Goal: Information Seeking & Learning: Check status

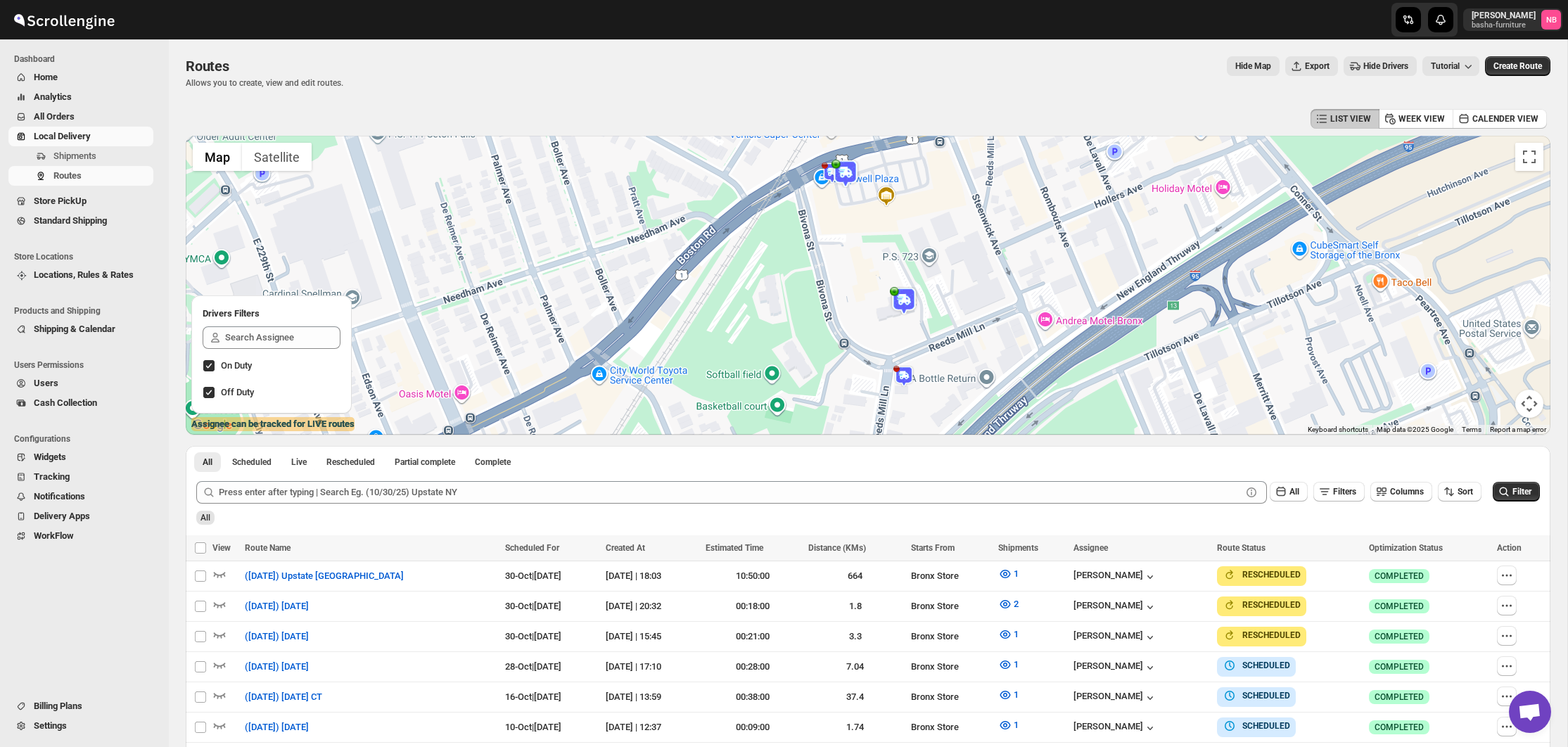
scroll to position [217, 0]
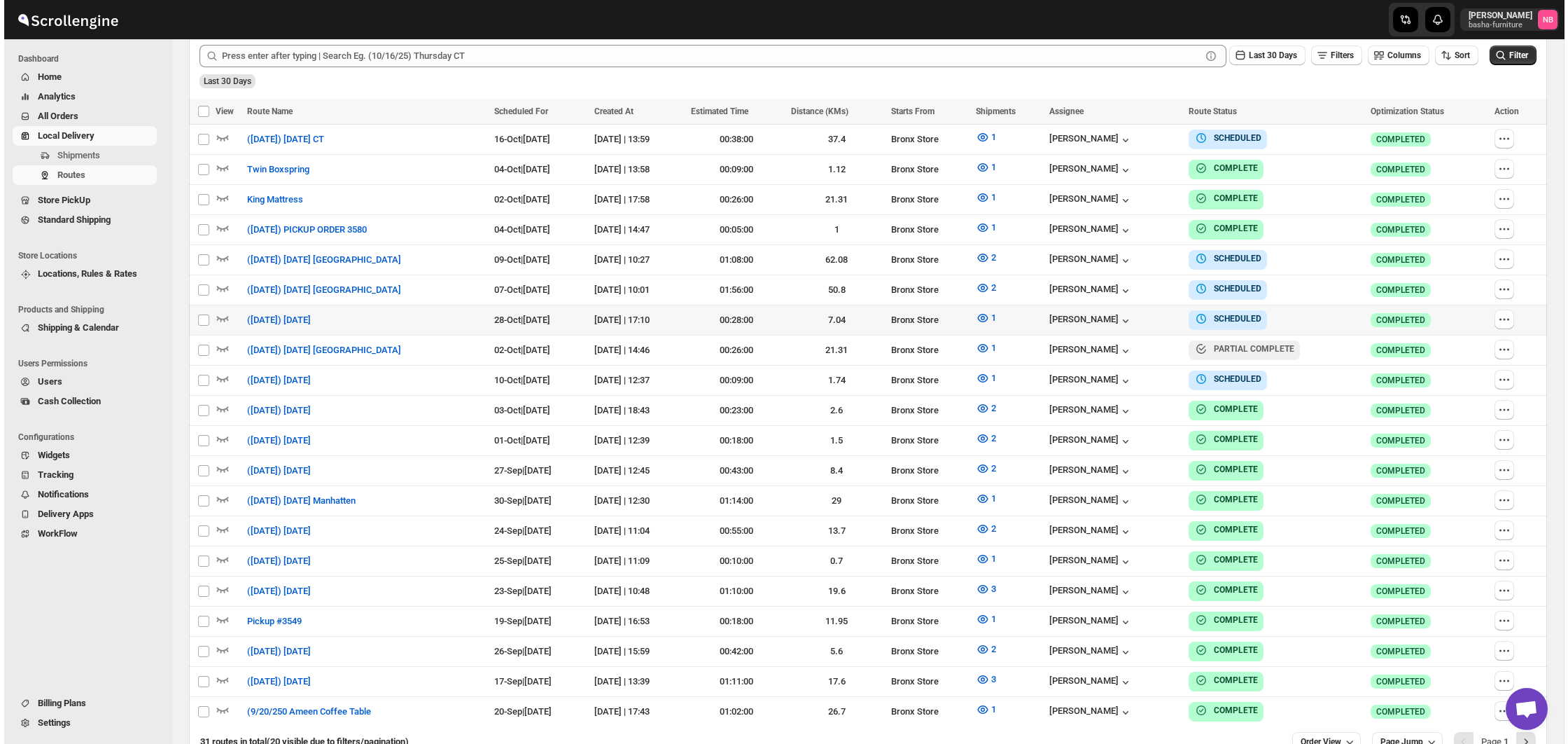
scroll to position [433, 0]
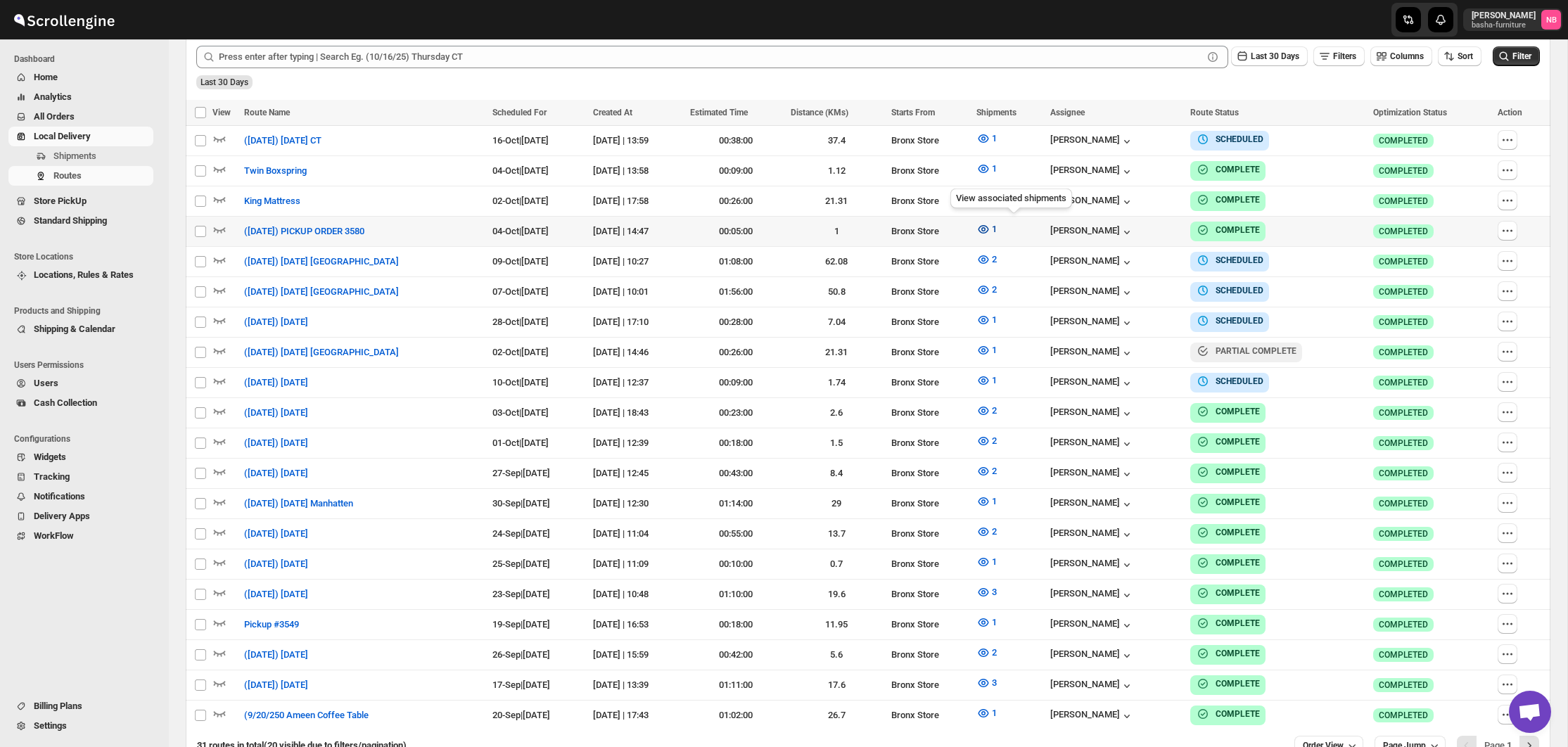
click at [990, 232] on icon "button" at bounding box center [983, 229] width 14 height 14
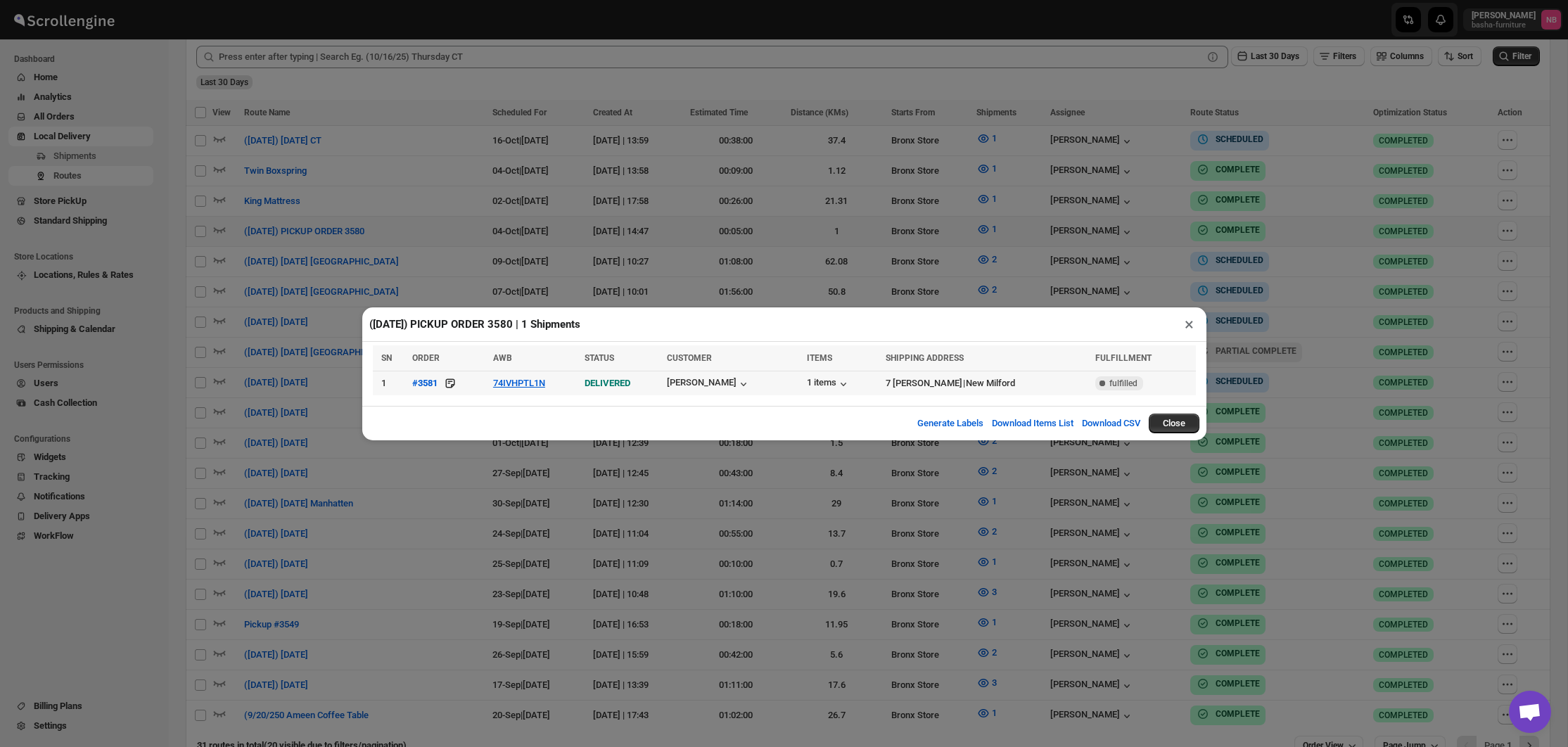
click at [538, 388] on td "74IVHPTL1N" at bounding box center [534, 383] width 92 height 25
click at [541, 385] on button "74IVHPTL1N" at bounding box center [518, 383] width 52 height 11
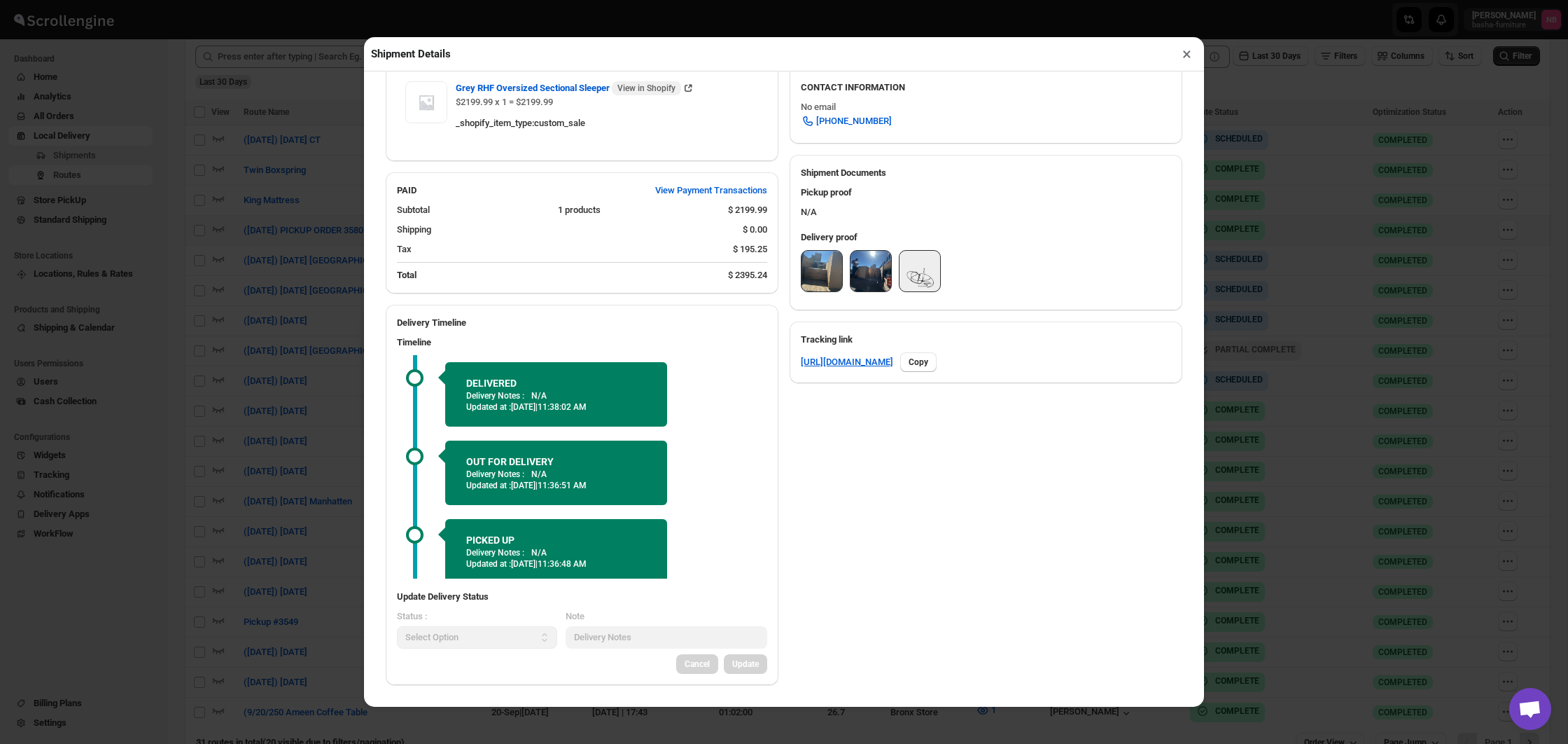
scroll to position [513, 0]
click at [818, 281] on img at bounding box center [822, 271] width 41 height 41
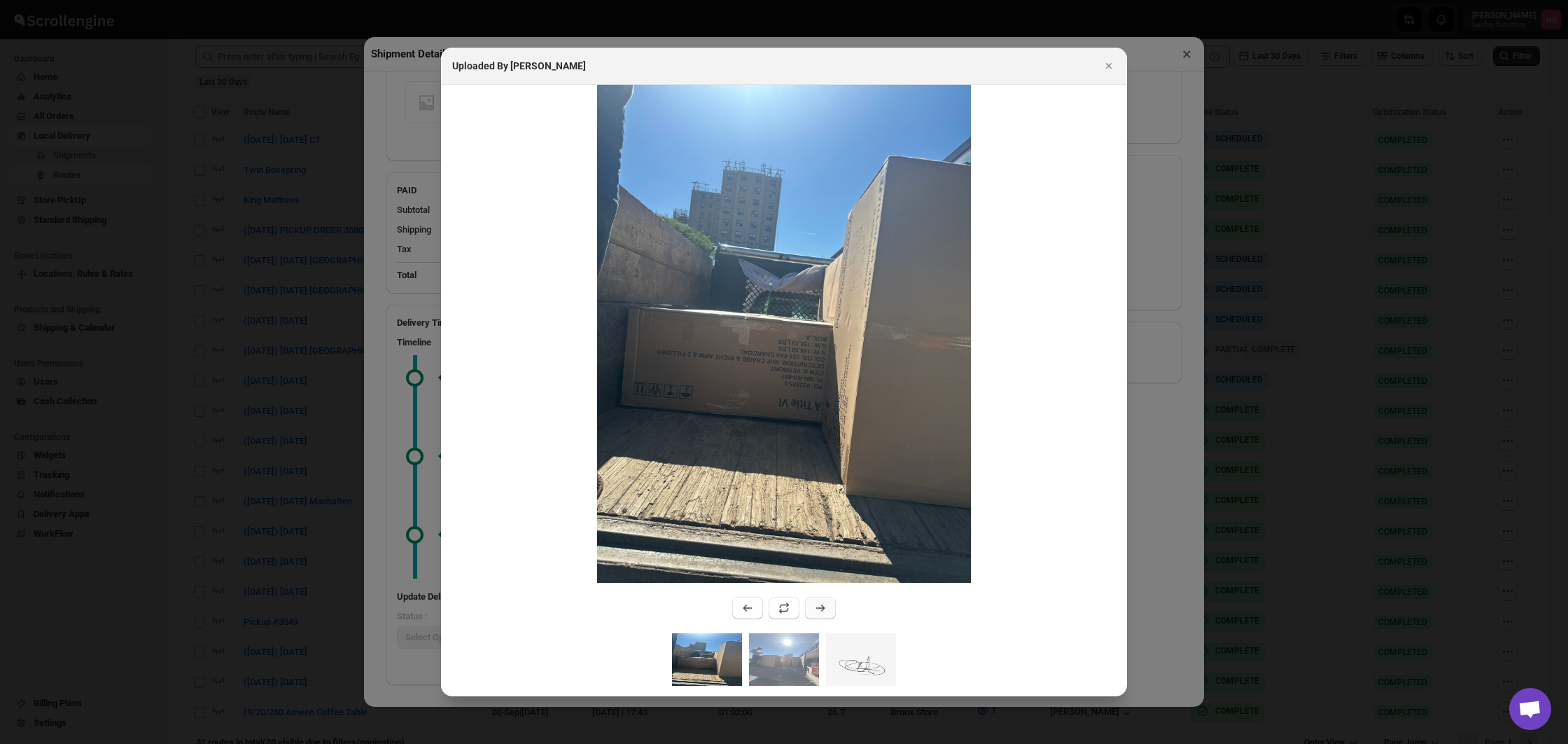
click at [821, 611] on icon ":r18c:" at bounding box center [821, 608] width 14 height 14
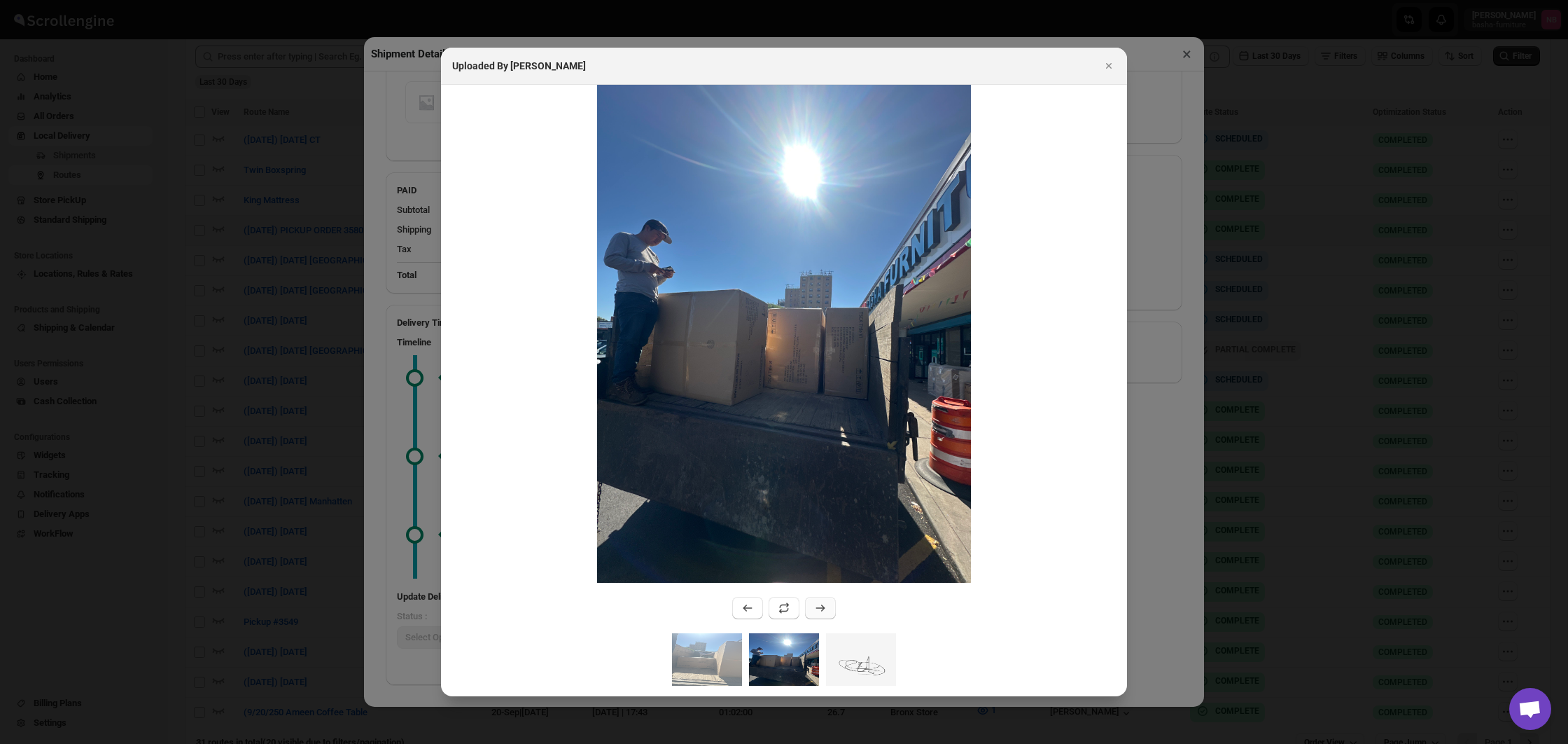
click at [821, 611] on icon ":r18c:" at bounding box center [821, 608] width 14 height 14
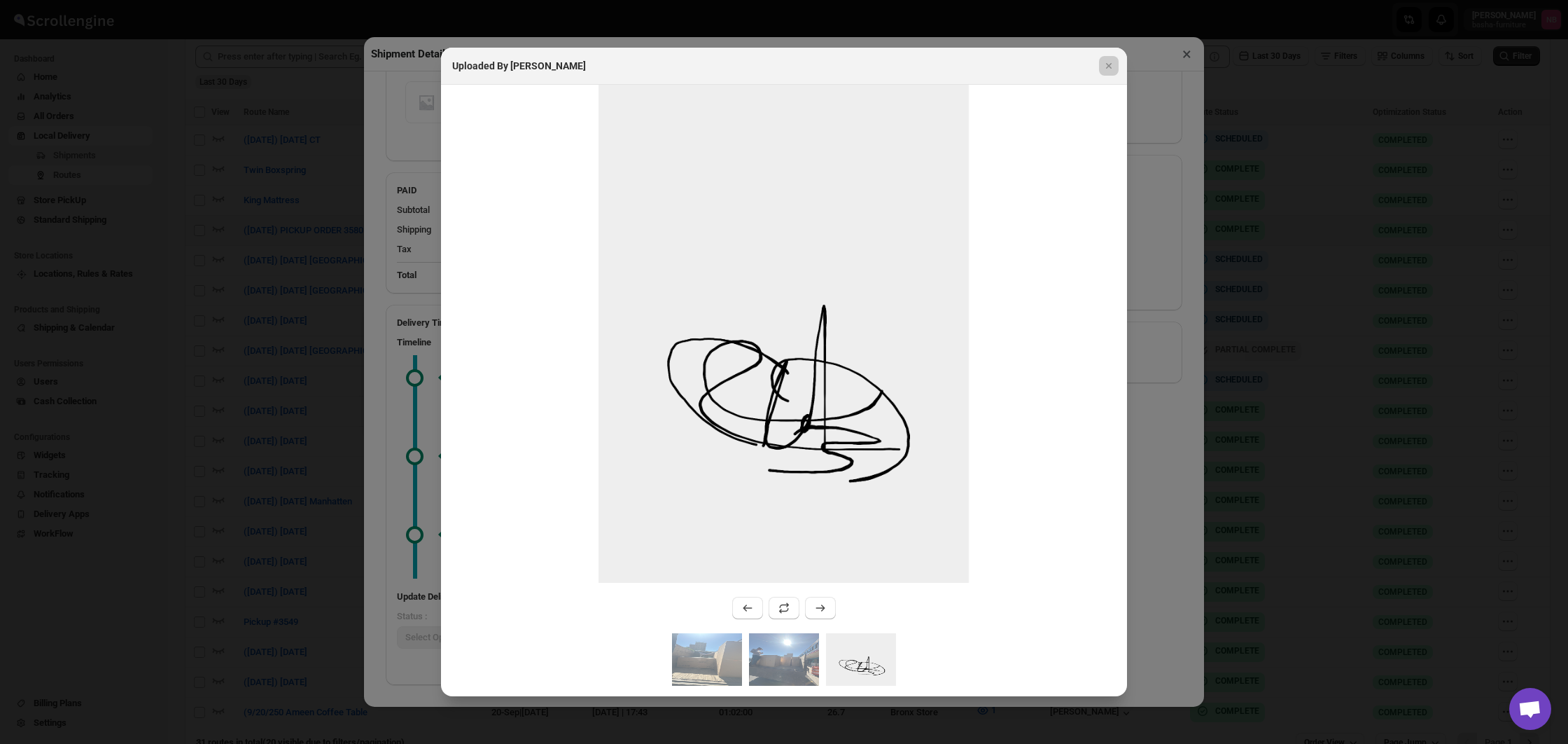
click at [275, 430] on div at bounding box center [784, 372] width 1568 height 744
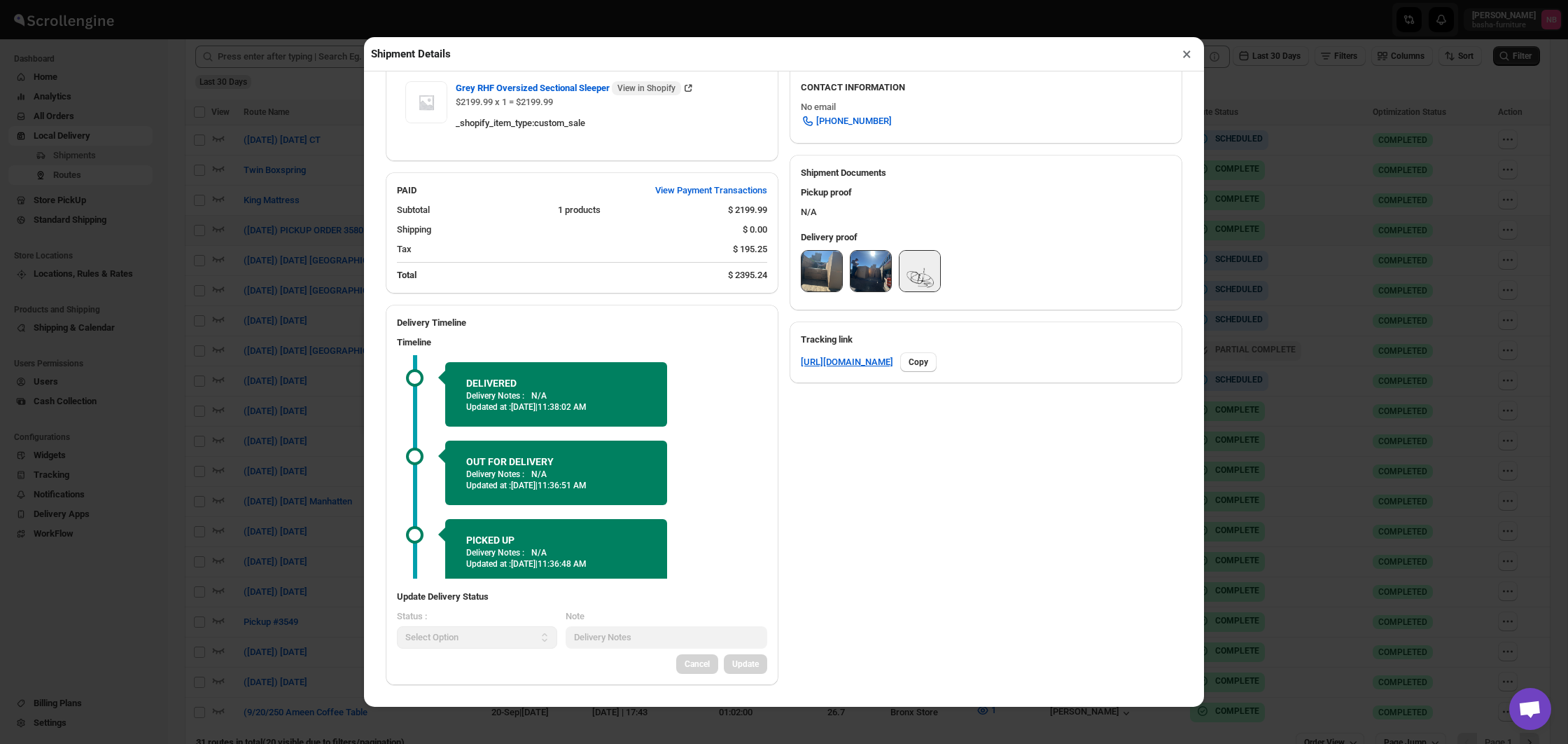
click at [276, 429] on div "Shipment Details × #3581 Awb : 74IVHPTL1N DATE 01-Oct-25 | 14:53 Success DELIVE…" at bounding box center [784, 372] width 1568 height 744
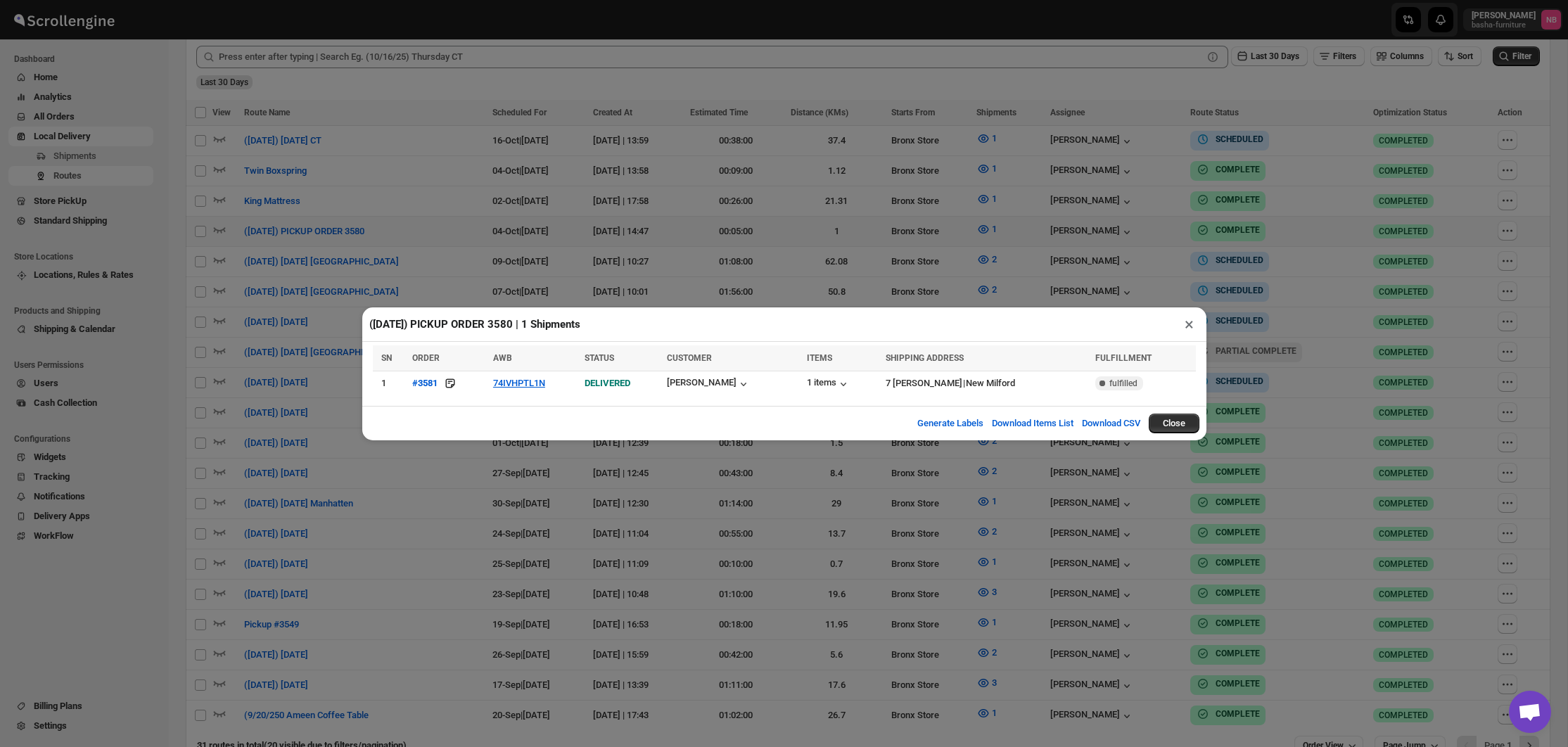
click at [450, 244] on div "(10/4/25) PICKUP ORDER 3580 | 1 Shipments × SN ORDER AWB STATUS CUSTOMER ITEMS …" at bounding box center [784, 374] width 1568 height 747
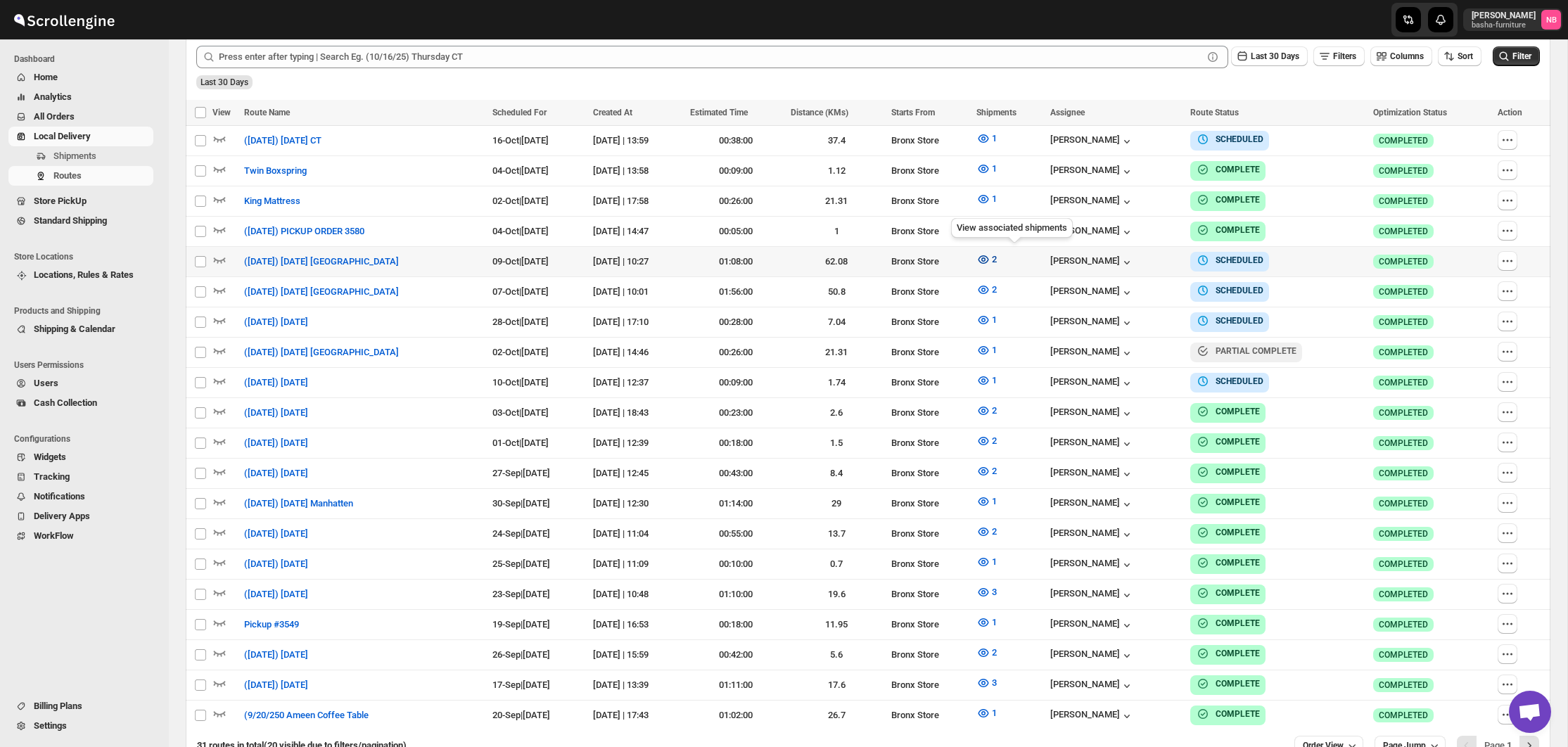
click at [996, 260] on span "2" at bounding box center [994, 259] width 5 height 11
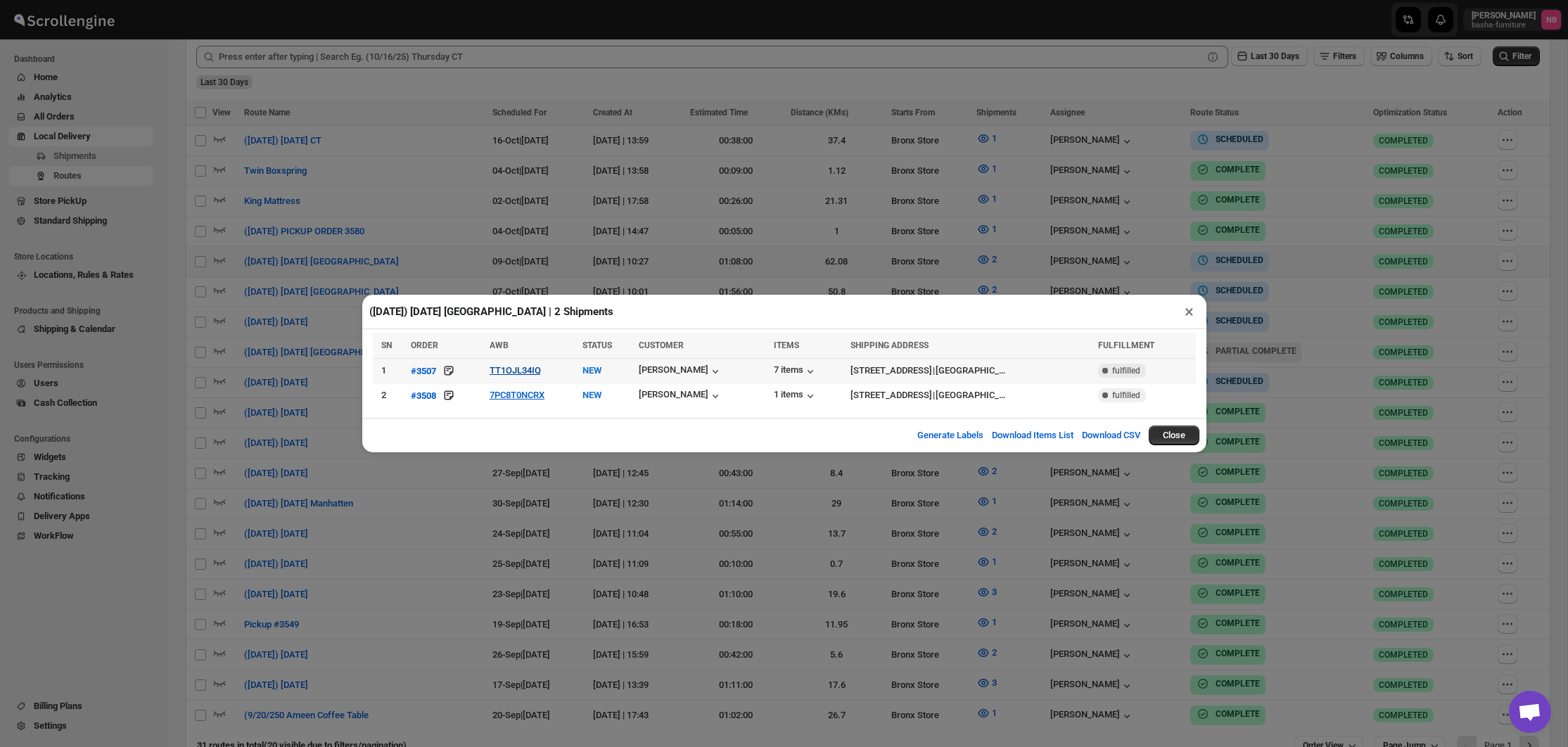
click at [522, 373] on button "TT1OJL34IQ" at bounding box center [515, 370] width 52 height 11
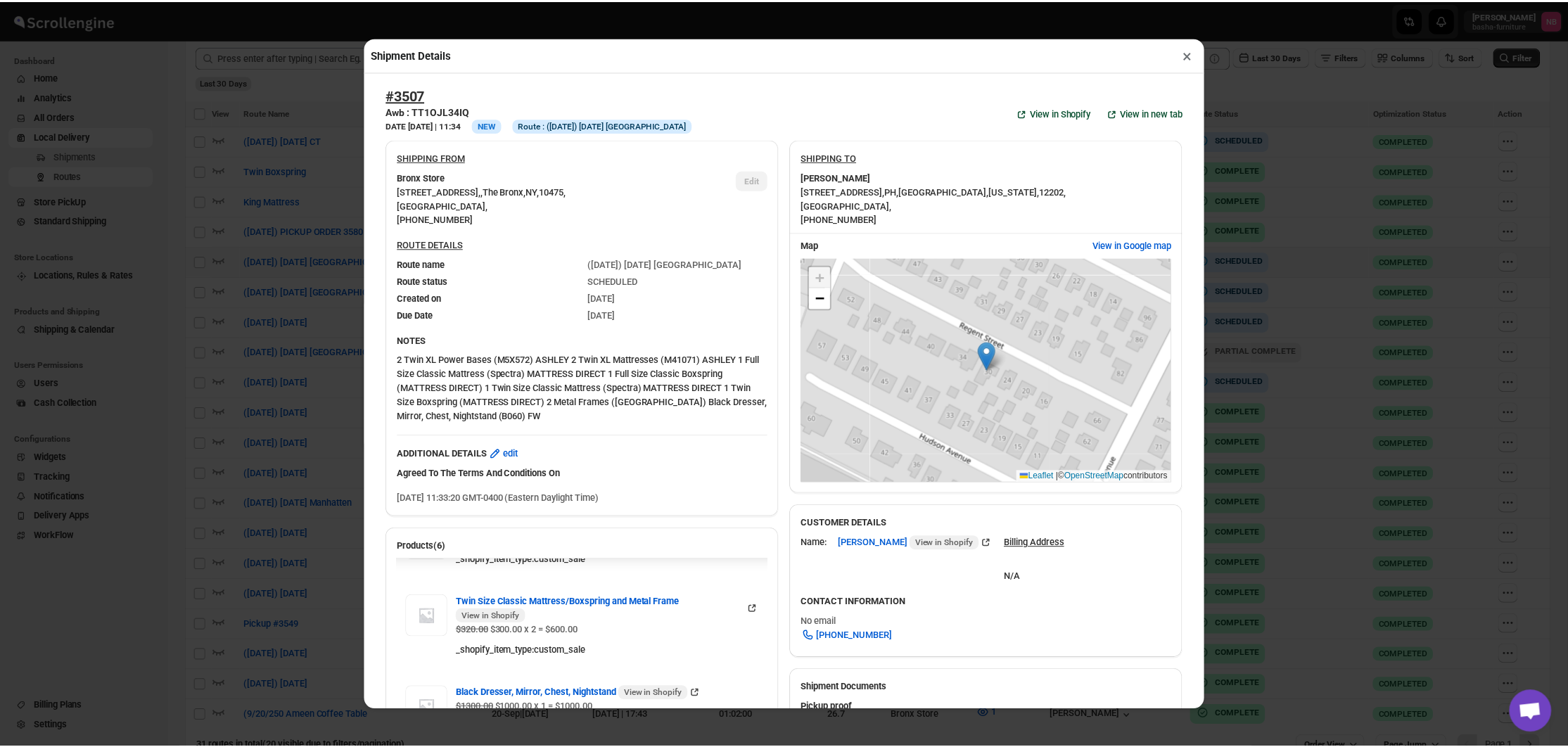
scroll to position [0, 0]
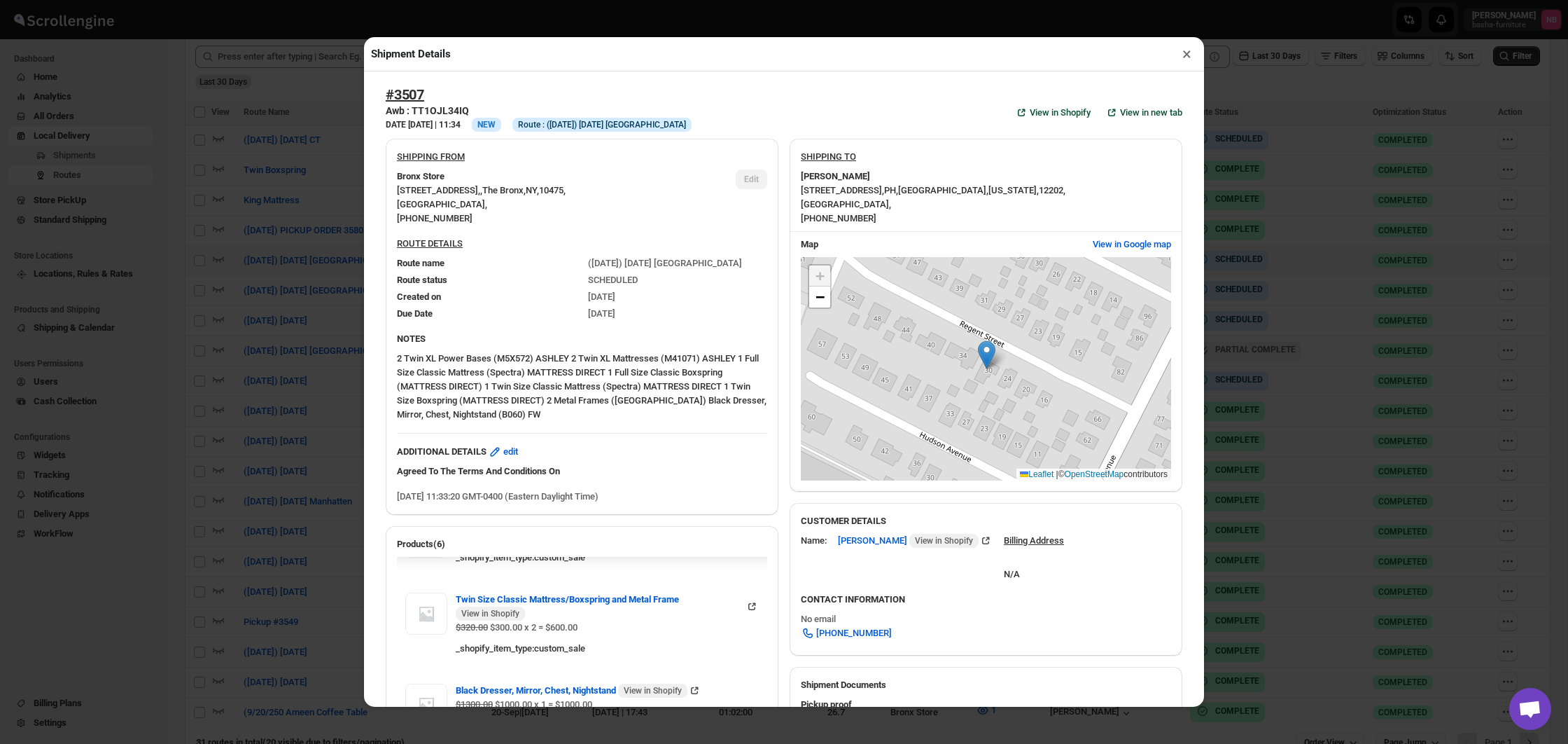
click at [219, 263] on div "Shipment Details × #3507 Awb : TT1OJL34IQ DATE 04-Sep-25 | 11:34 Info NEW Info …" at bounding box center [784, 372] width 1568 height 744
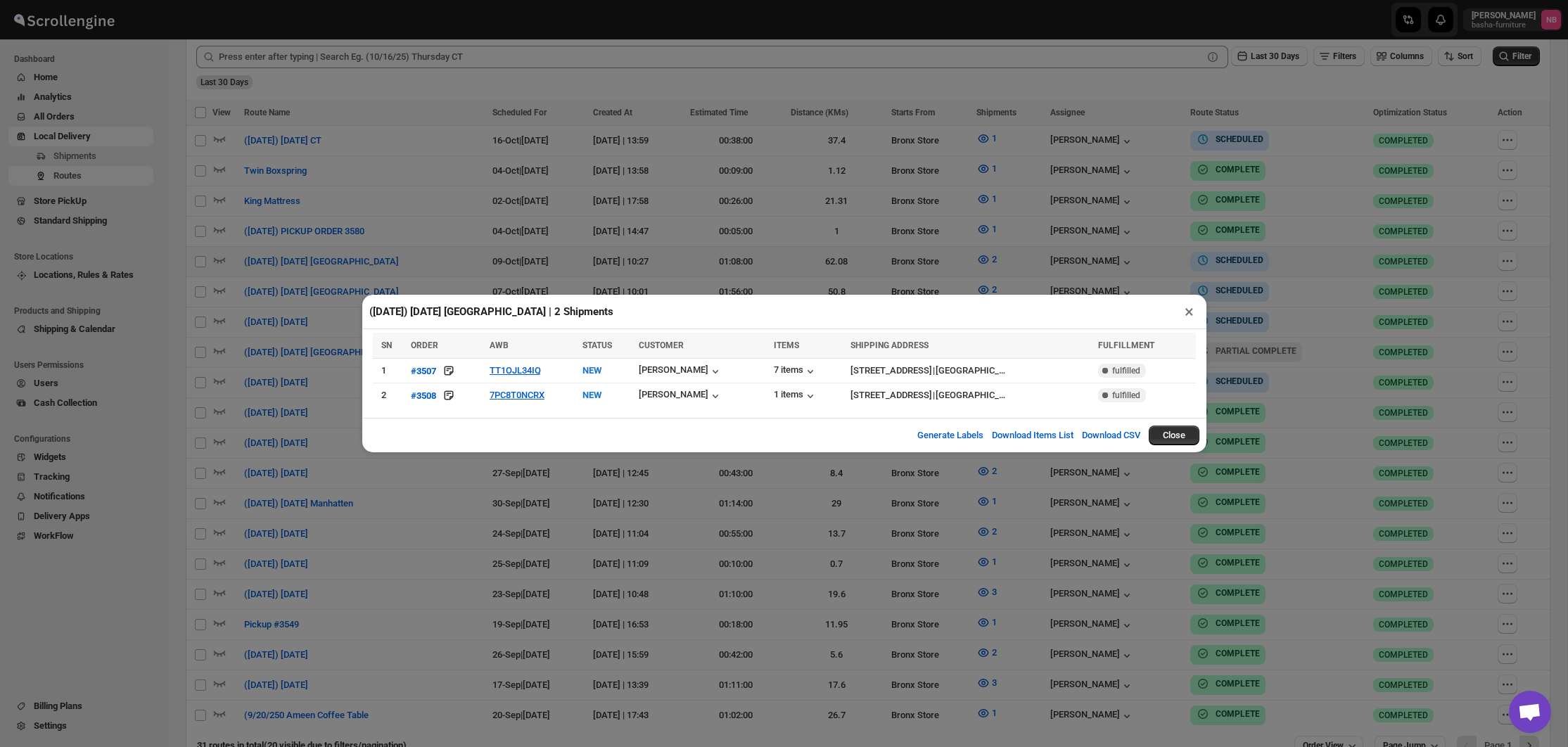
click at [436, 259] on div "(10/9/25) Thursday Albany | 2 Shipments × SN ORDER AWB STATUS CUSTOMER ITEMS SH…" at bounding box center [784, 374] width 1568 height 747
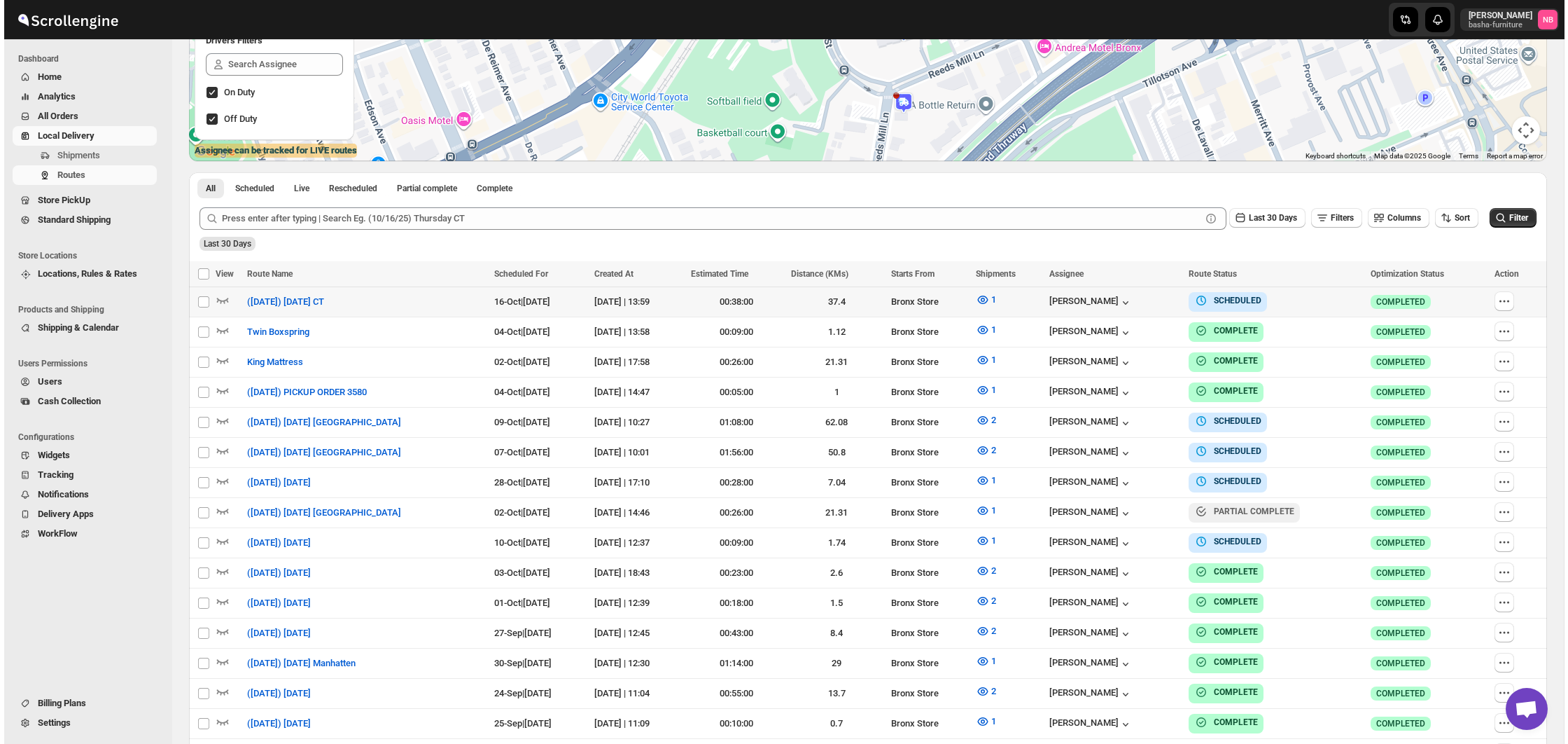
scroll to position [276, 0]
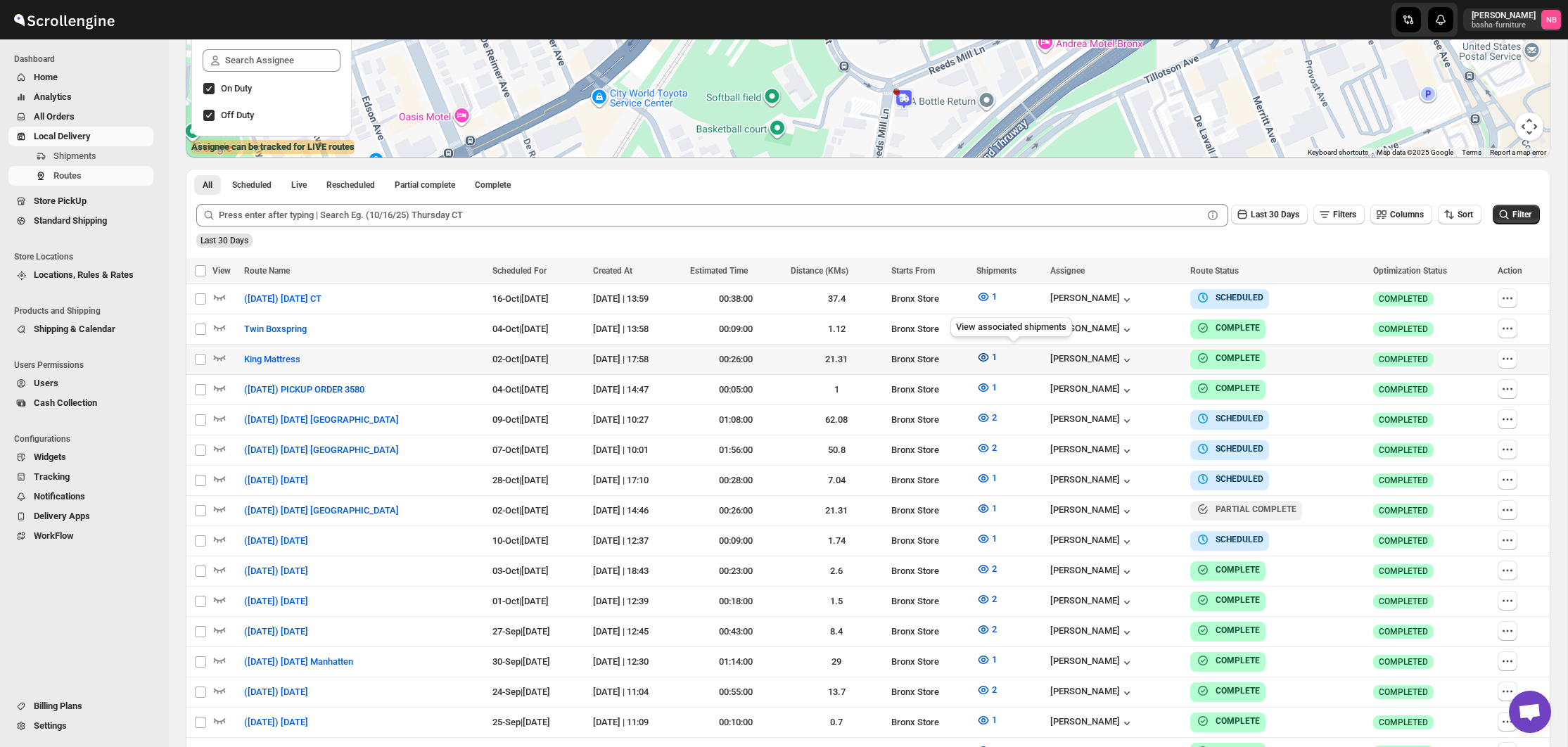
click at [986, 357] on icon "button" at bounding box center [983, 357] width 4 height 4
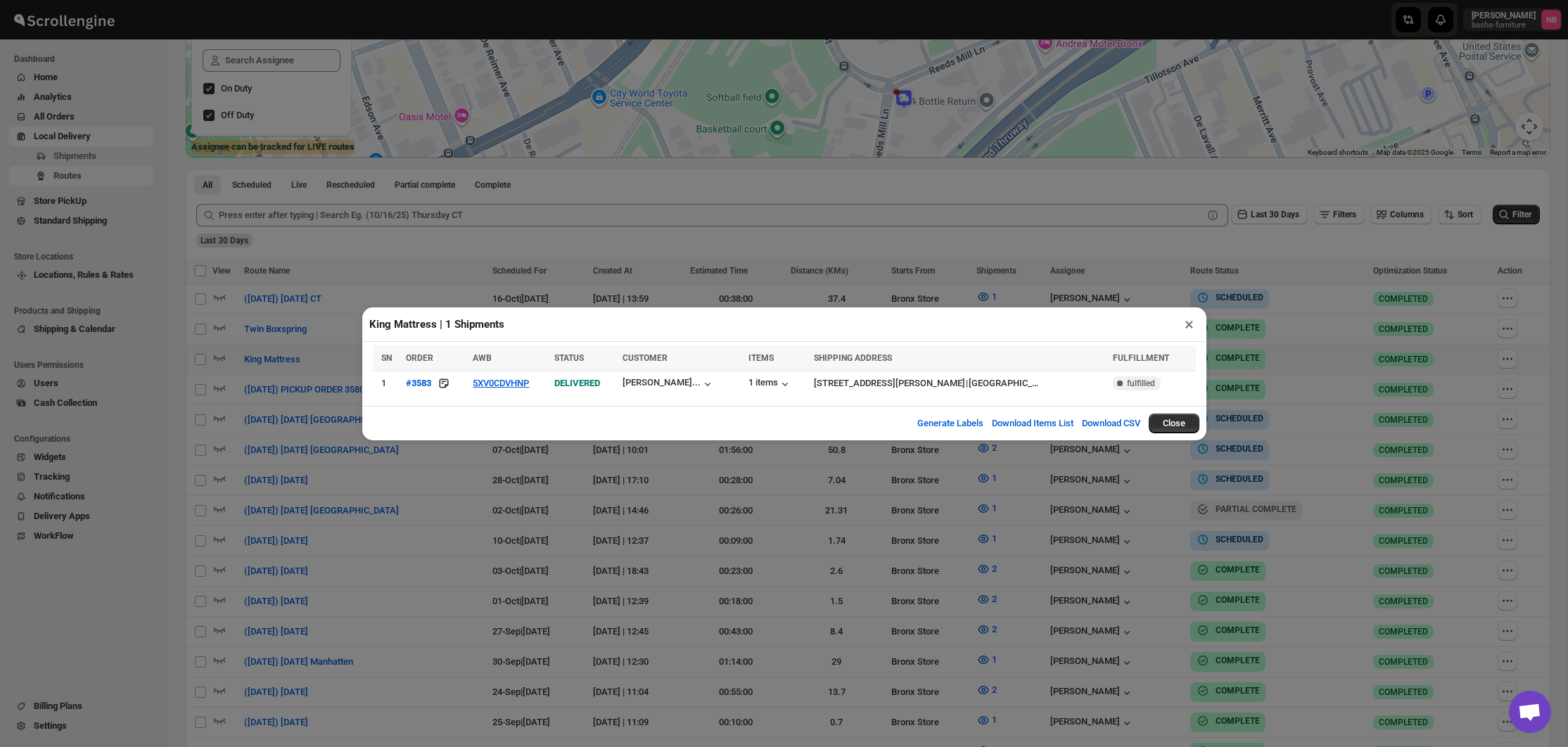
click at [531, 284] on div "King Mattress | 1 Shipments × SN ORDER AWB STATUS CUSTOMER ITEMS SHIPPING ADDRE…" at bounding box center [784, 374] width 1568 height 747
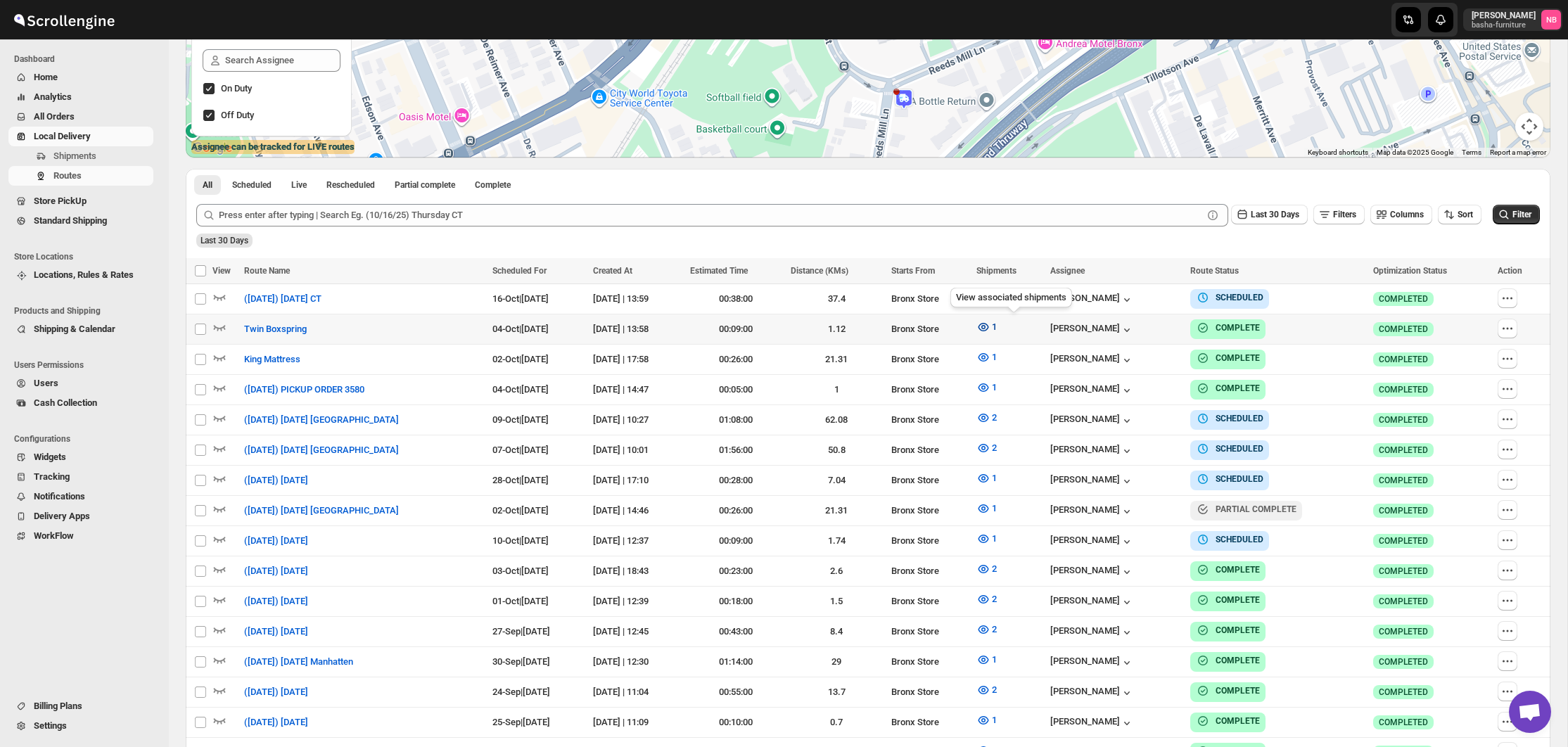
click at [989, 324] on icon "button" at bounding box center [983, 327] width 11 height 9
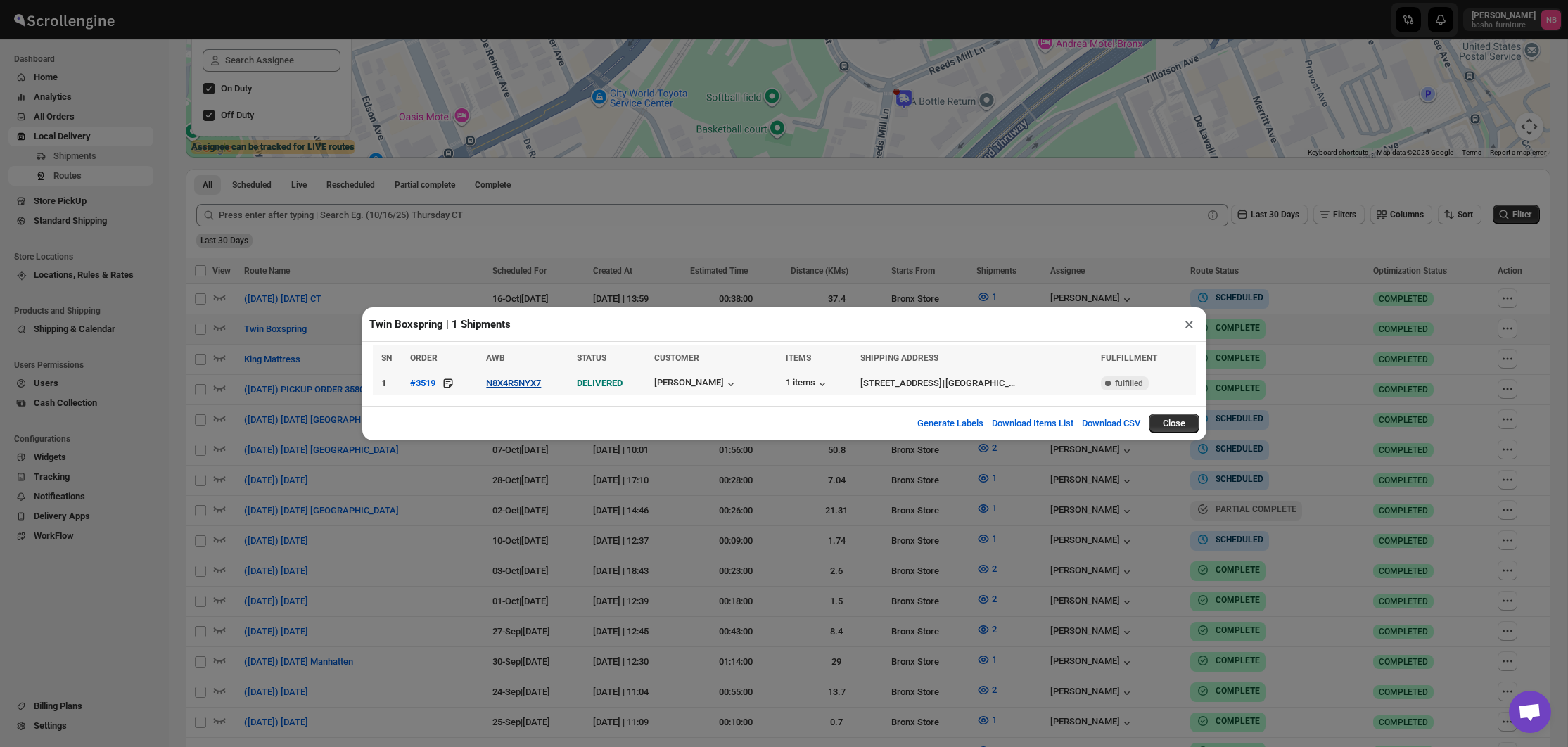
click at [529, 381] on button "N8X4R5NYX7" at bounding box center [513, 383] width 55 height 11
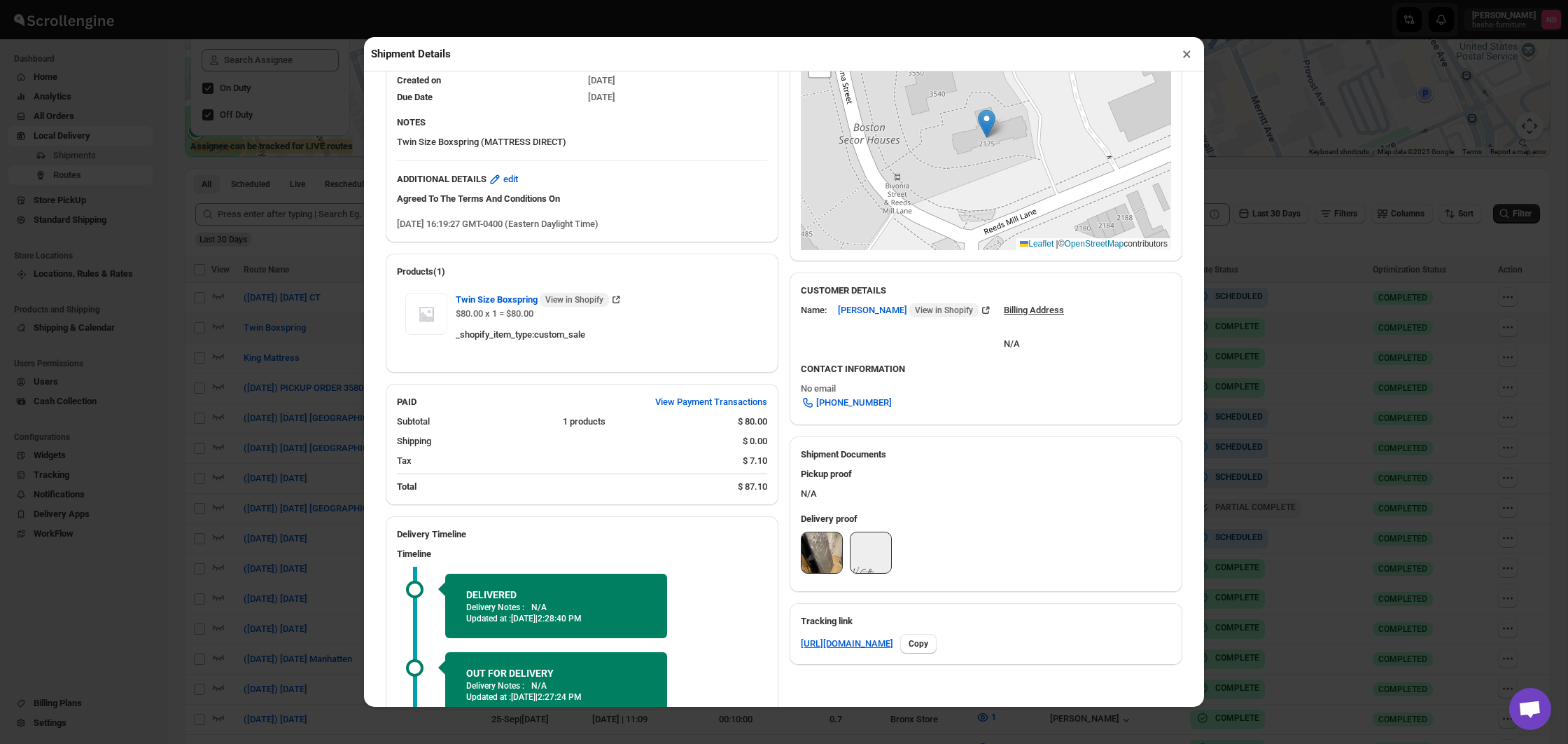
click at [815, 561] on img at bounding box center [822, 552] width 41 height 41
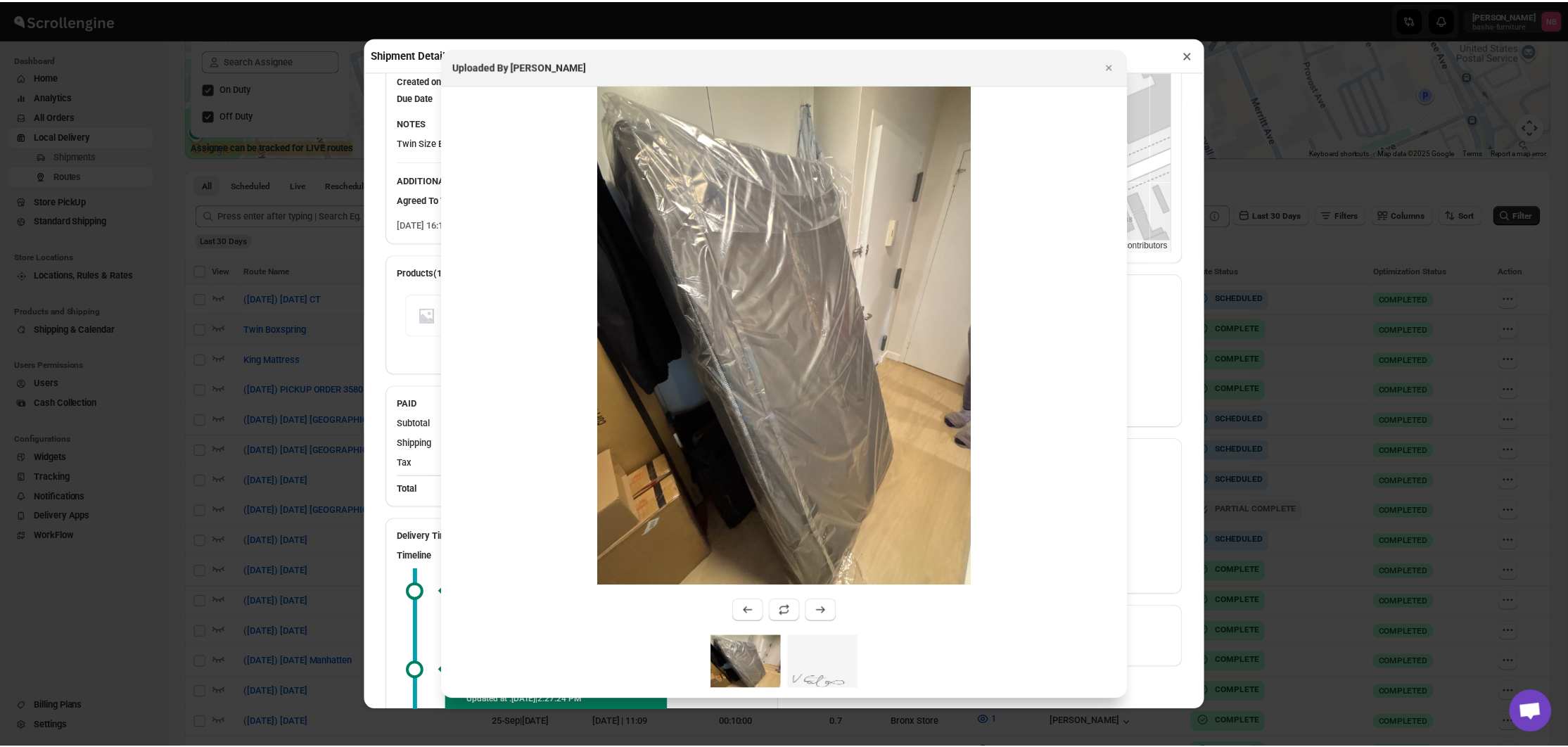
scroll to position [219, 0]
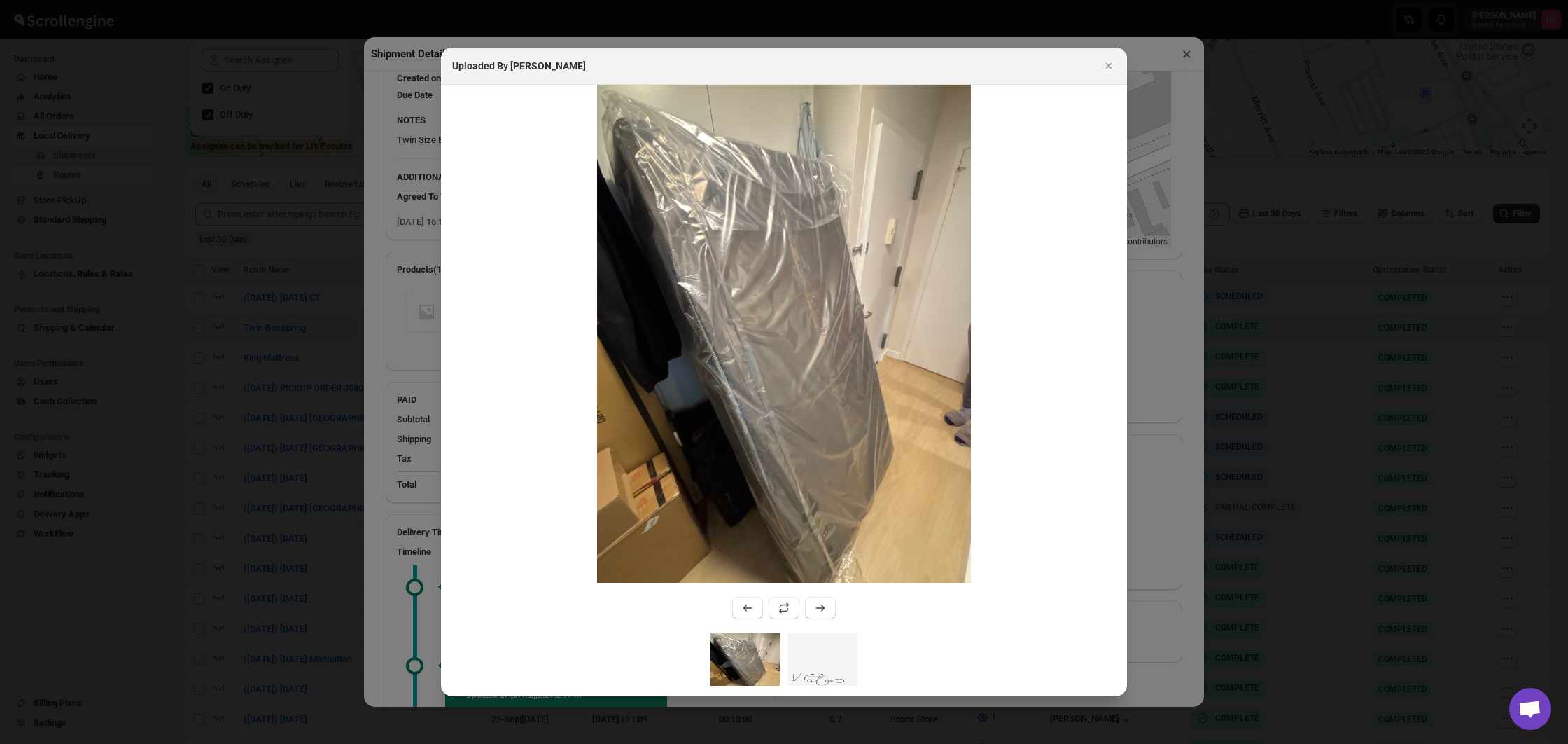
click at [375, 349] on div at bounding box center [784, 372] width 1568 height 744
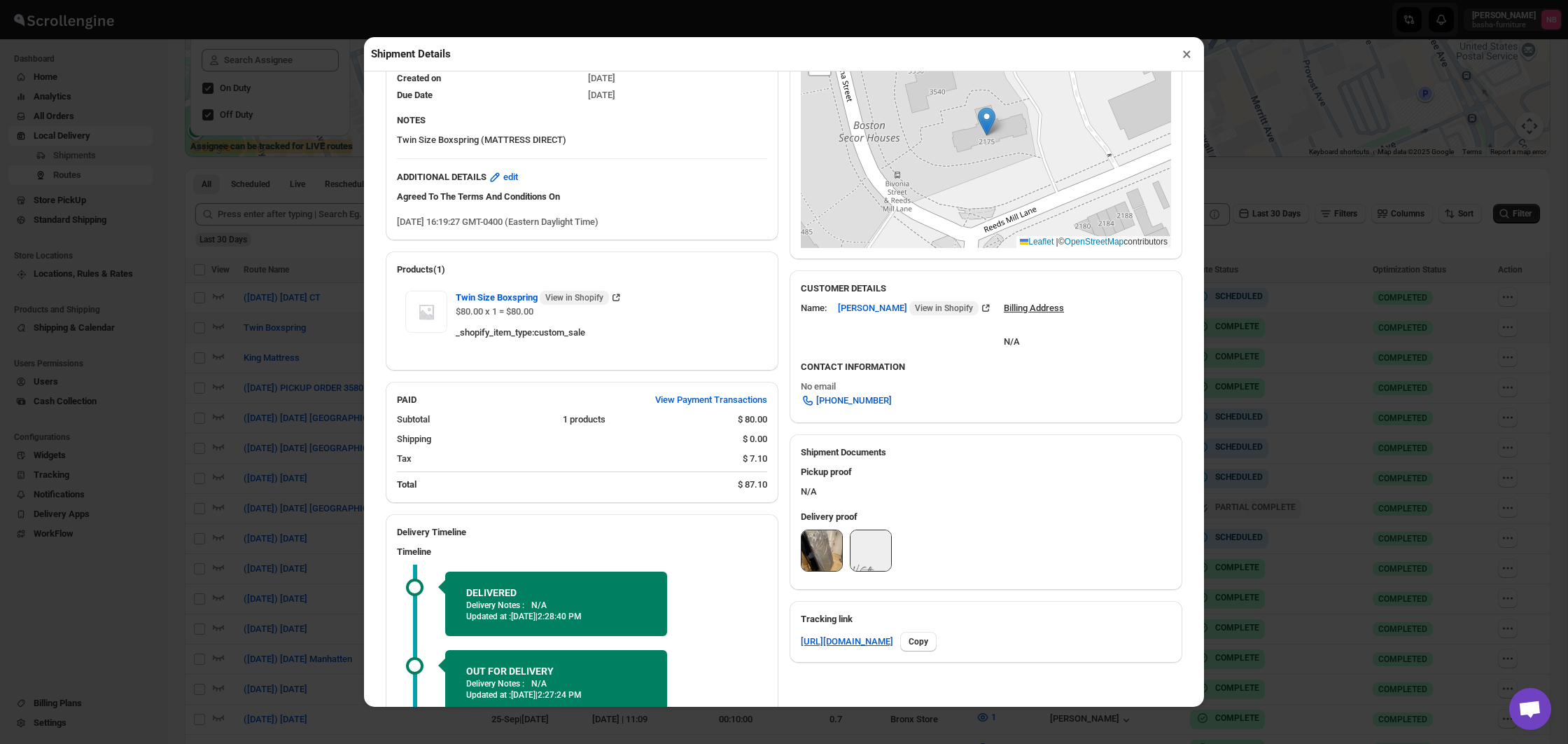
click at [258, 282] on div "Shipment Details × #3519 Awb : N8X4R5NYX7 DATE 06-Sep-25 | 16:19 Success DELIVE…" at bounding box center [784, 372] width 1568 height 744
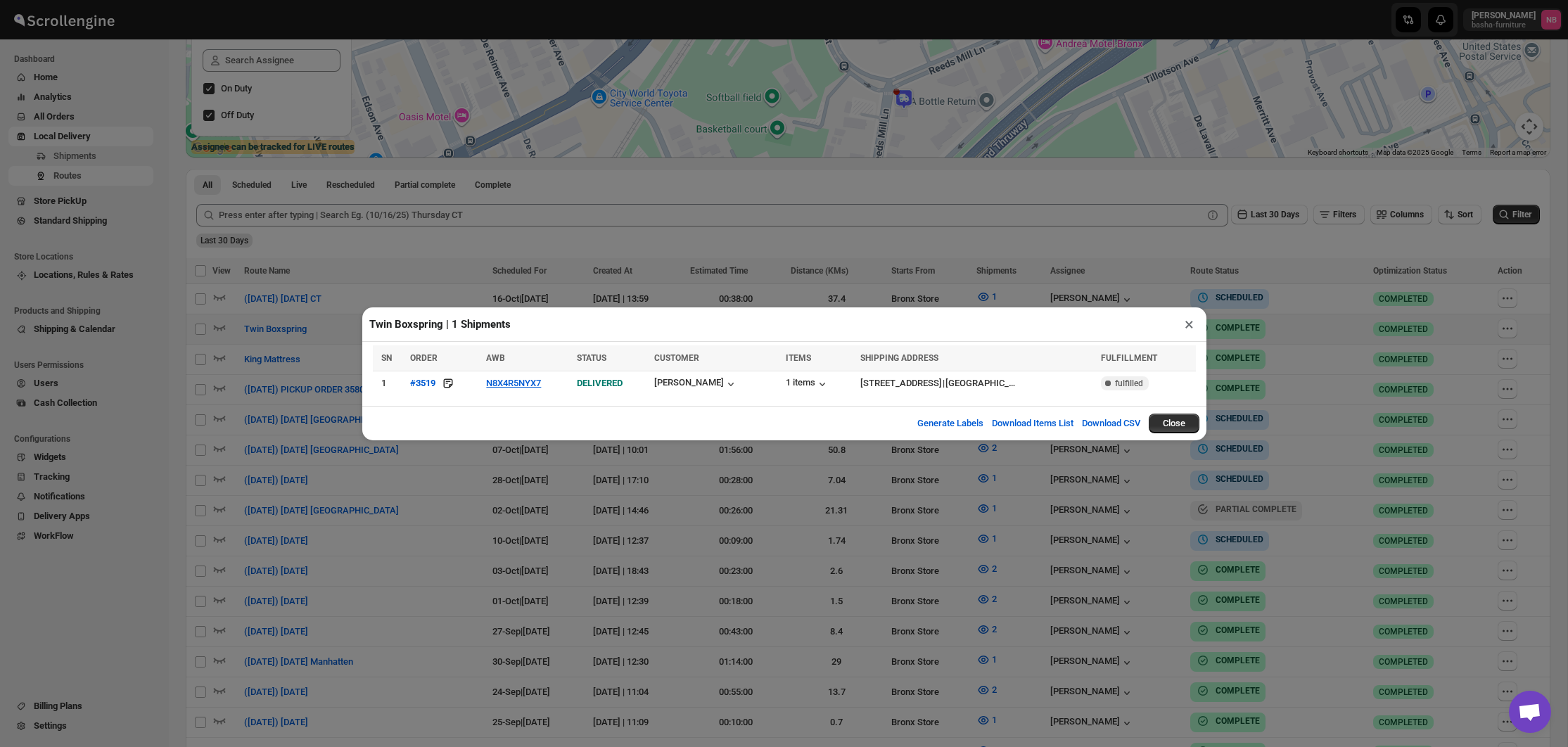
click at [620, 211] on div "Twin Boxspring | 1 Shipments × SN ORDER AWB STATUS CUSTOMER ITEMS SHIPPING ADDR…" at bounding box center [784, 374] width 1568 height 747
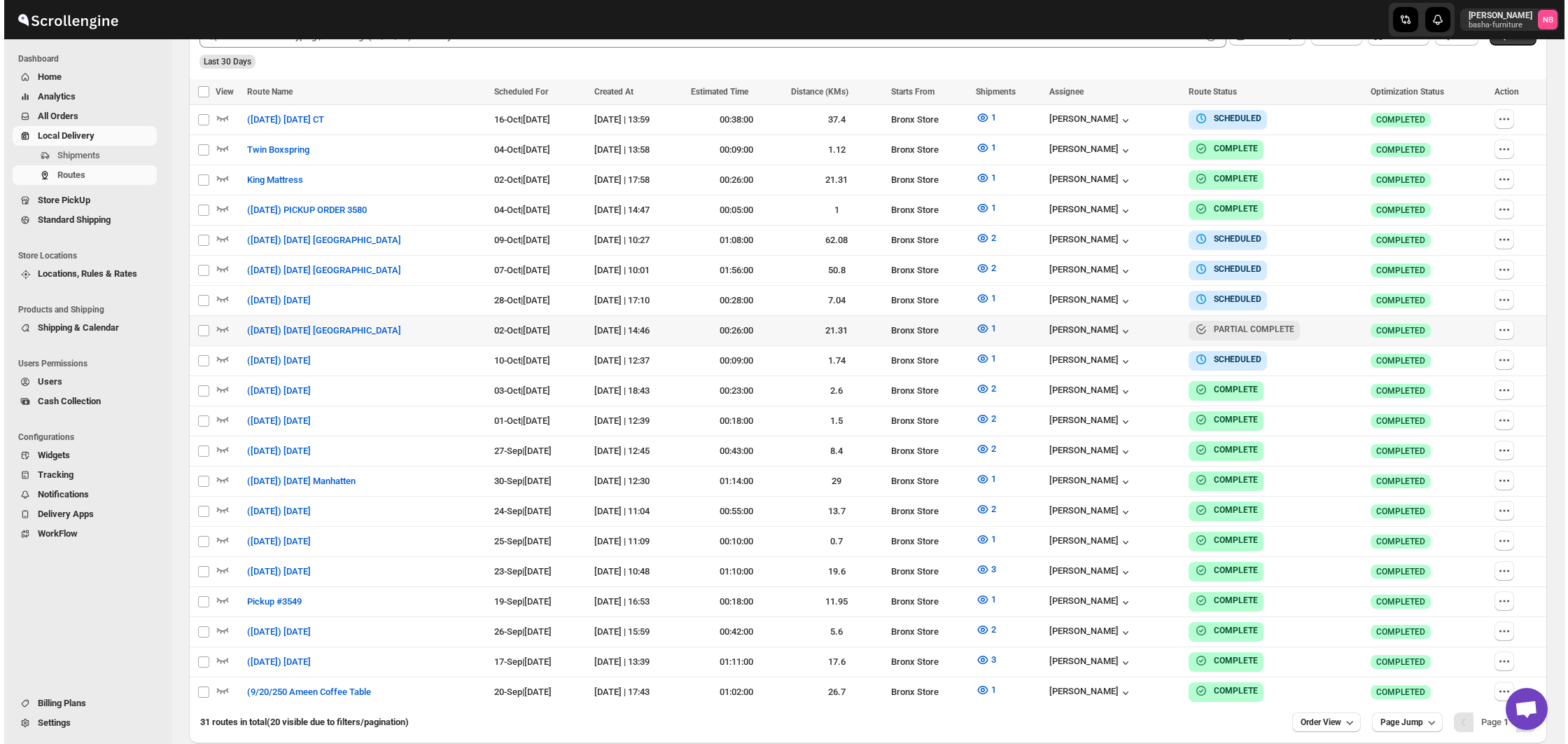
scroll to position [457, 0]
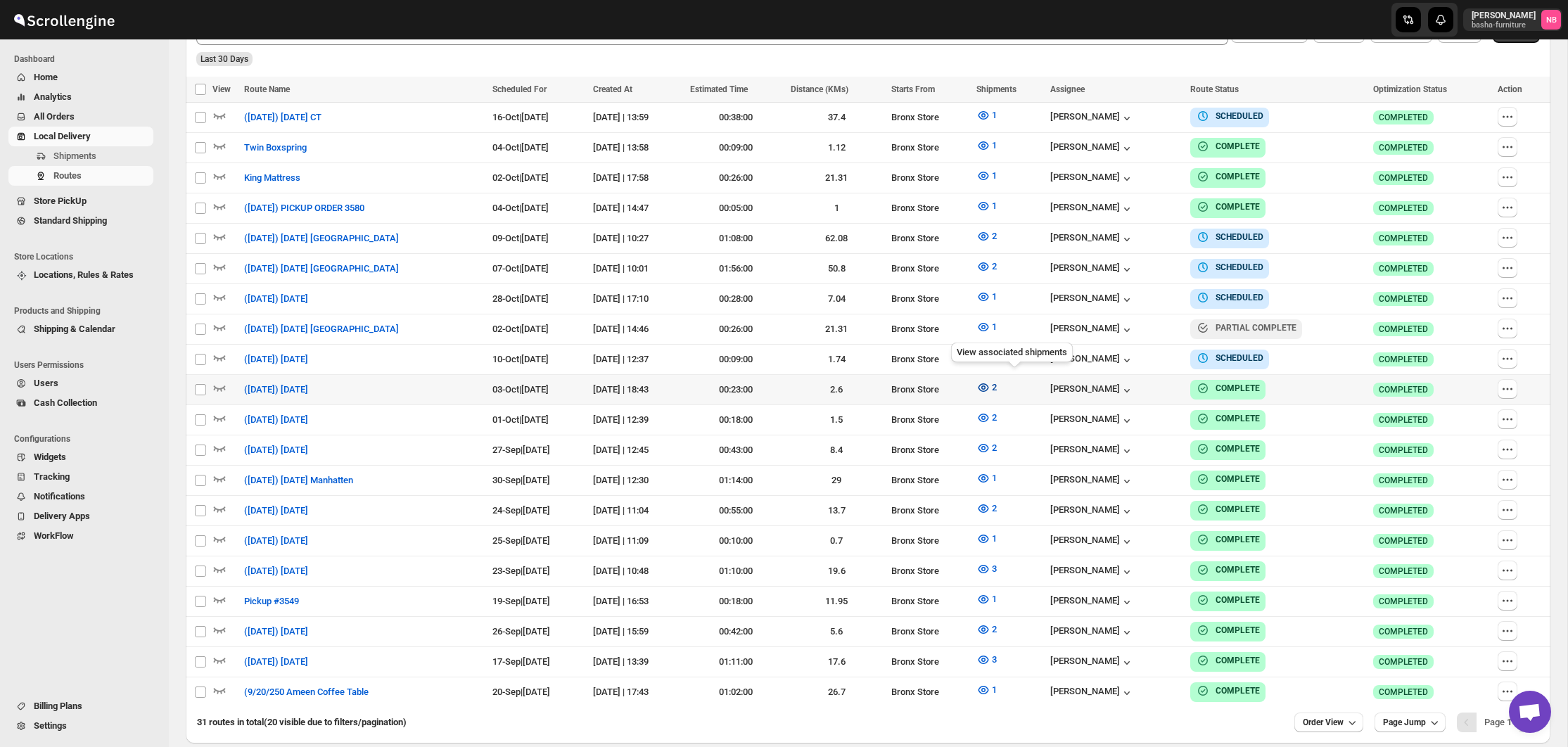
click at [999, 384] on button "2" at bounding box center [986, 388] width 38 height 23
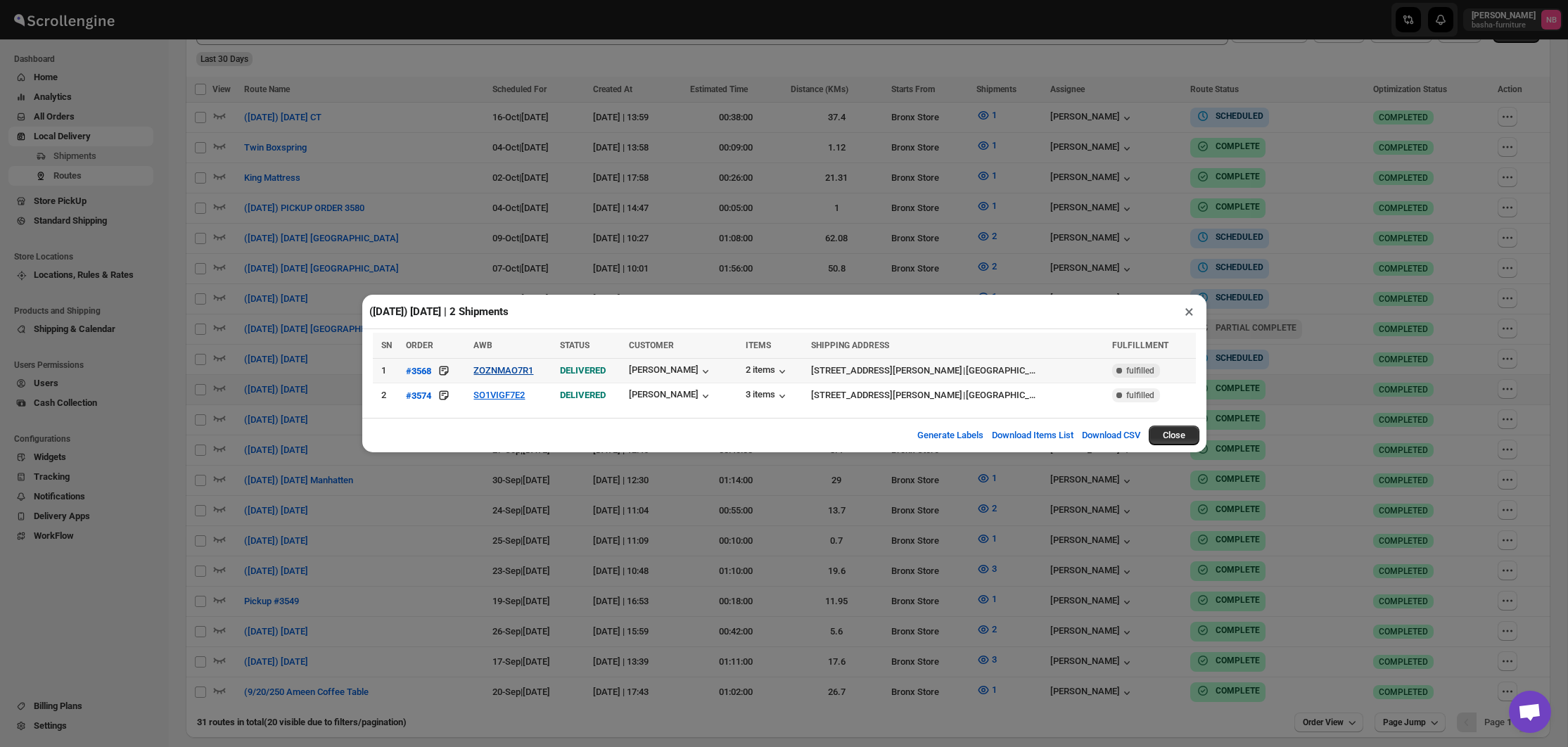
click at [495, 367] on button "ZOZNMAO7R1" at bounding box center [503, 370] width 60 height 11
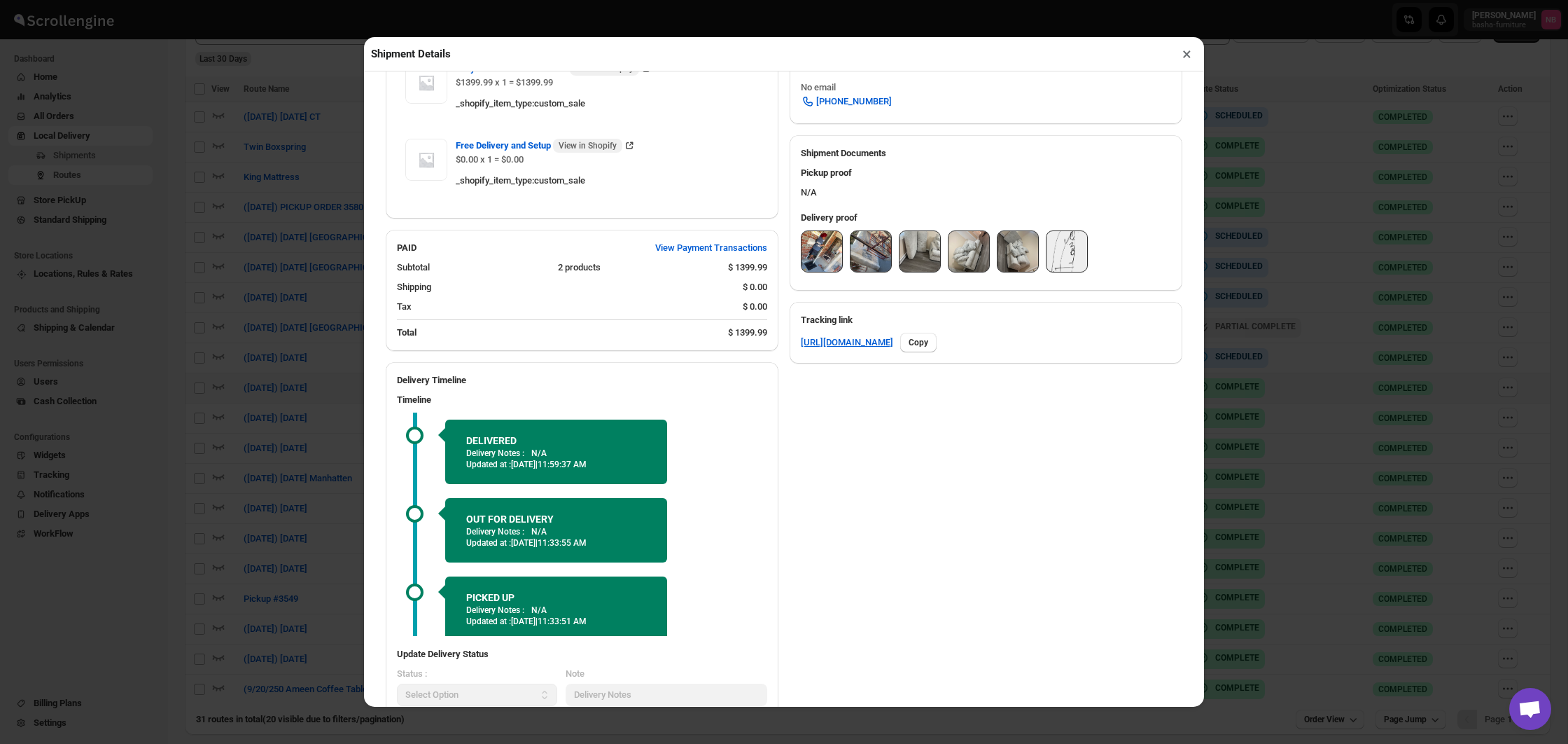
scroll to position [528, 0]
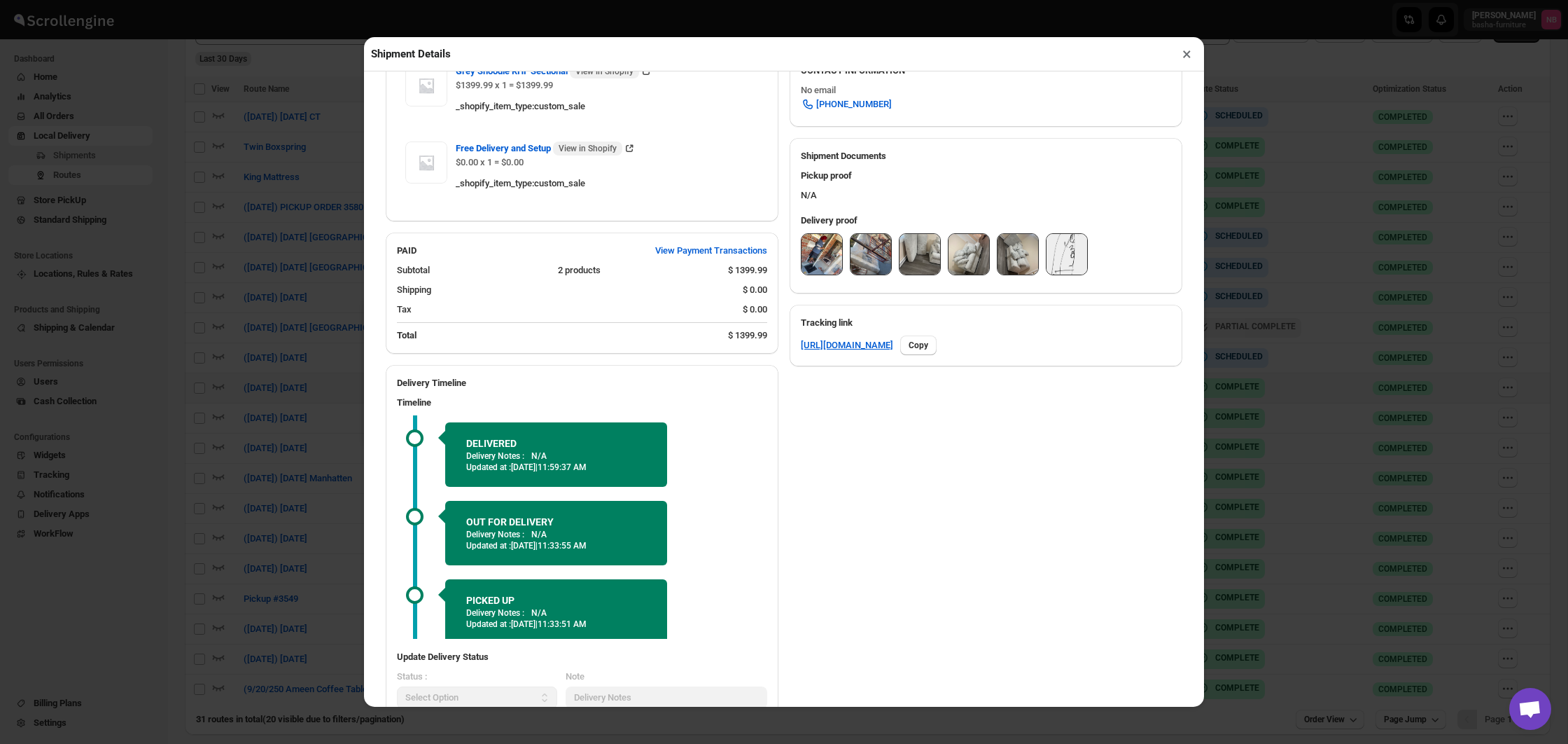
click at [812, 247] on img at bounding box center [822, 254] width 41 height 41
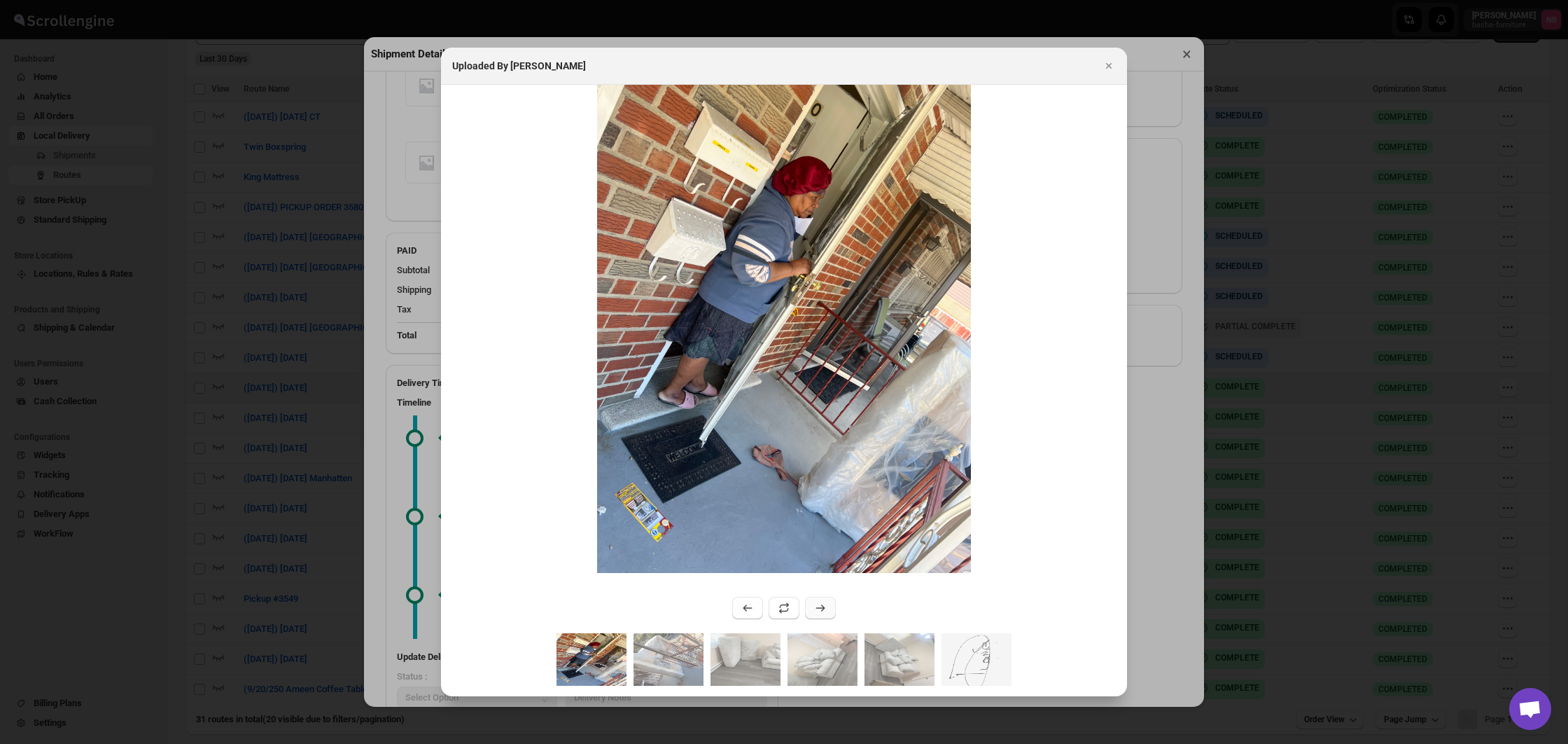
click at [828, 603] on button ":r5j5:" at bounding box center [820, 608] width 31 height 23
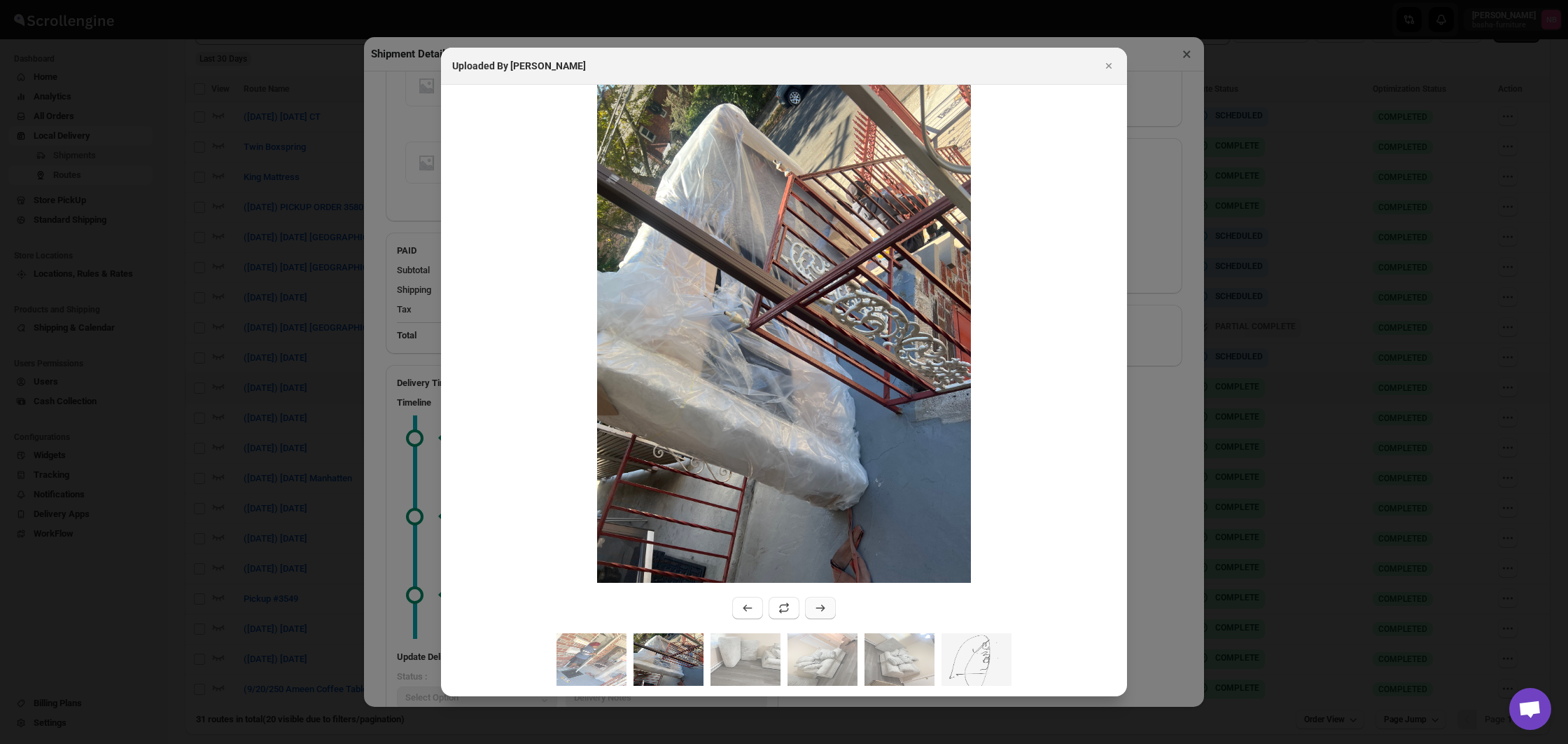
click at [828, 603] on button ":r5j5:" at bounding box center [820, 608] width 31 height 23
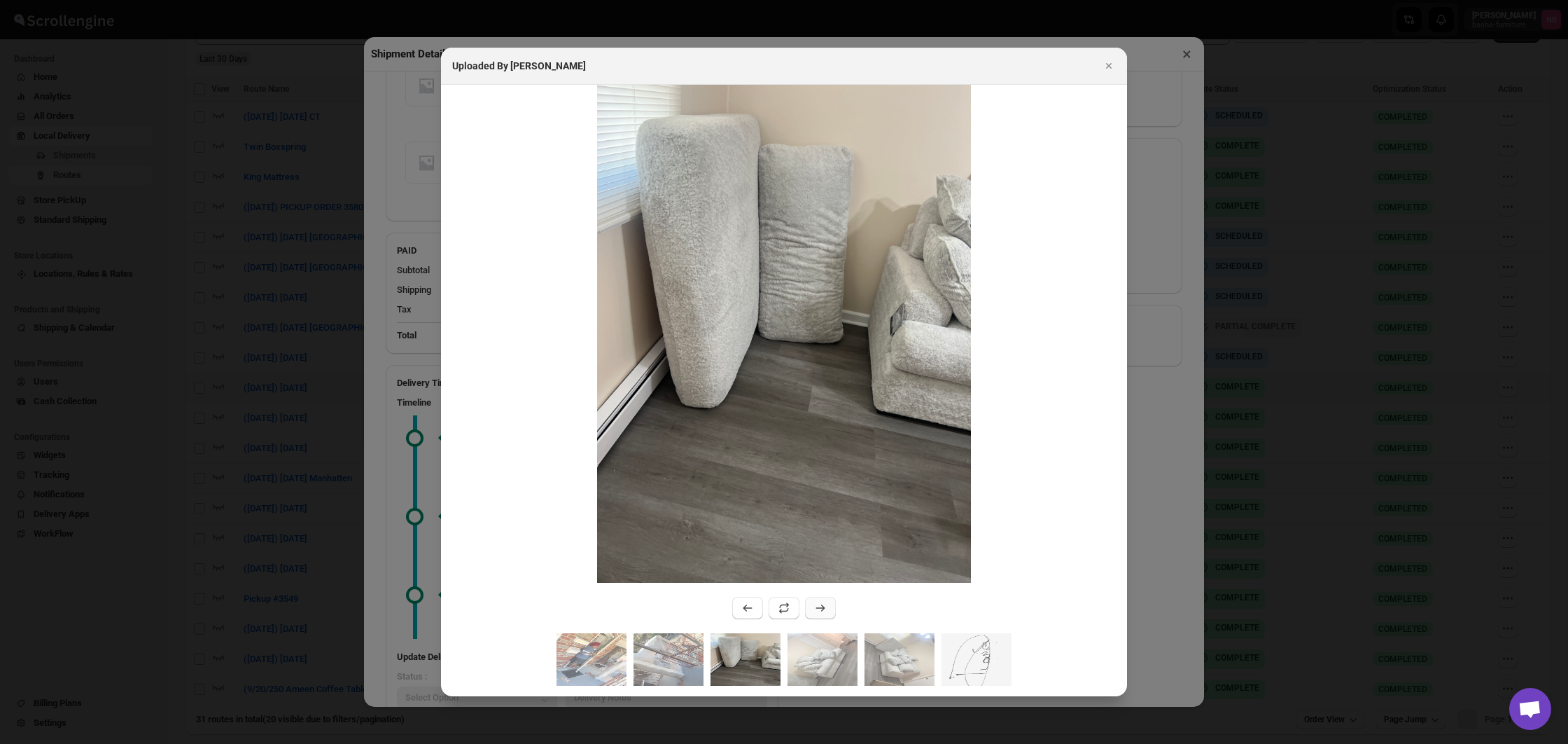
click at [828, 603] on button ":r5j5:" at bounding box center [820, 608] width 31 height 23
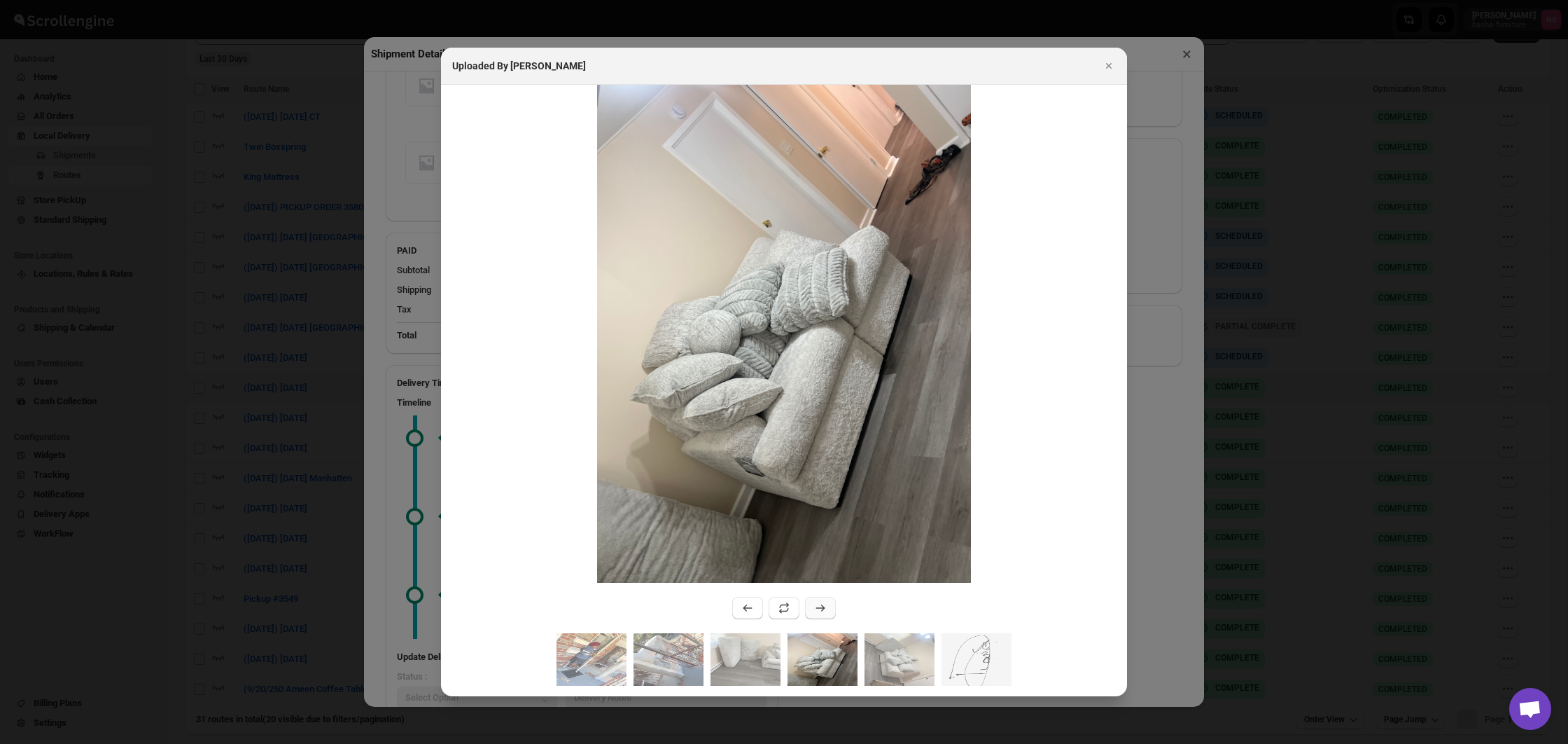
click at [828, 603] on button ":r5j5:" at bounding box center [820, 608] width 31 height 23
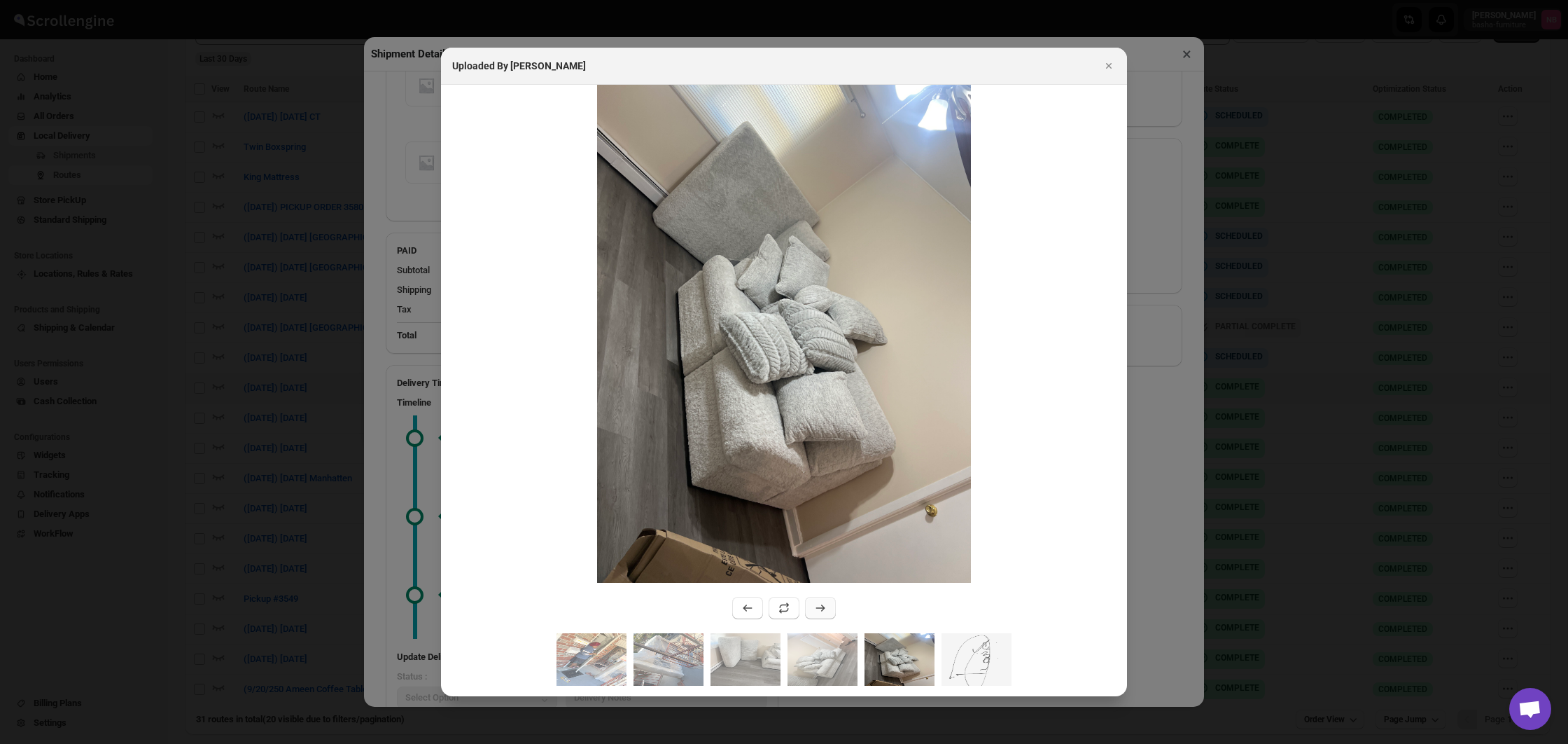
click at [828, 603] on button ":r5j5:" at bounding box center [820, 608] width 31 height 23
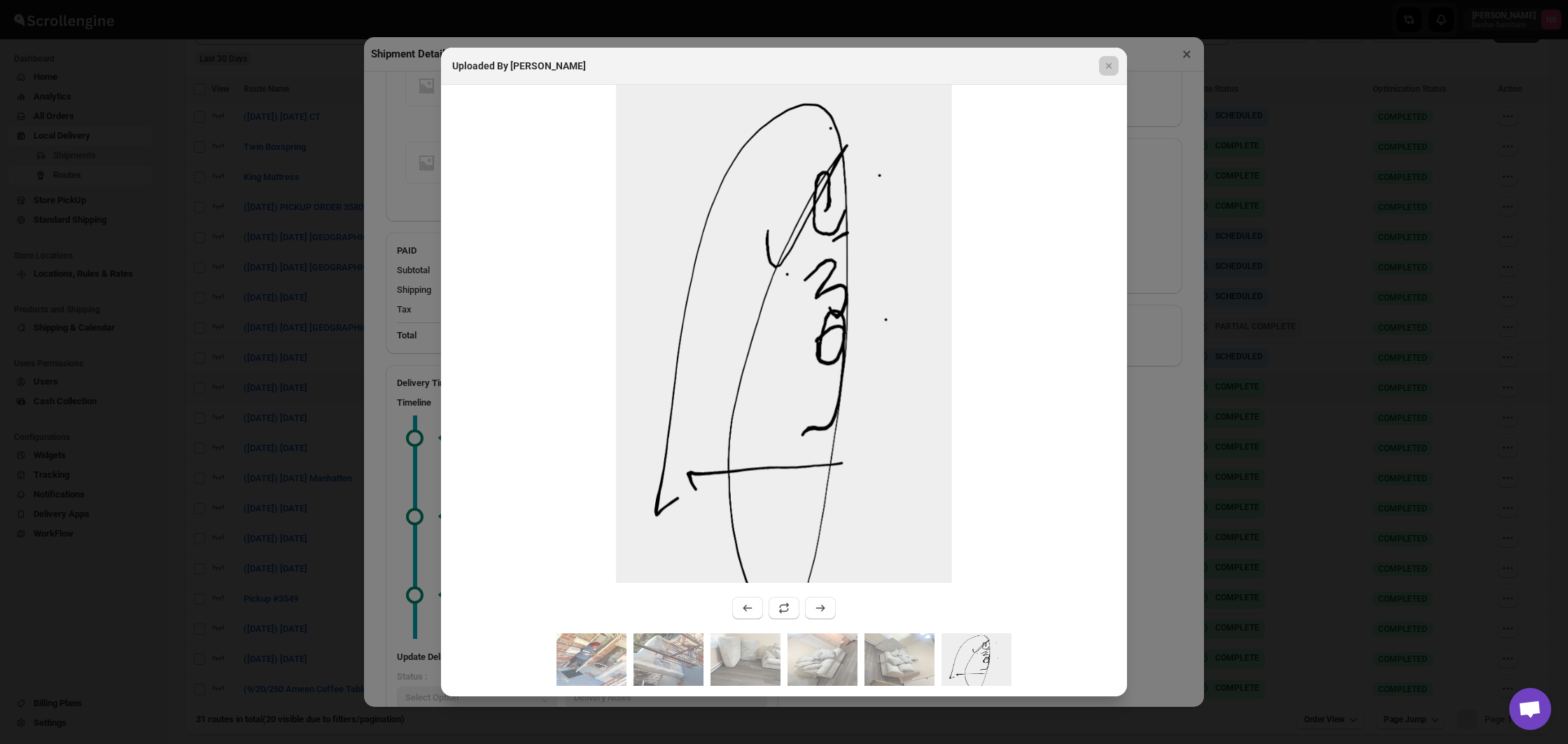
click at [279, 398] on div at bounding box center [784, 372] width 1568 height 744
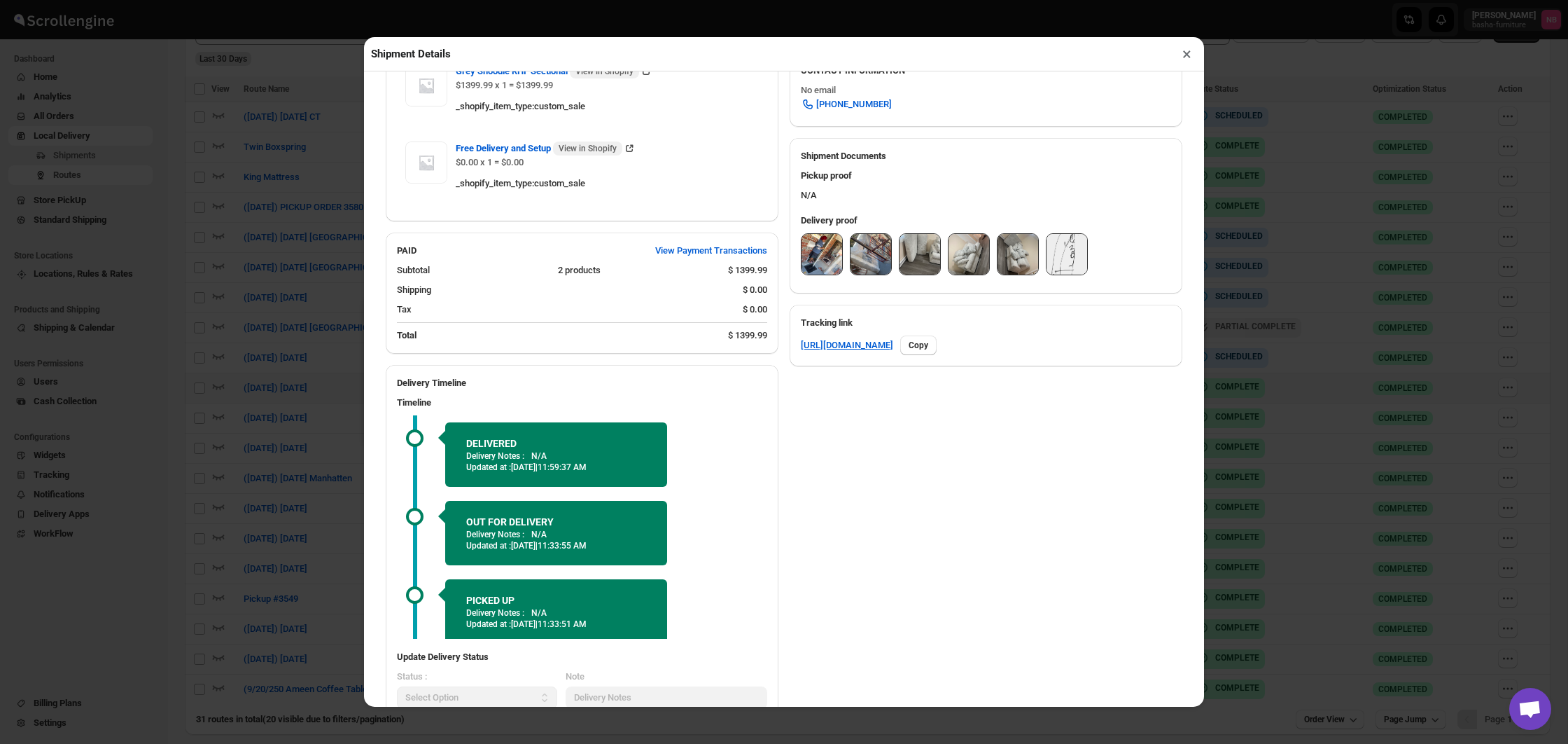
click at [279, 398] on div "Shipment Details × #3568 Awb : ZOZNMAO7R1 DATE 25-Sep-25 | 18:42 Success DELIVE…" at bounding box center [784, 372] width 1568 height 744
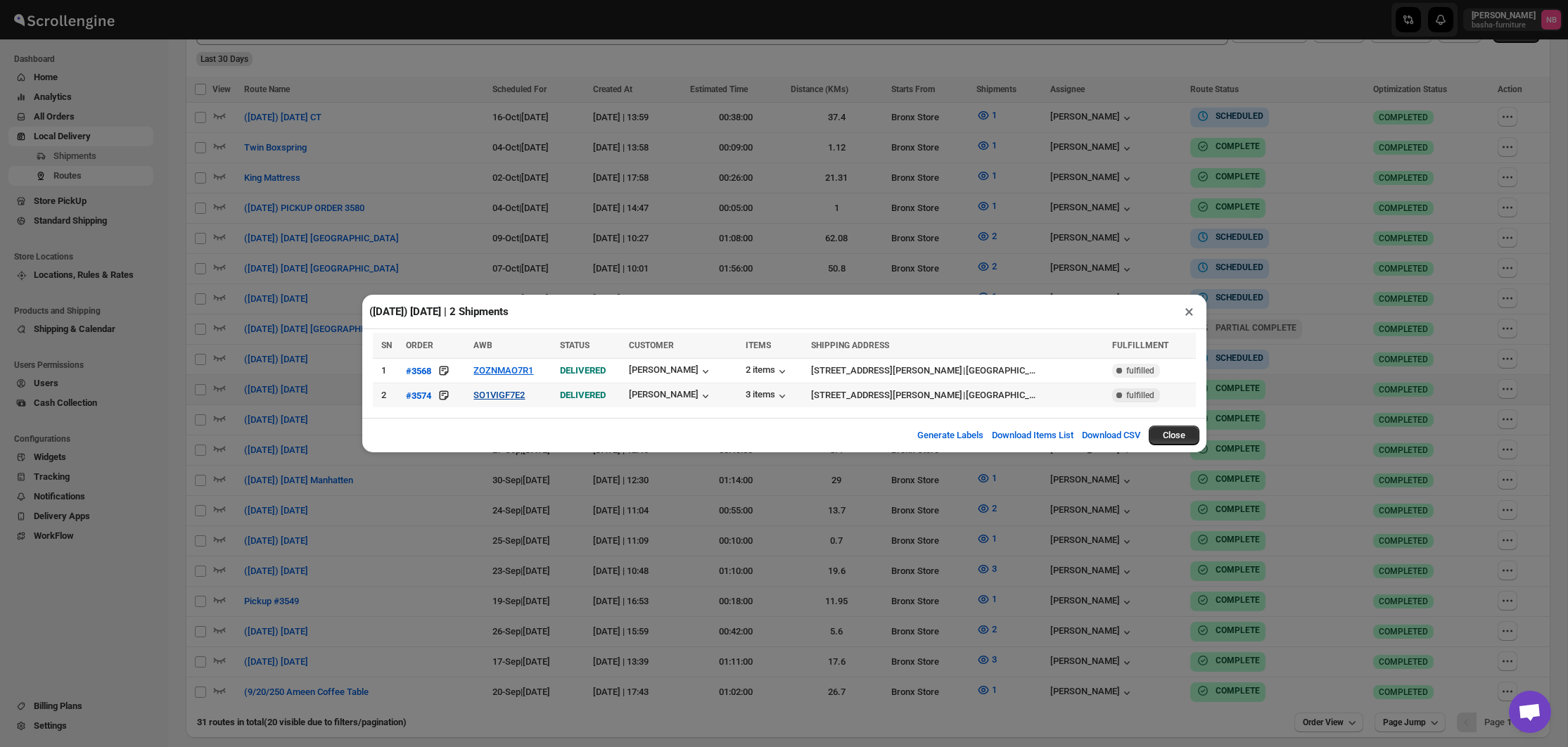
click at [513, 396] on button "SO1VIGF7E2" at bounding box center [499, 395] width 52 height 11
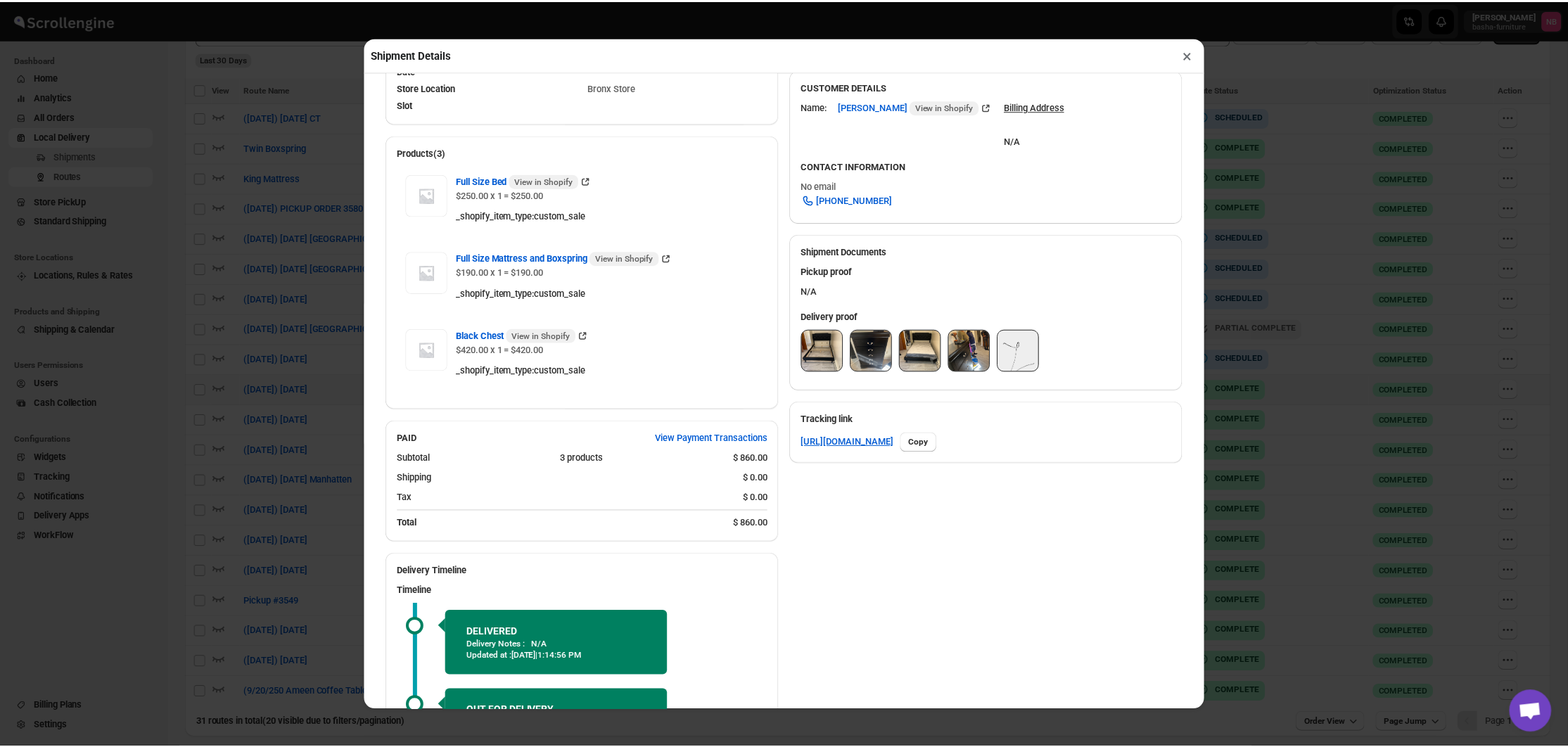
scroll to position [437, 0]
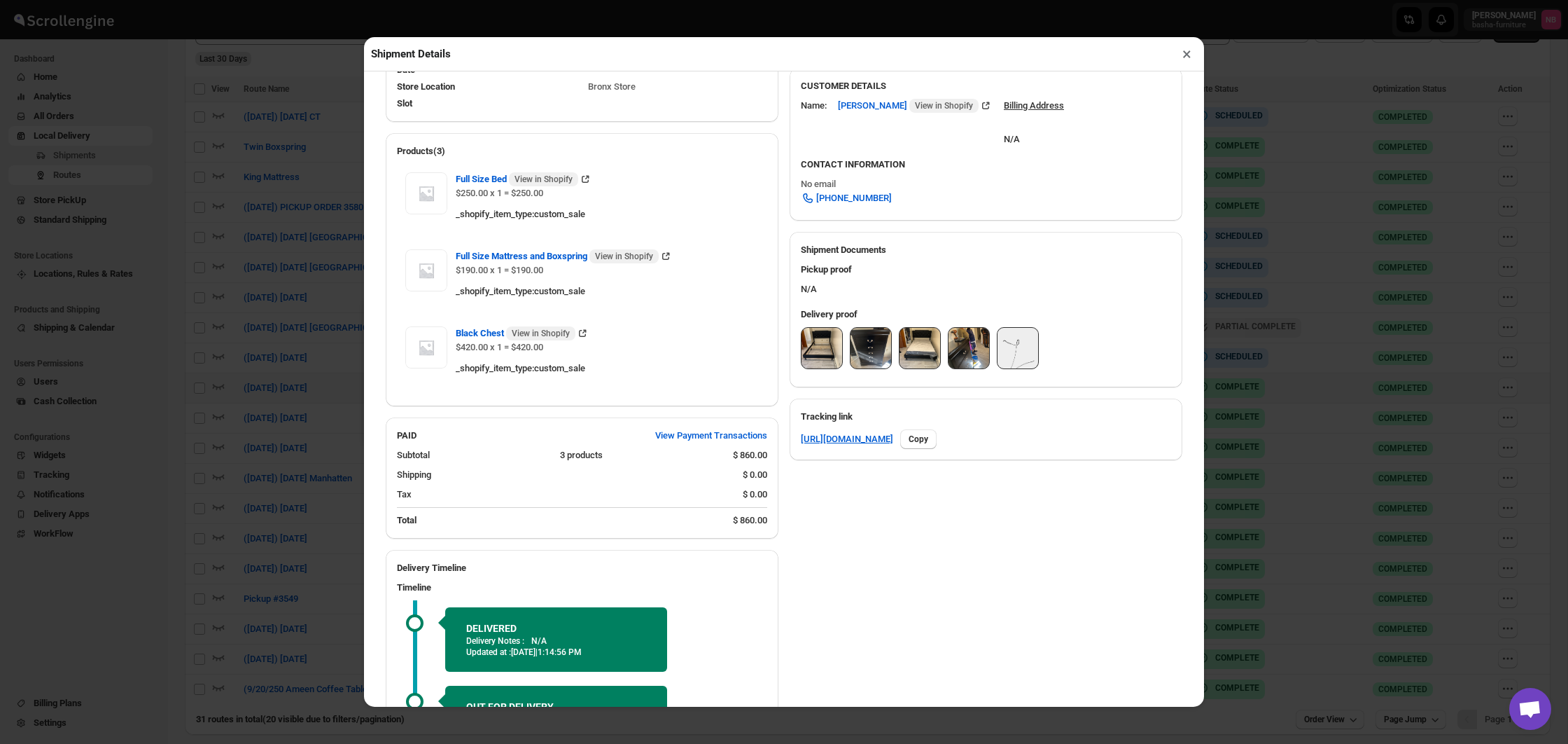
click at [814, 358] on img at bounding box center [822, 348] width 41 height 41
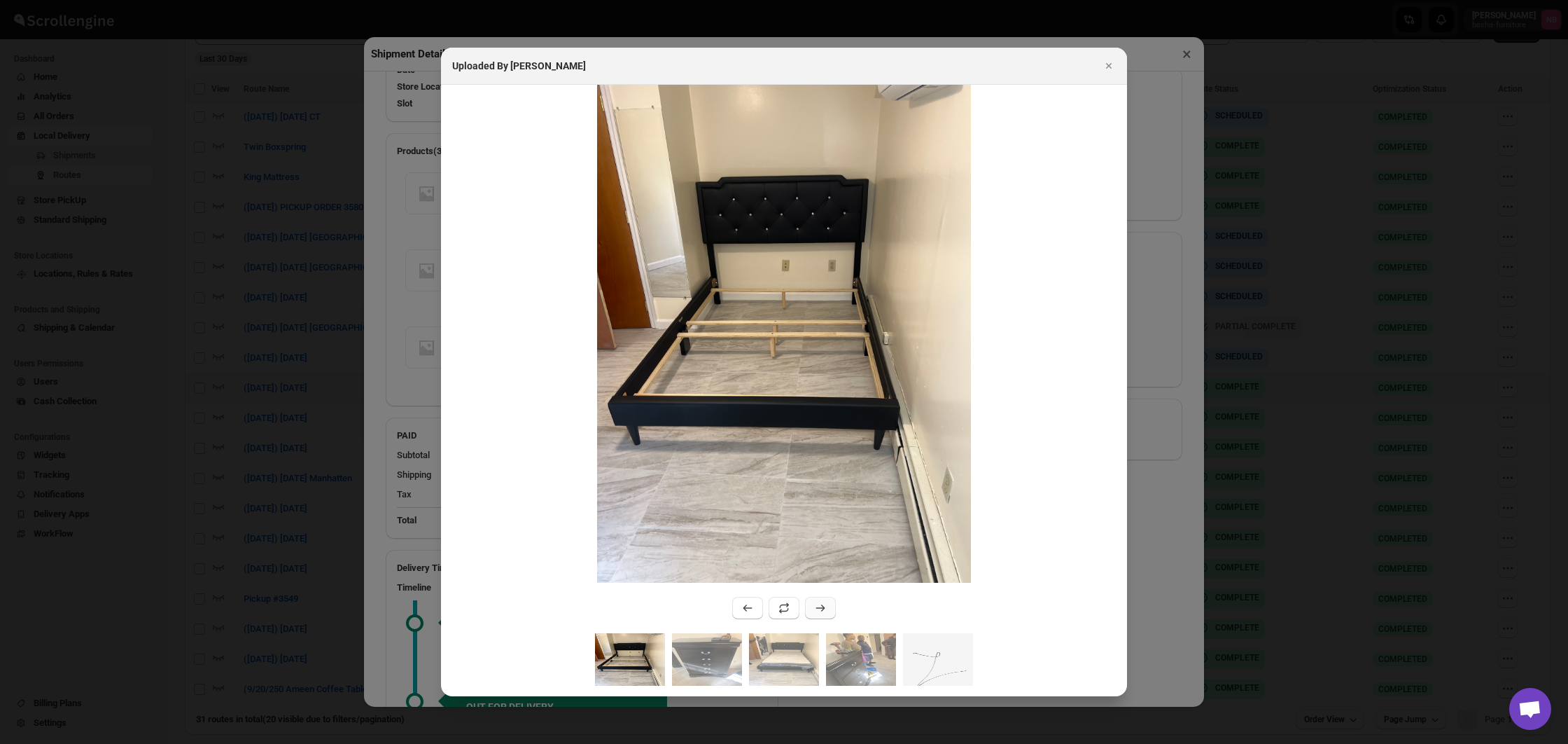
click at [820, 606] on icon ":r609:" at bounding box center [821, 608] width 14 height 14
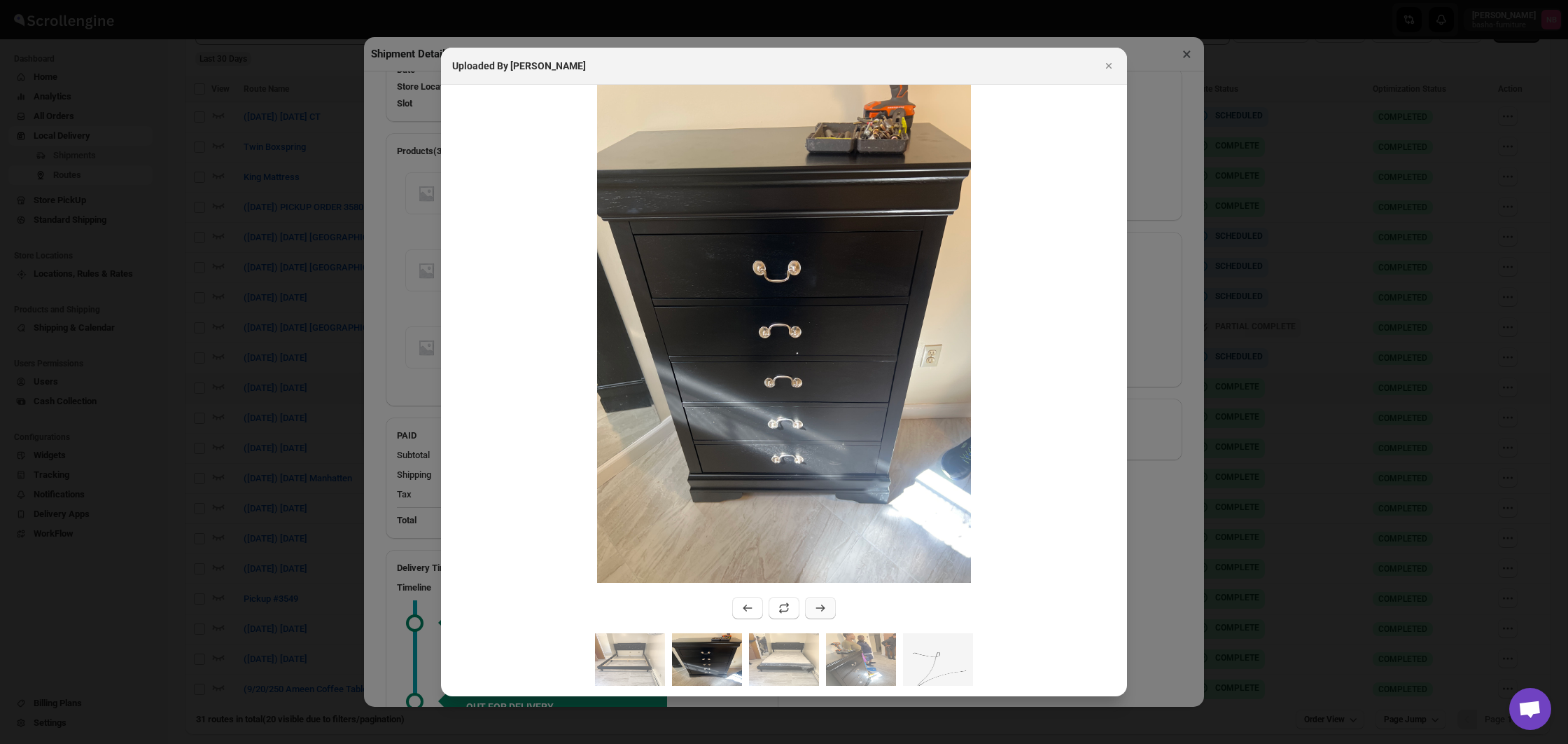
click at [820, 606] on icon ":r609:" at bounding box center [821, 608] width 14 height 14
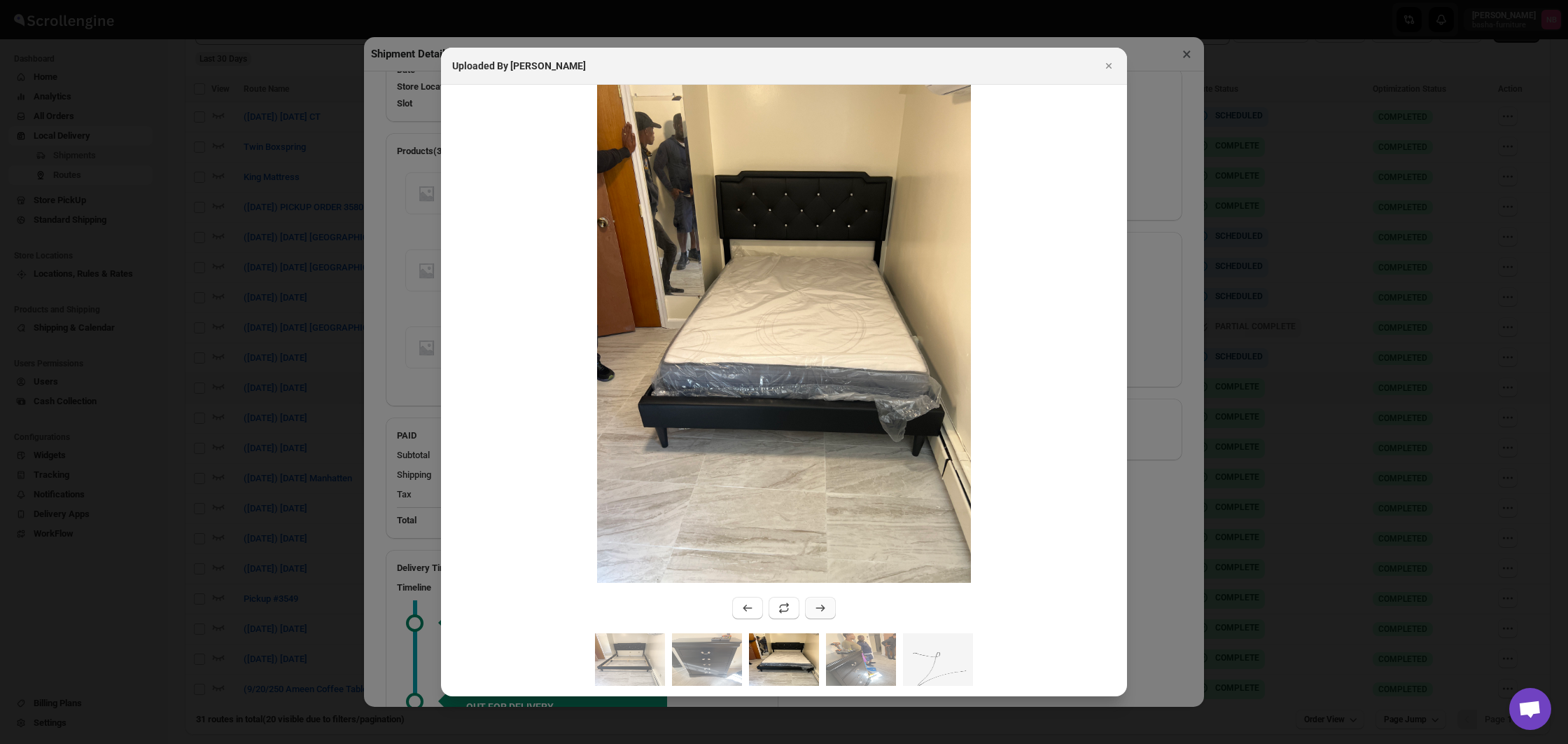
click at [820, 606] on icon ":r609:" at bounding box center [821, 608] width 14 height 14
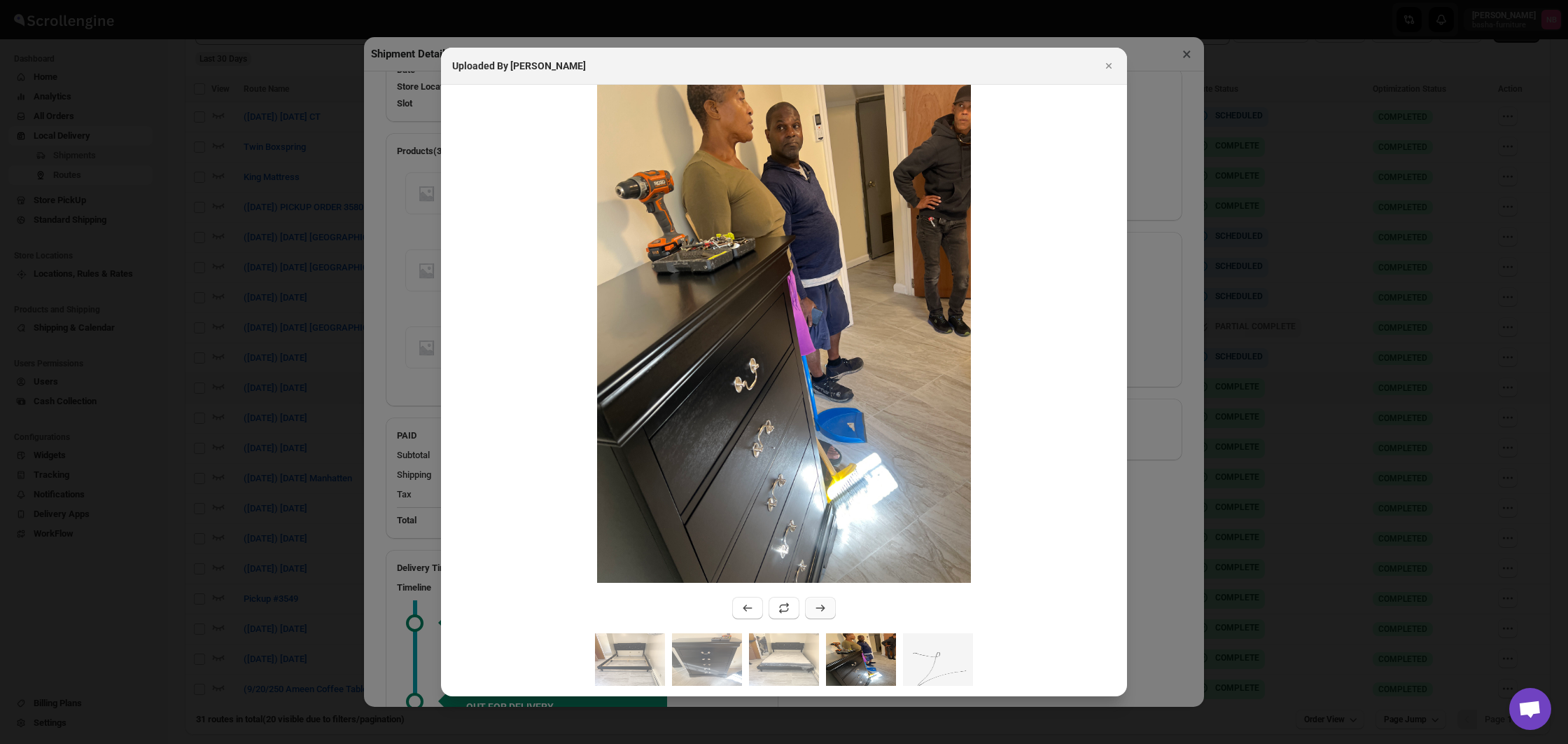
click at [820, 606] on icon ":r609:" at bounding box center [821, 608] width 14 height 14
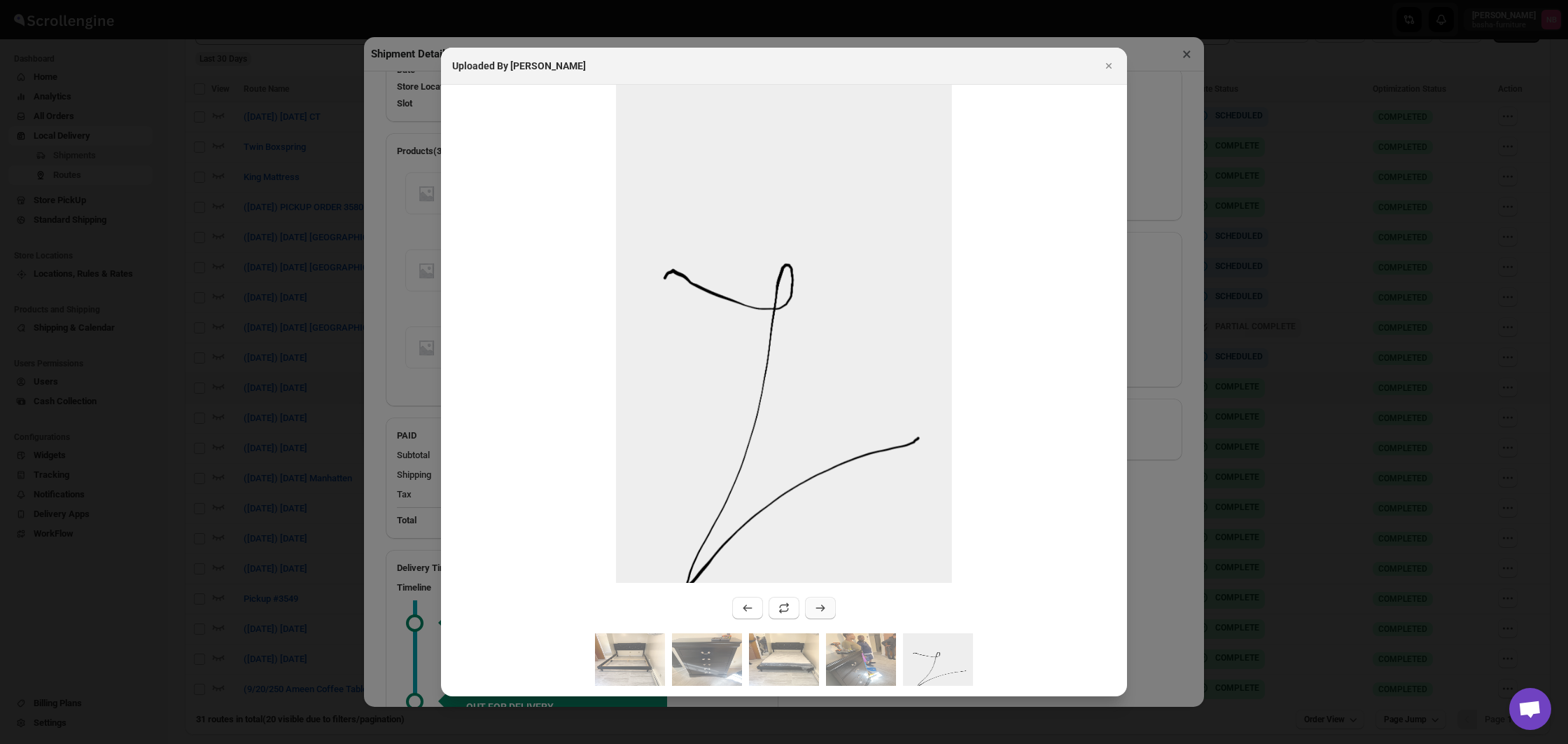
click at [820, 606] on icon ":r609:" at bounding box center [821, 608] width 14 height 14
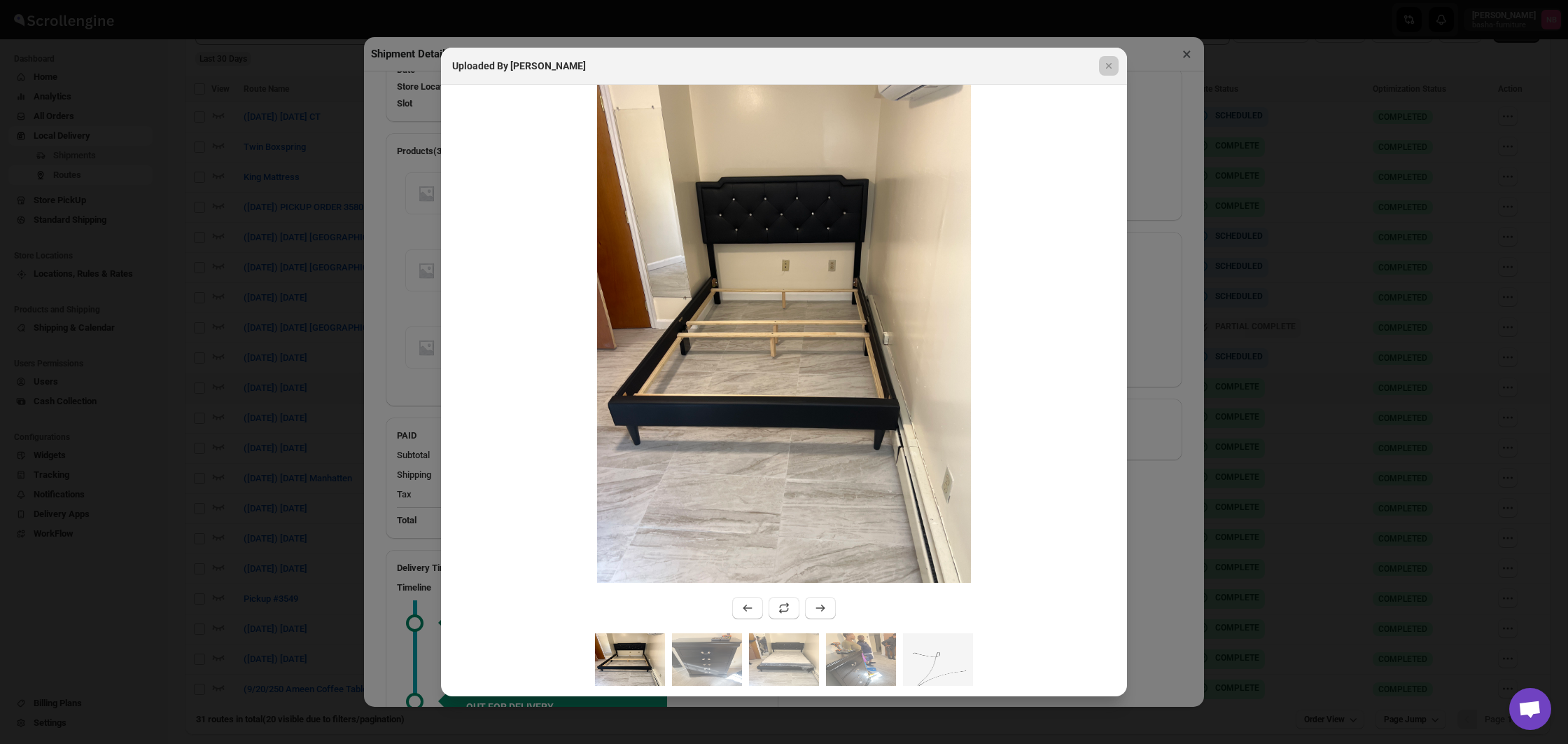
click at [312, 479] on div at bounding box center [784, 372] width 1568 height 744
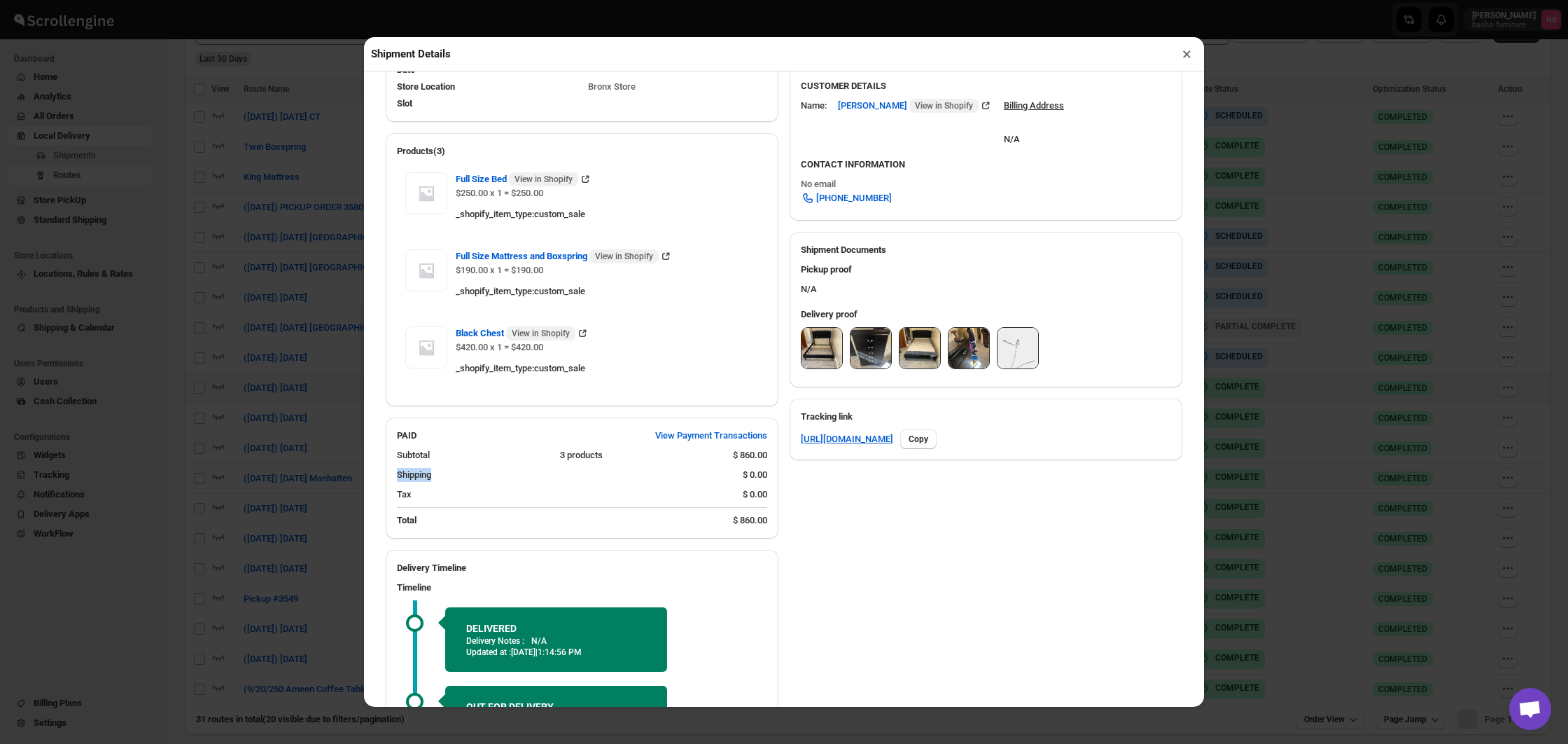
click at [312, 479] on div "Shipment Details × #3574 Awb : SO1VIGF7E2 DATE 29-Sep-25 | 13:20 Success DELIVE…" at bounding box center [784, 372] width 1568 height 744
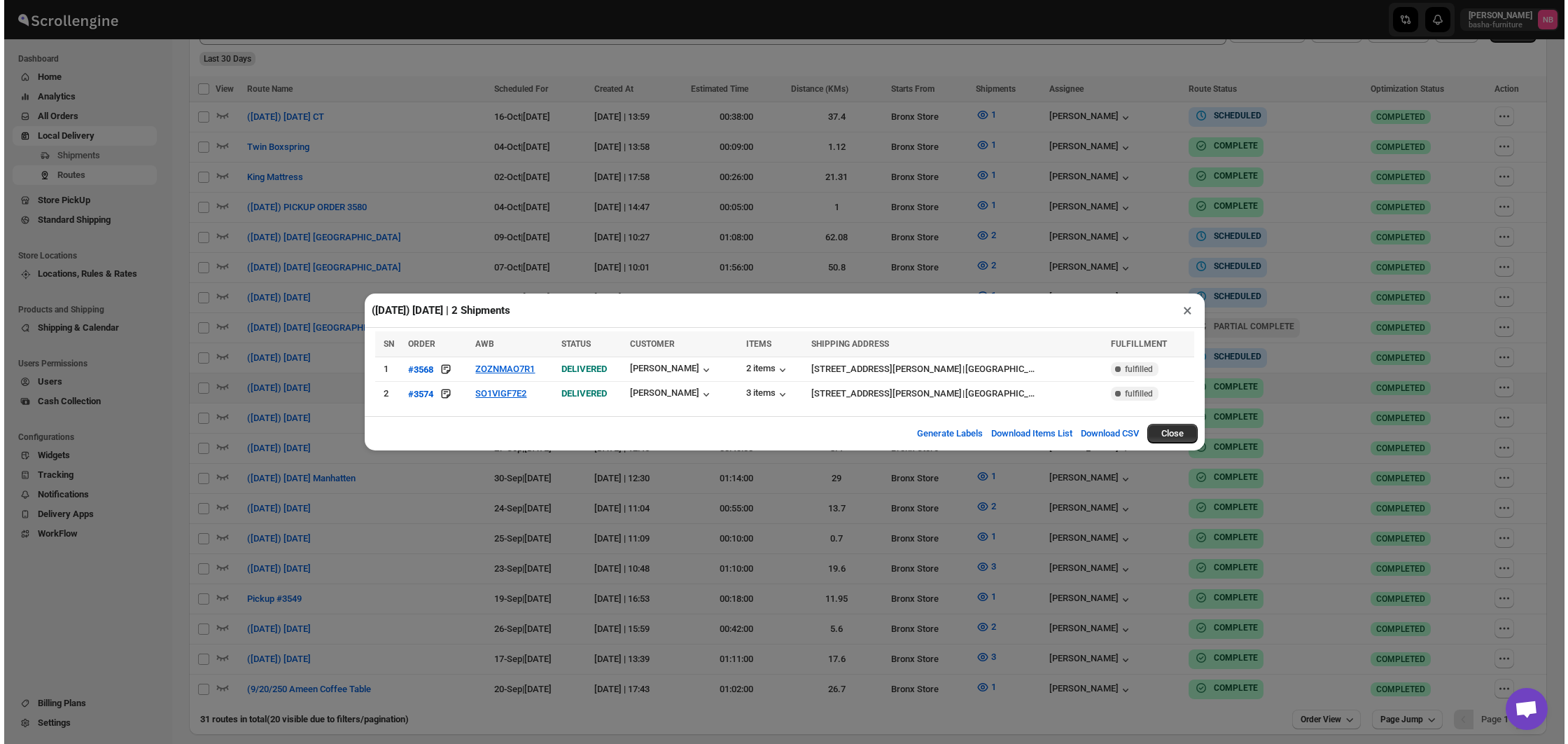
scroll to position [456, 0]
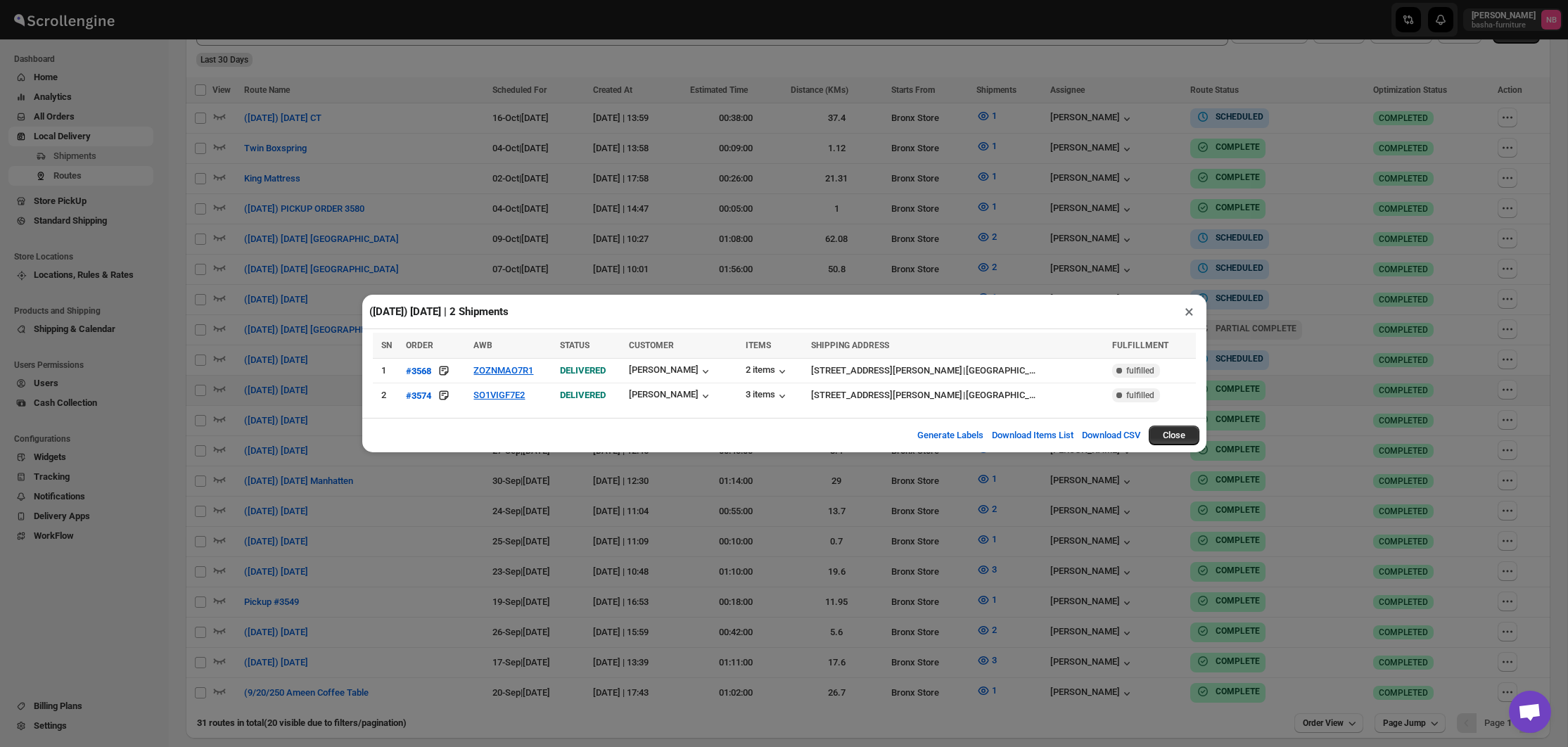
click at [620, 601] on div "(10/3/25) Friday | 2 Shipments × SN ORDER AWB STATUS CUSTOMER ITEMS SHIPPING AD…" at bounding box center [784, 374] width 1568 height 747
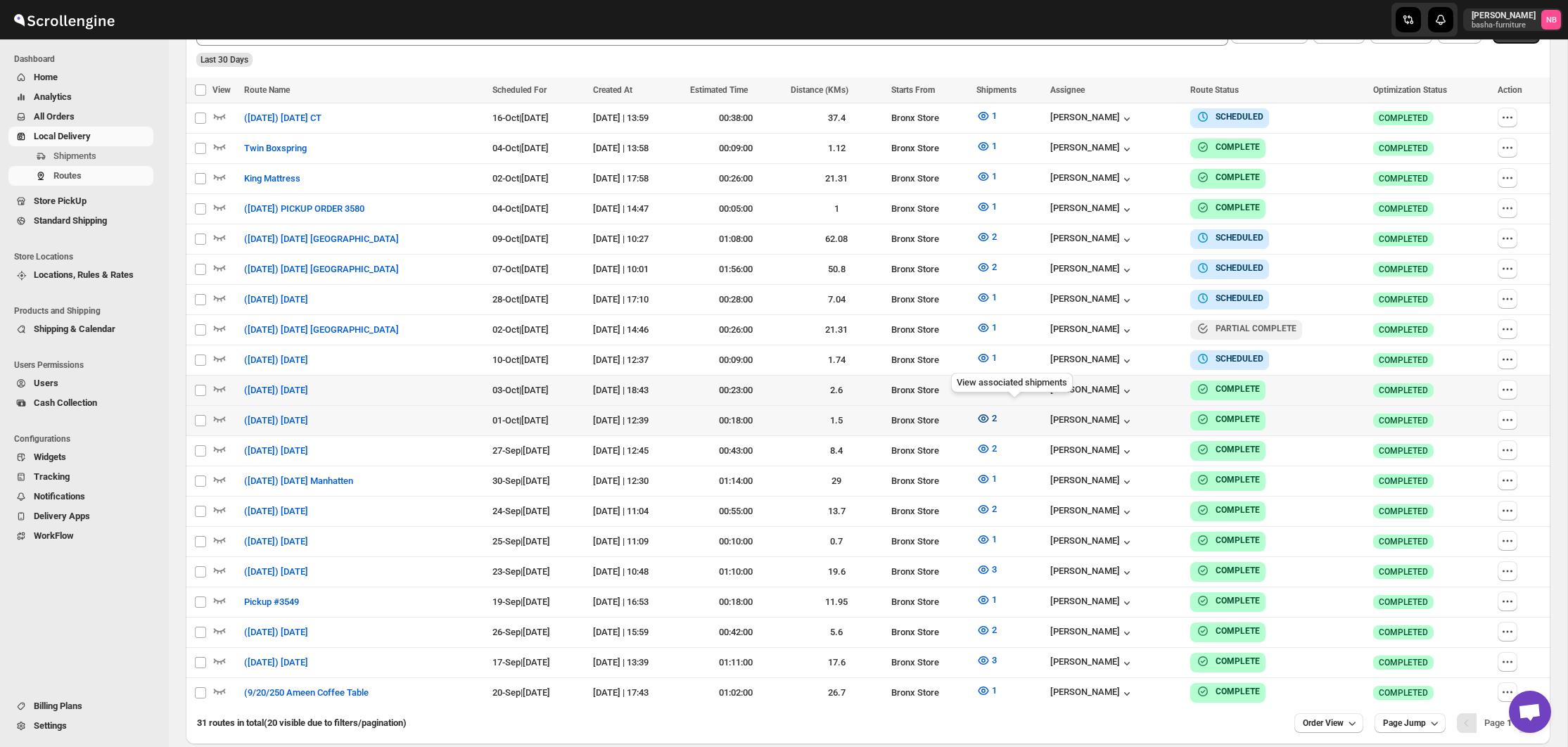
click at [989, 414] on icon "button" at bounding box center [983, 418] width 11 height 9
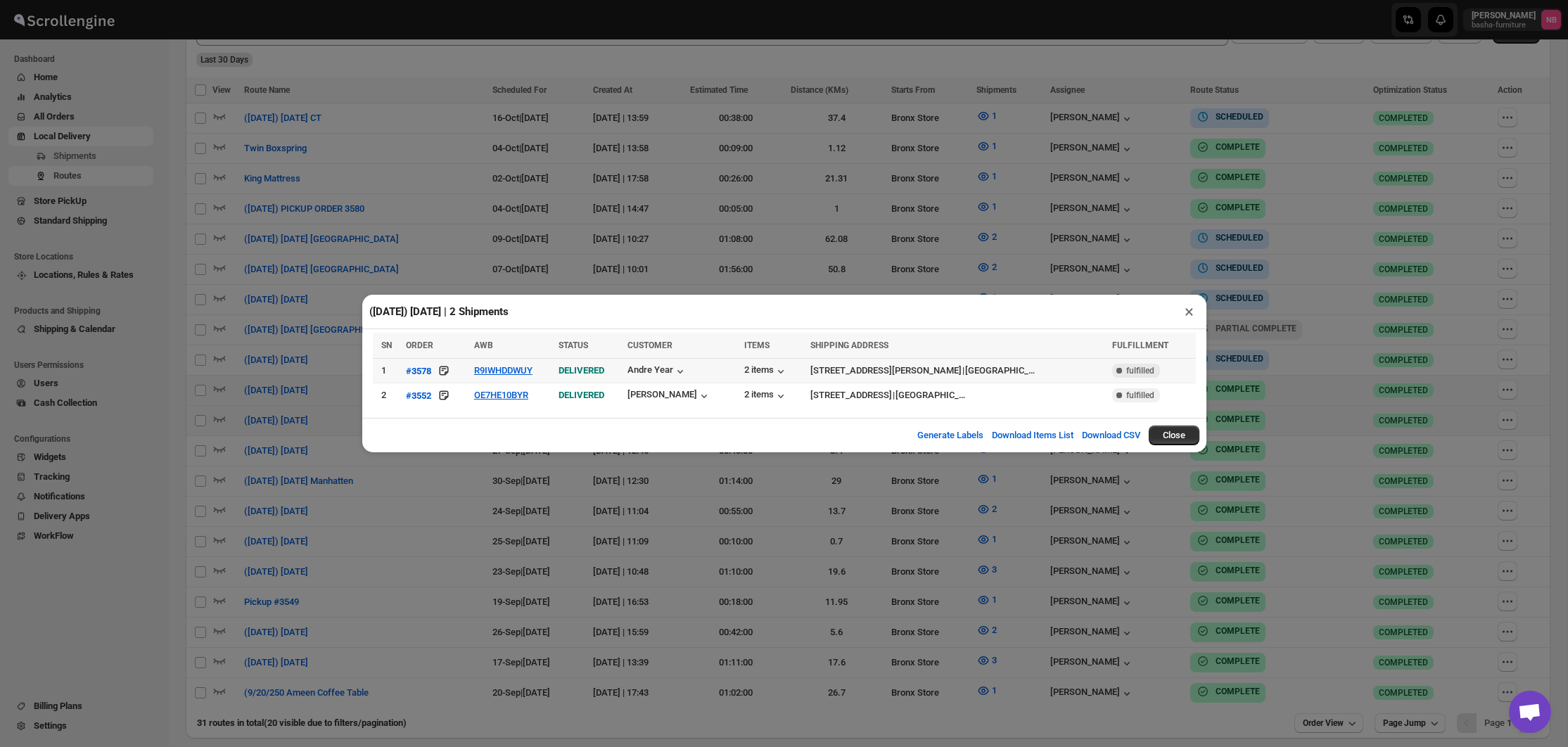
click at [506, 377] on td "R9IWHDDWUY" at bounding box center [512, 371] width 85 height 25
click at [506, 374] on button "R9IWHDDWUY" at bounding box center [503, 370] width 59 height 11
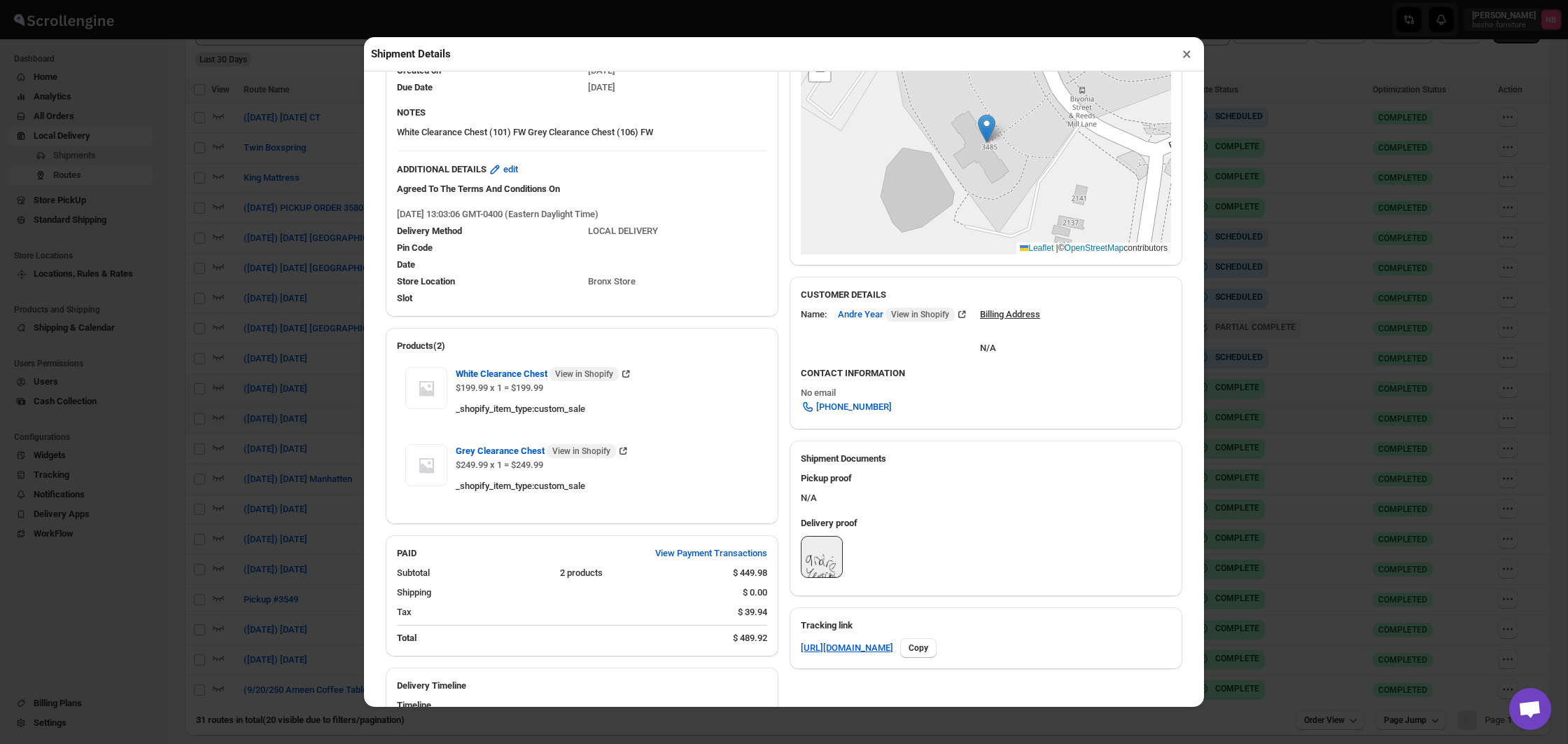
scroll to position [286, 0]
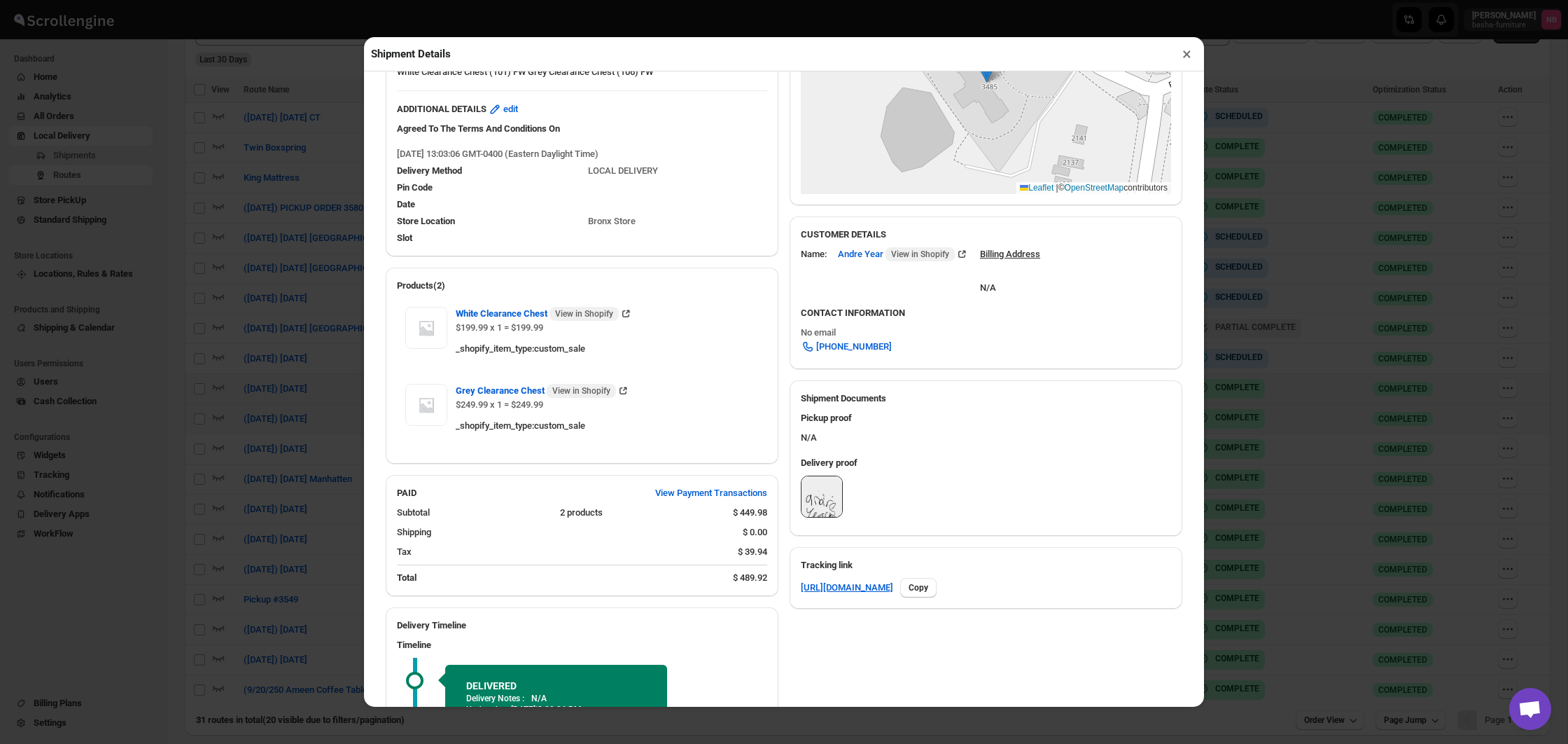
click at [323, 394] on div "Shipment Details × #3578 Awb : R9IWHDDWUY DATE 30-Sep-25 | 13:04 Success DELIVE…" at bounding box center [784, 372] width 1568 height 744
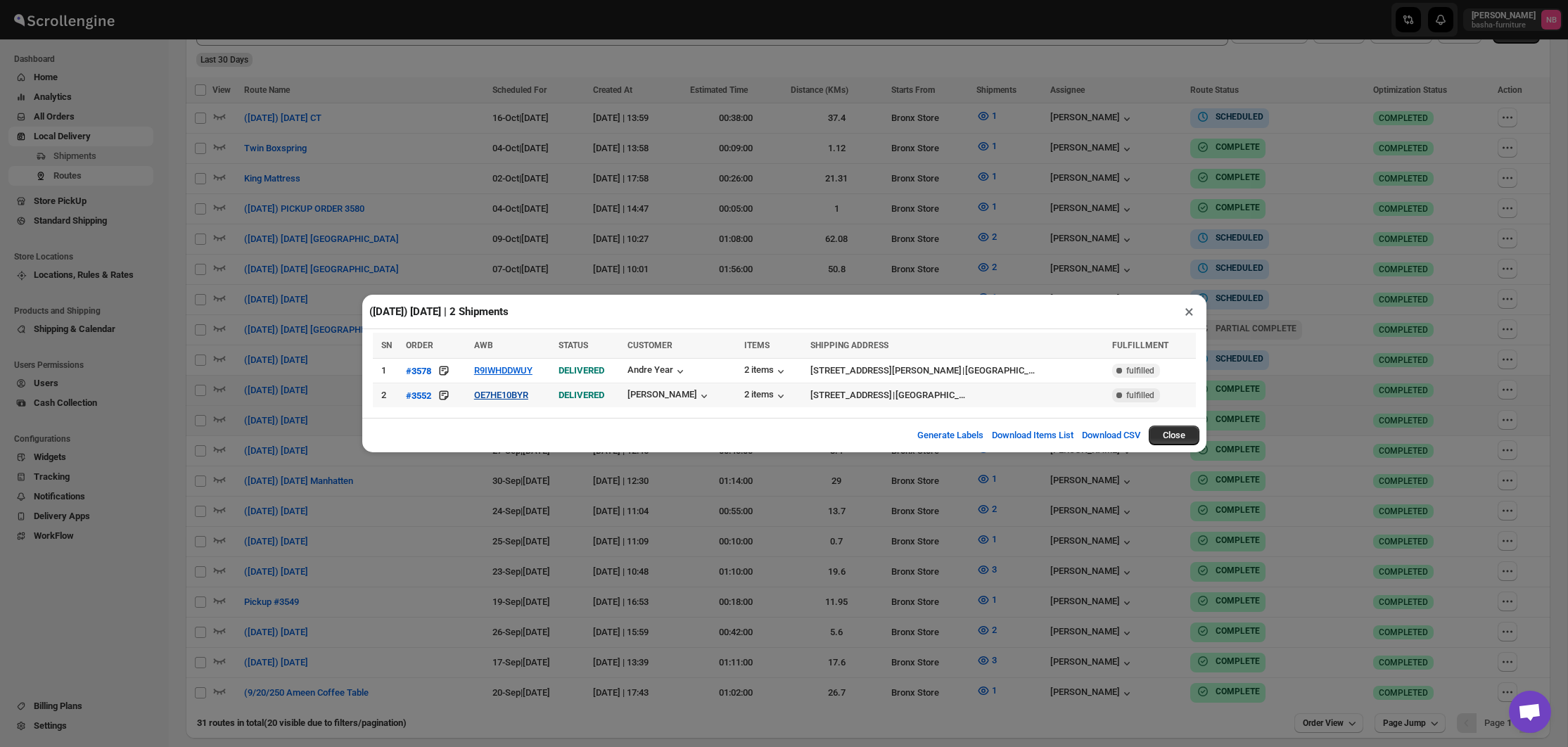
click at [504, 395] on button "OE7HE10BYR" at bounding box center [502, 395] width 54 height 11
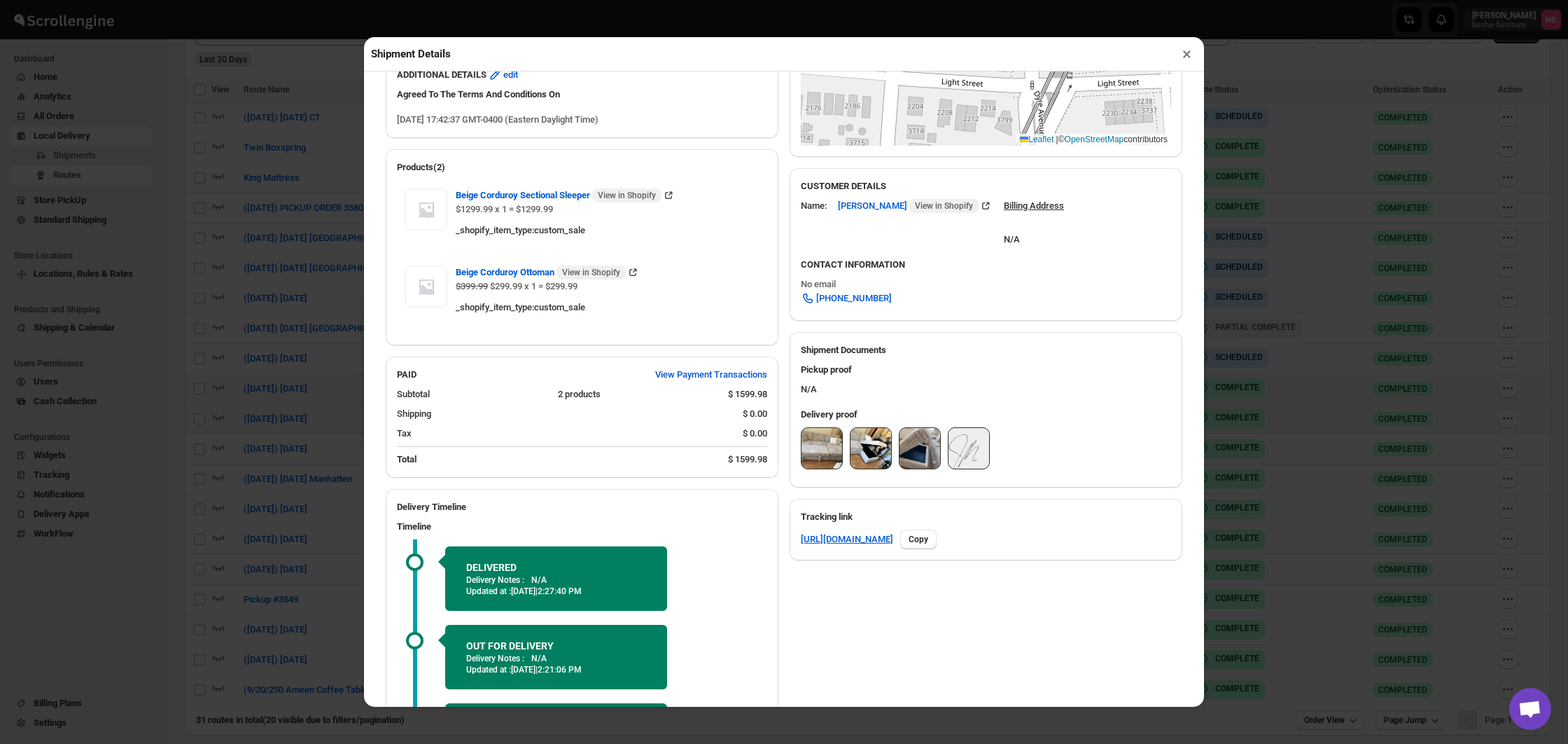
scroll to position [340, 0]
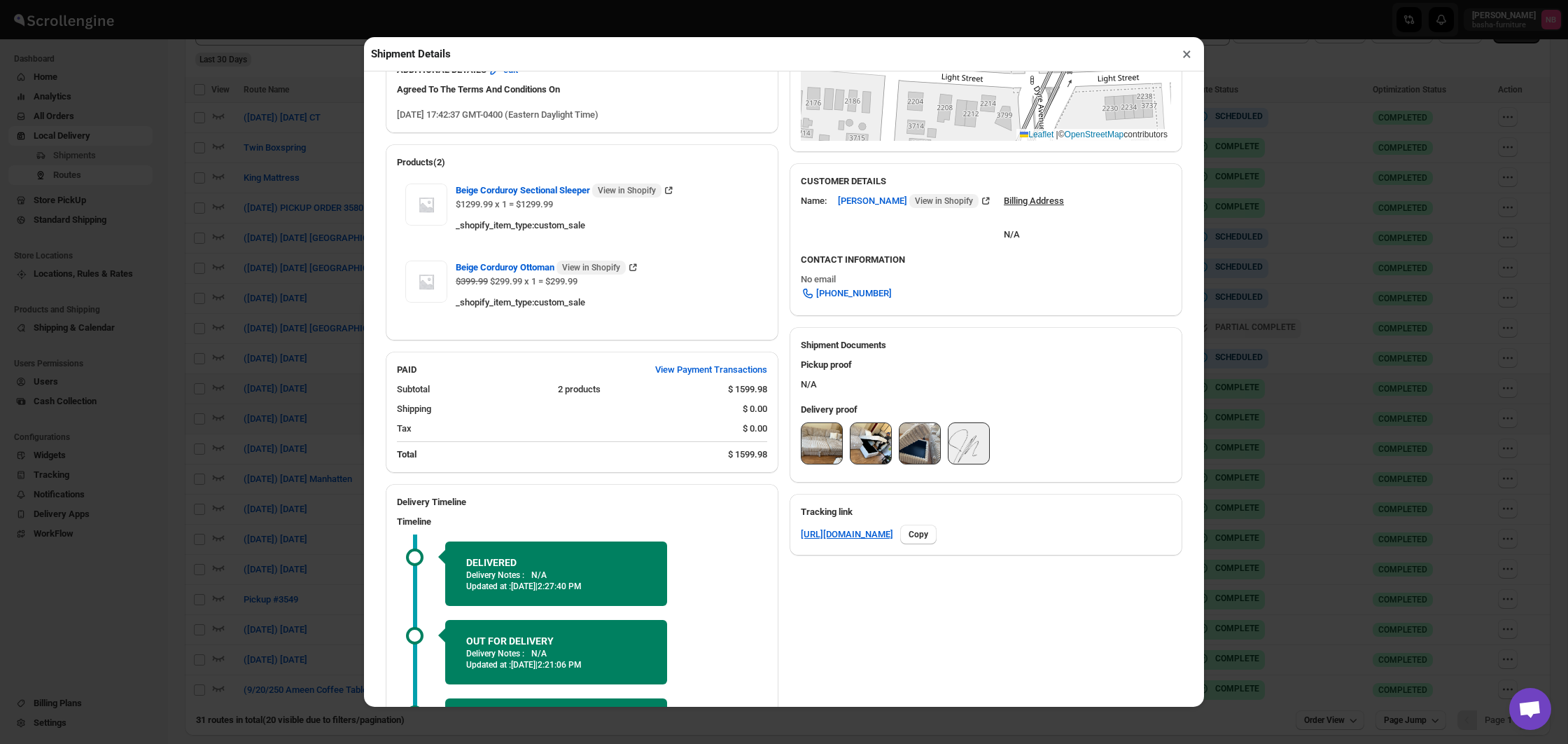
click at [819, 444] on img at bounding box center [822, 443] width 41 height 41
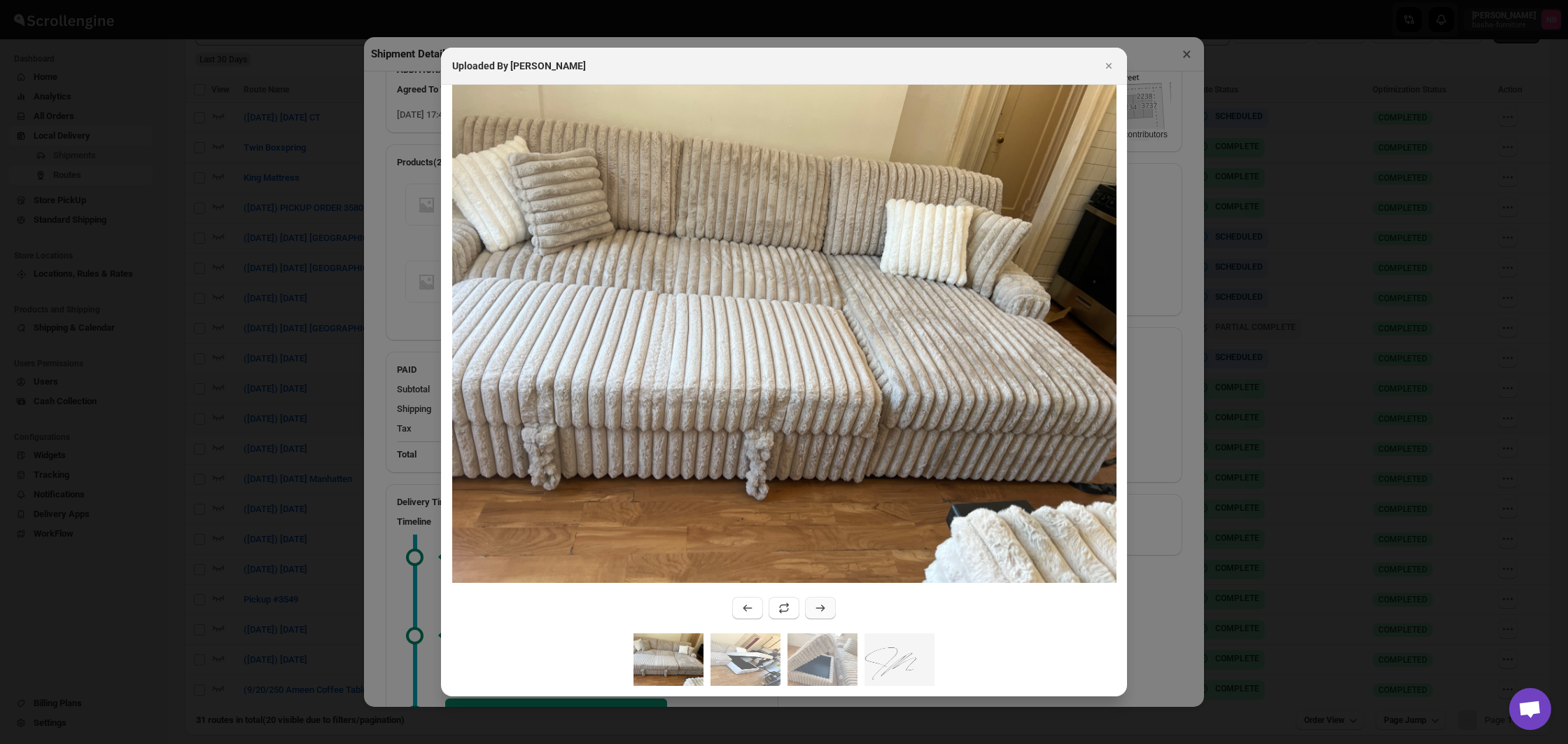
click at [823, 603] on icon ":r7jf:" at bounding box center [821, 608] width 14 height 14
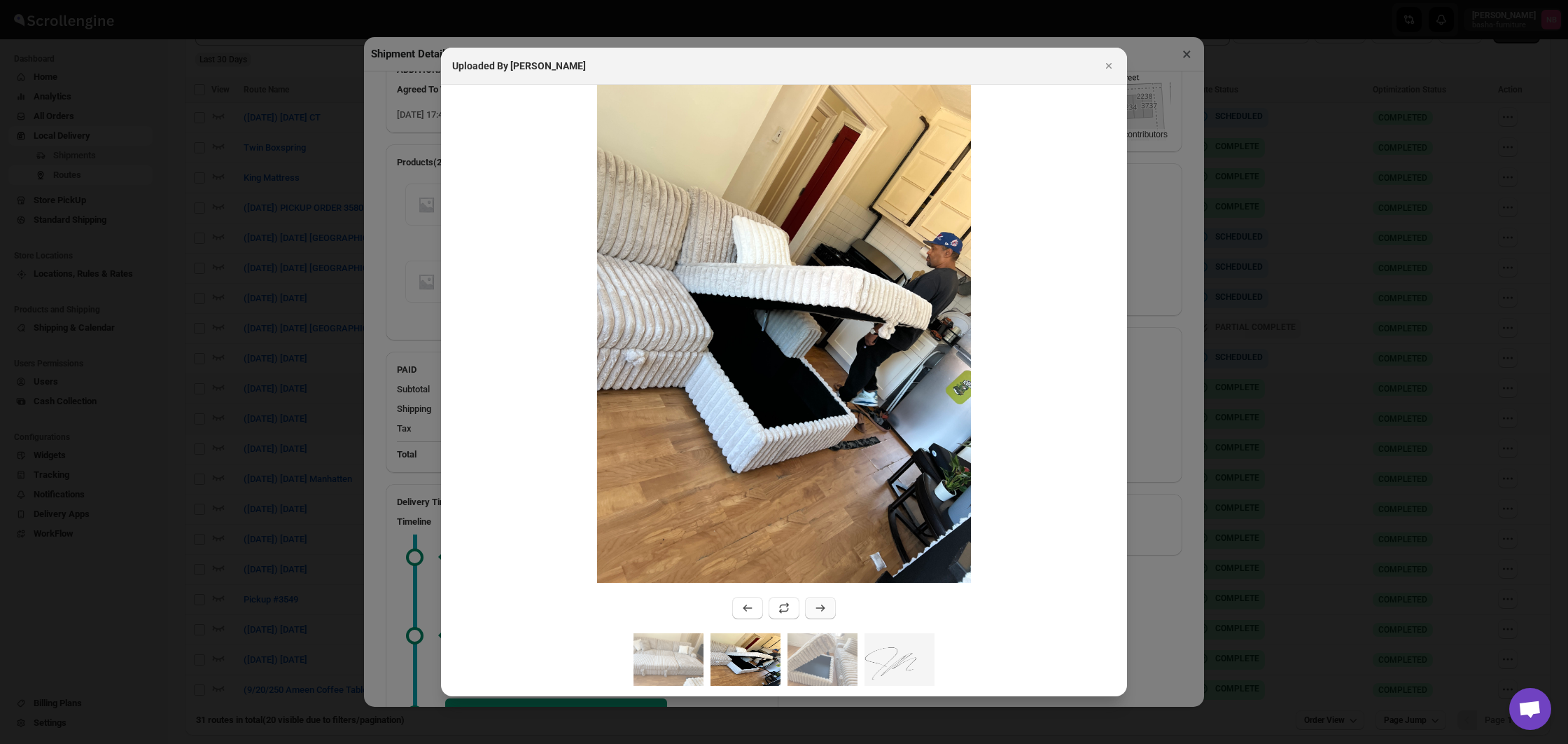
click at [823, 603] on icon ":r7jf:" at bounding box center [821, 608] width 14 height 14
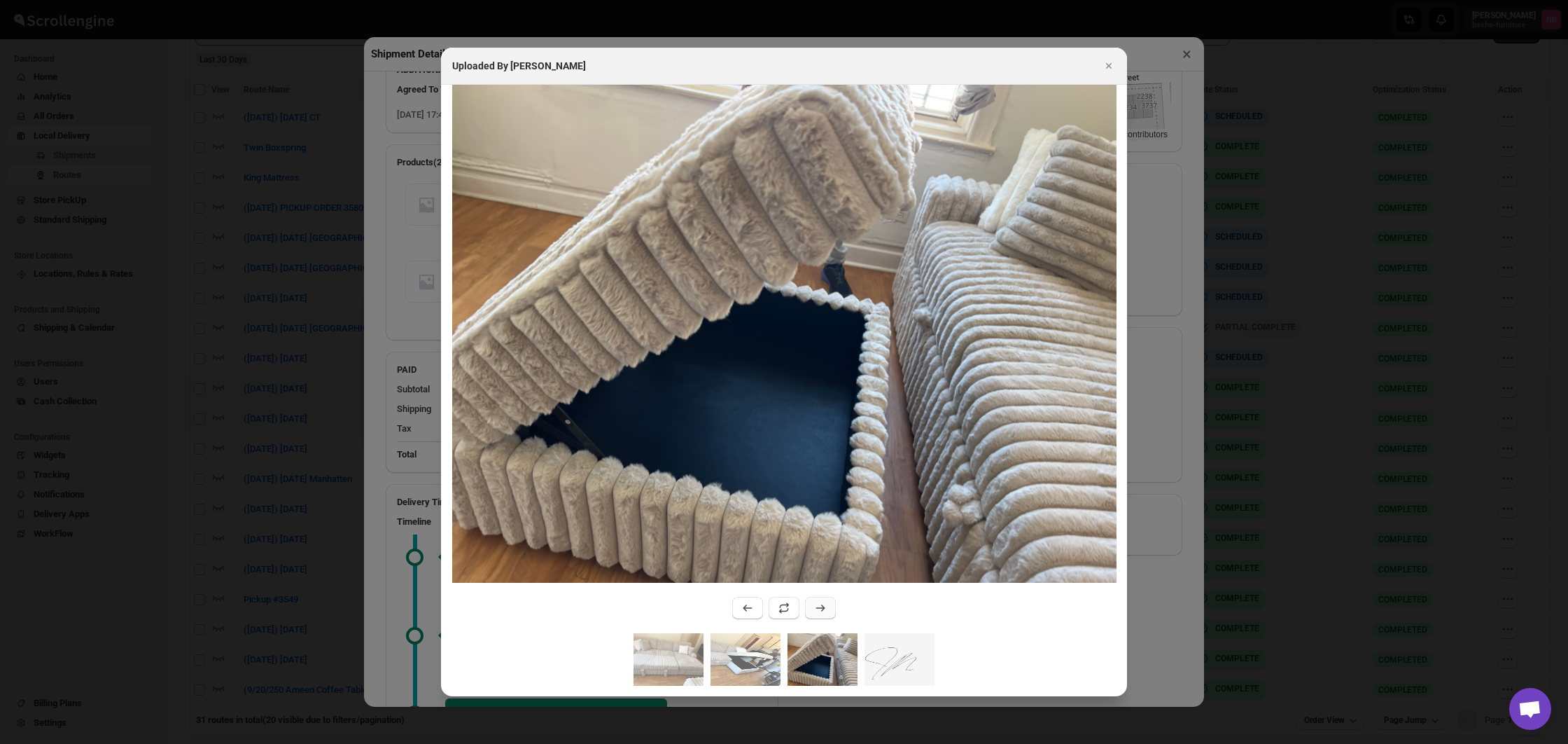
click at [823, 603] on icon ":r7jf:" at bounding box center [821, 608] width 14 height 14
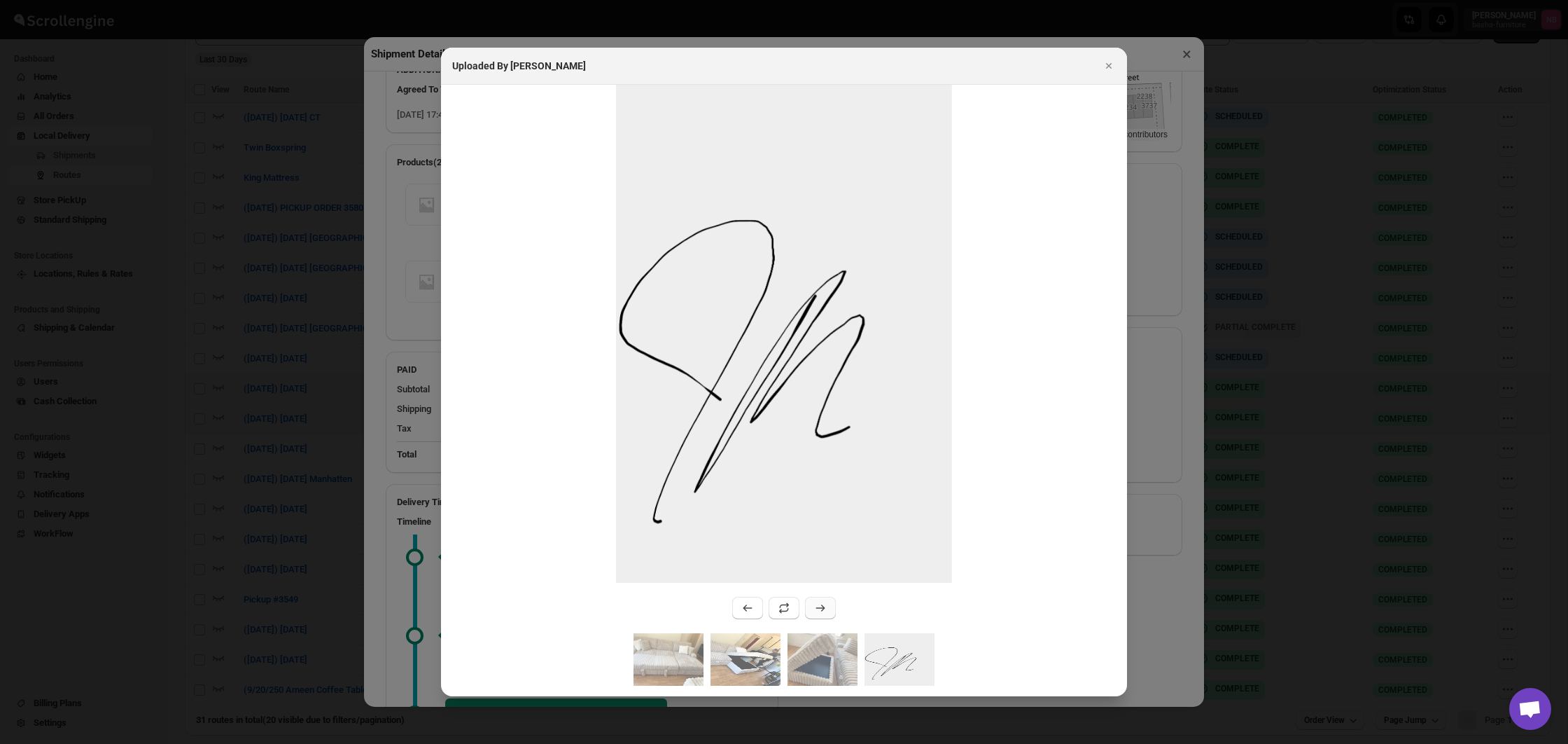
click at [823, 603] on icon ":r7jf:" at bounding box center [821, 608] width 14 height 14
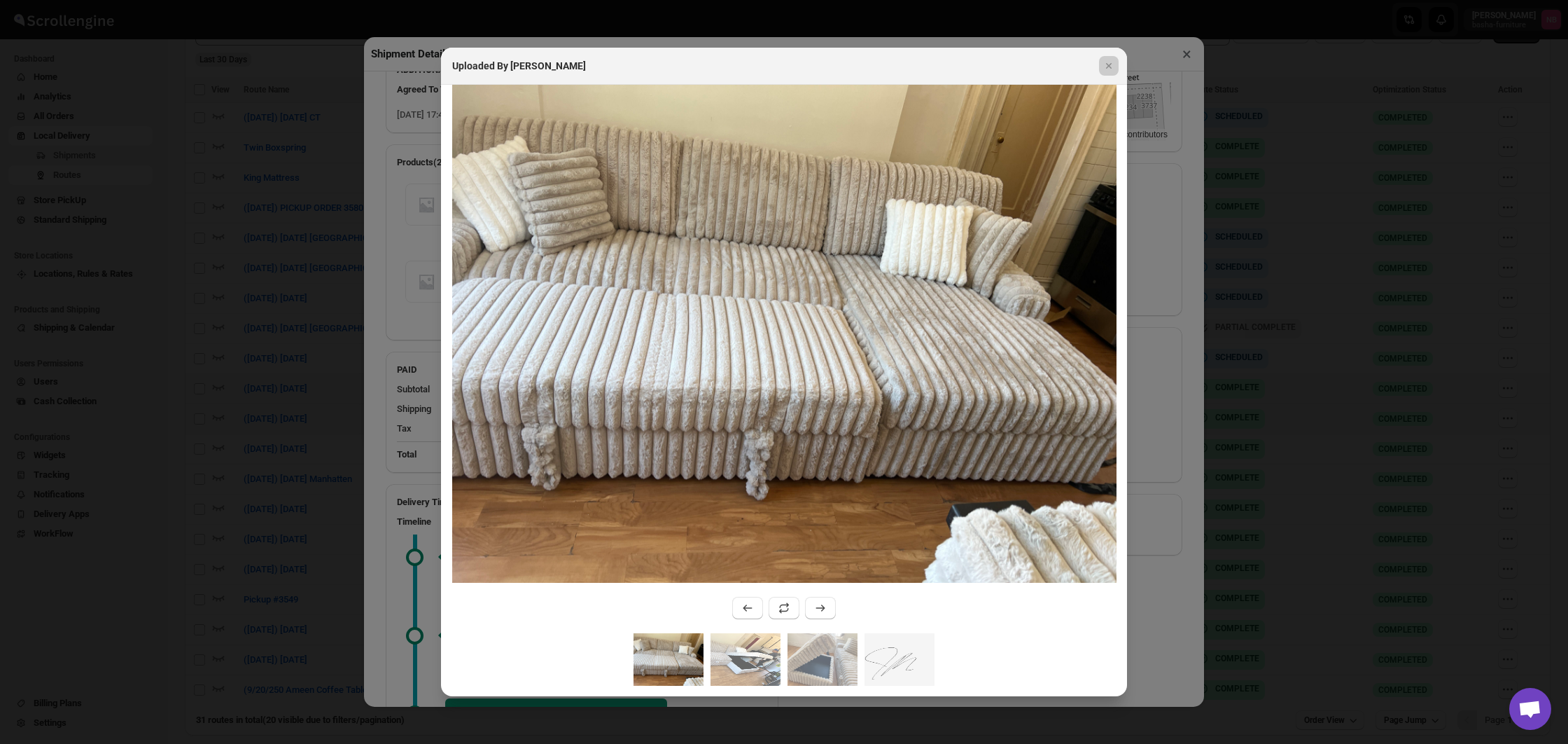
click at [203, 437] on div at bounding box center [784, 372] width 1568 height 744
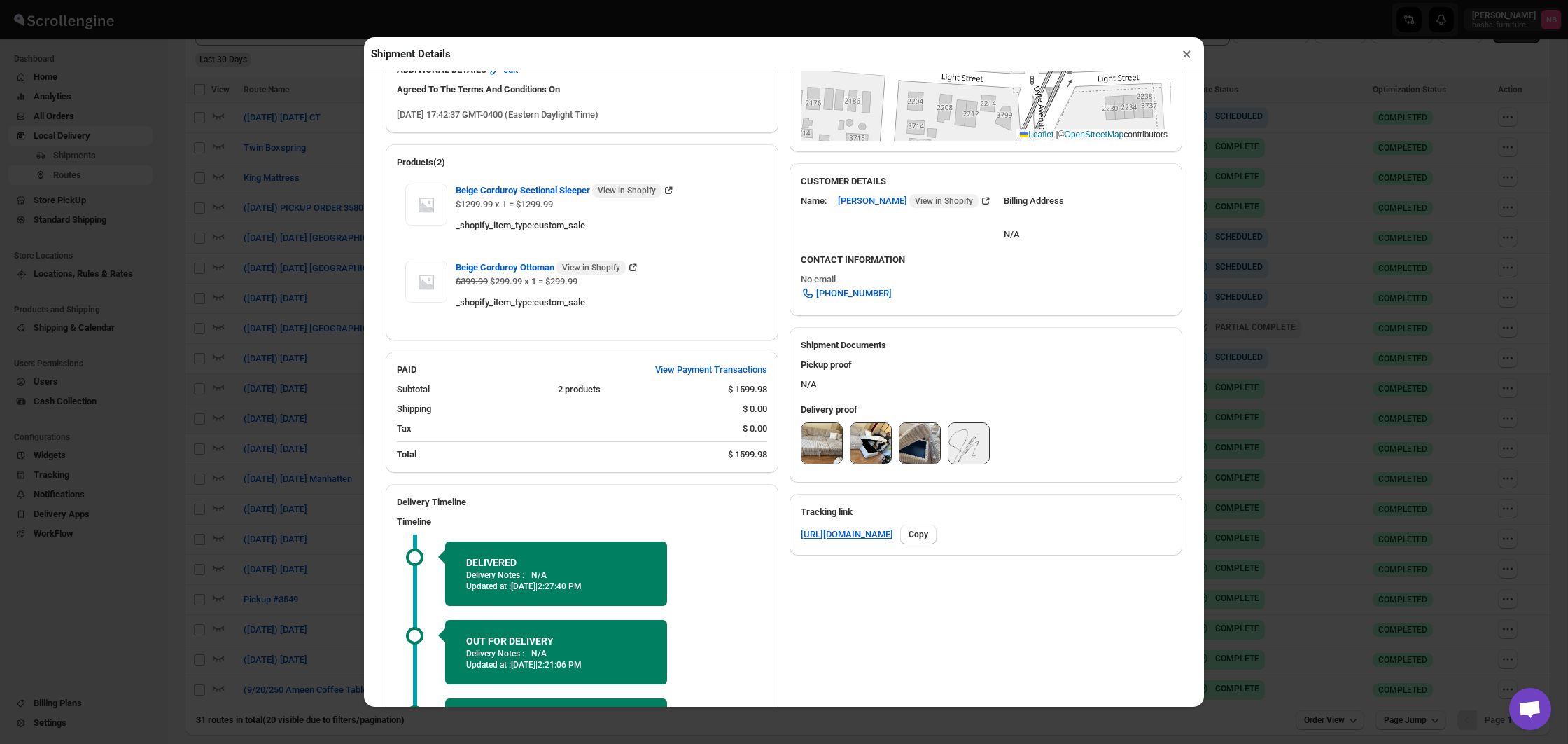
click at [203, 437] on div "Shipment Details × #3552 Awb : OE7HE10BYR DATE 18-Sep-25 | 17:49 Success DELIVE…" at bounding box center [784, 372] width 1568 height 744
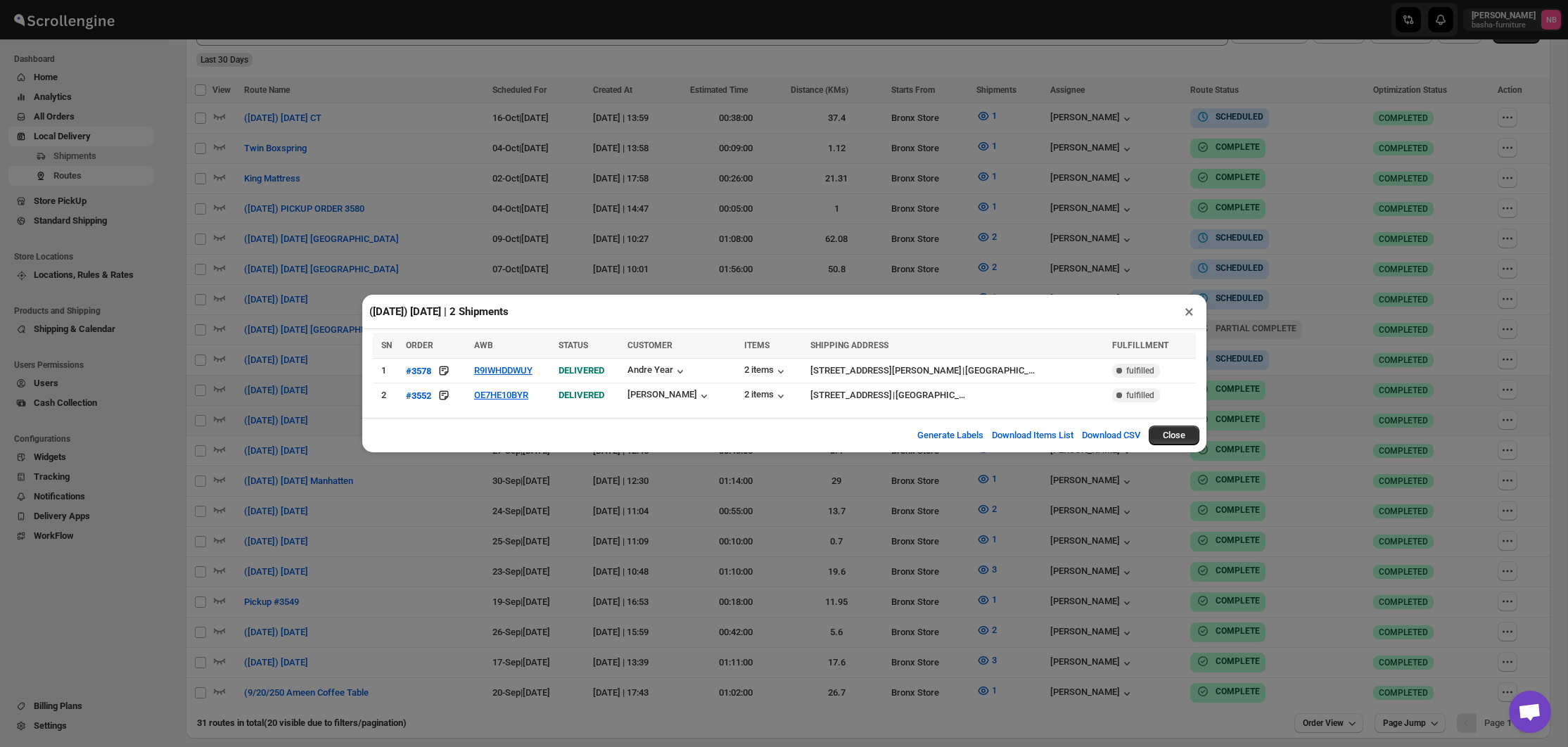
click at [867, 492] on div "(10/1/25) Wednesday | 2 Shipments × SN ORDER AWB STATUS CUSTOMER ITEMS SHIPPING…" at bounding box center [784, 374] width 1568 height 747
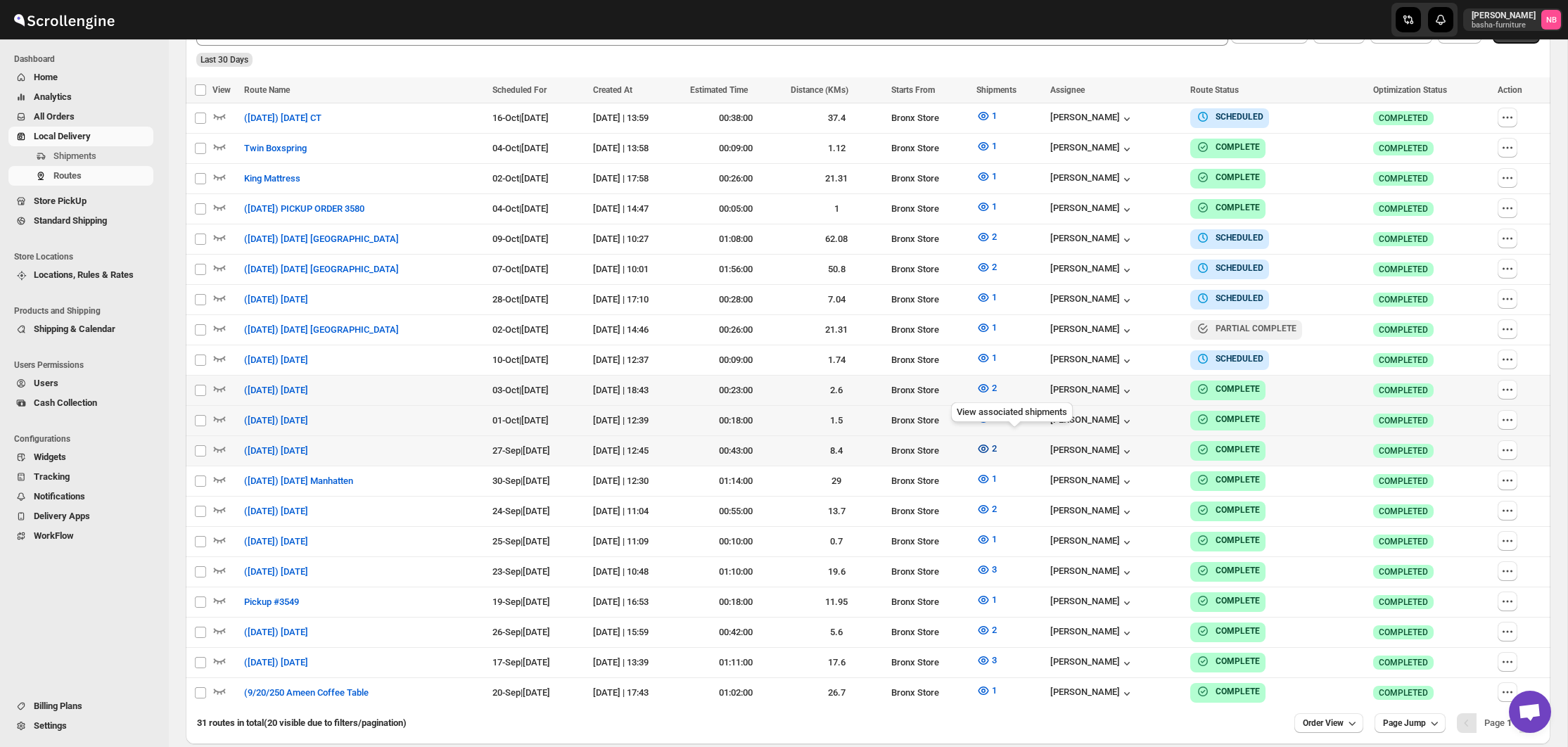
click at [990, 446] on icon "button" at bounding box center [983, 449] width 14 height 14
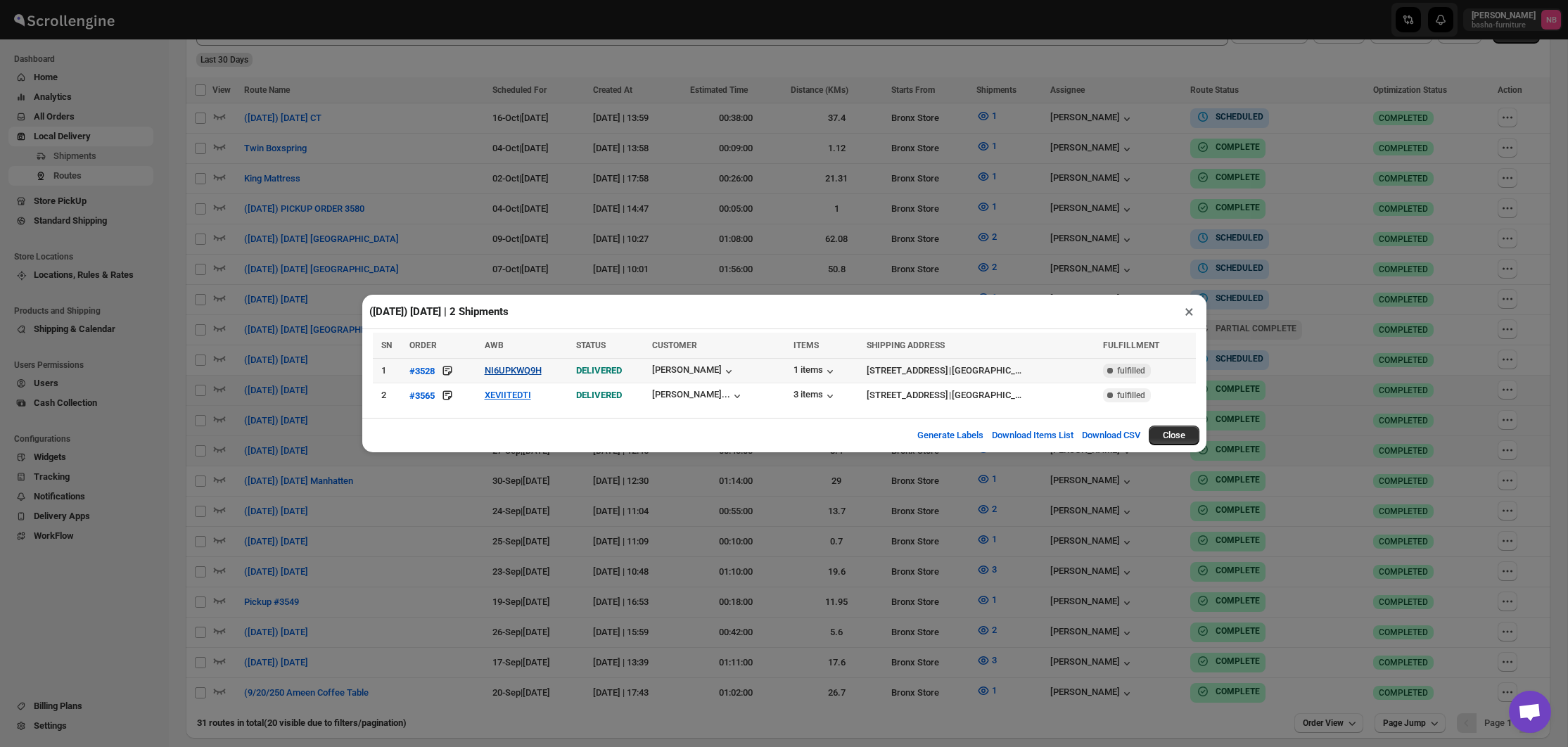
click at [488, 367] on button "NI6UPKWQ9H" at bounding box center [513, 370] width 57 height 11
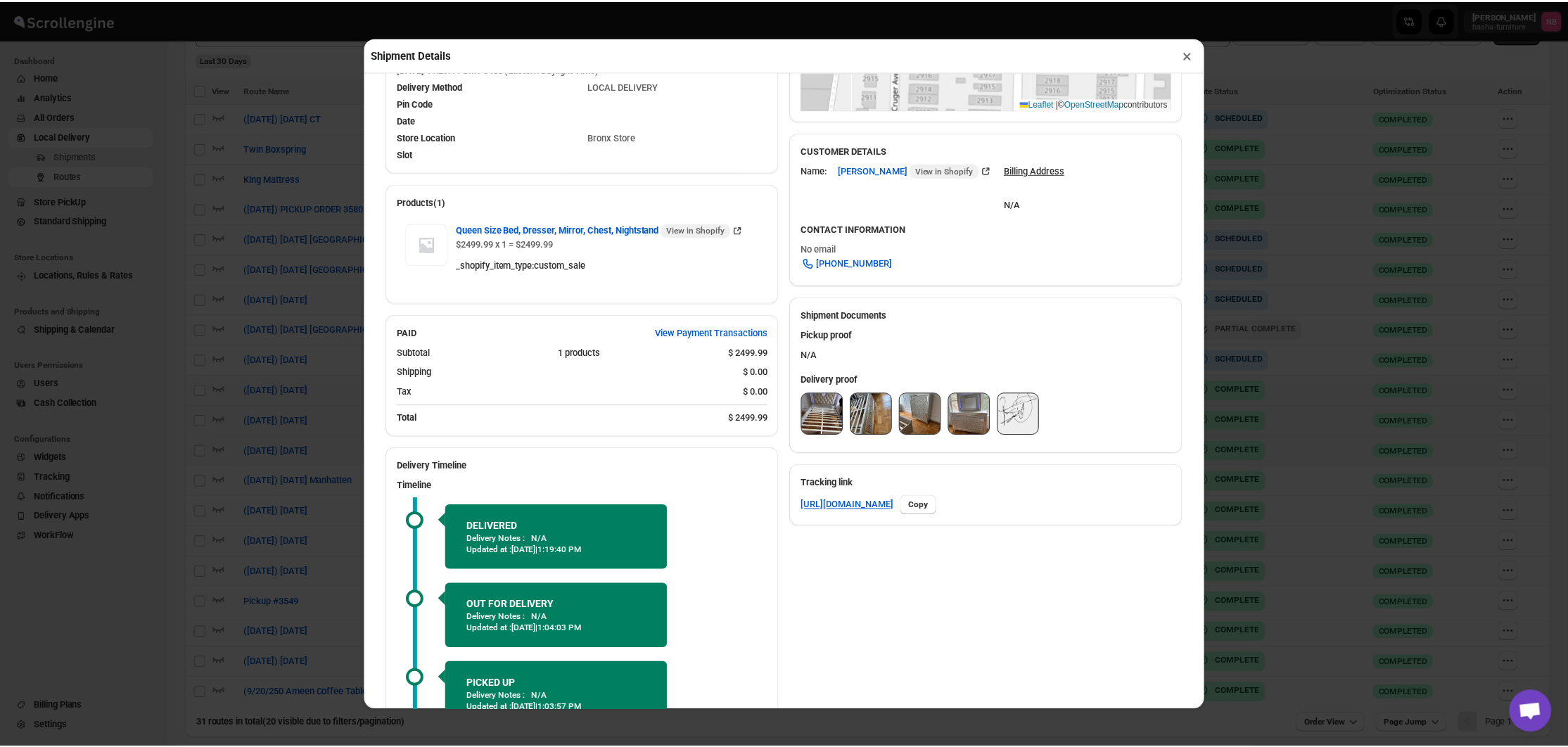
scroll to position [374, 0]
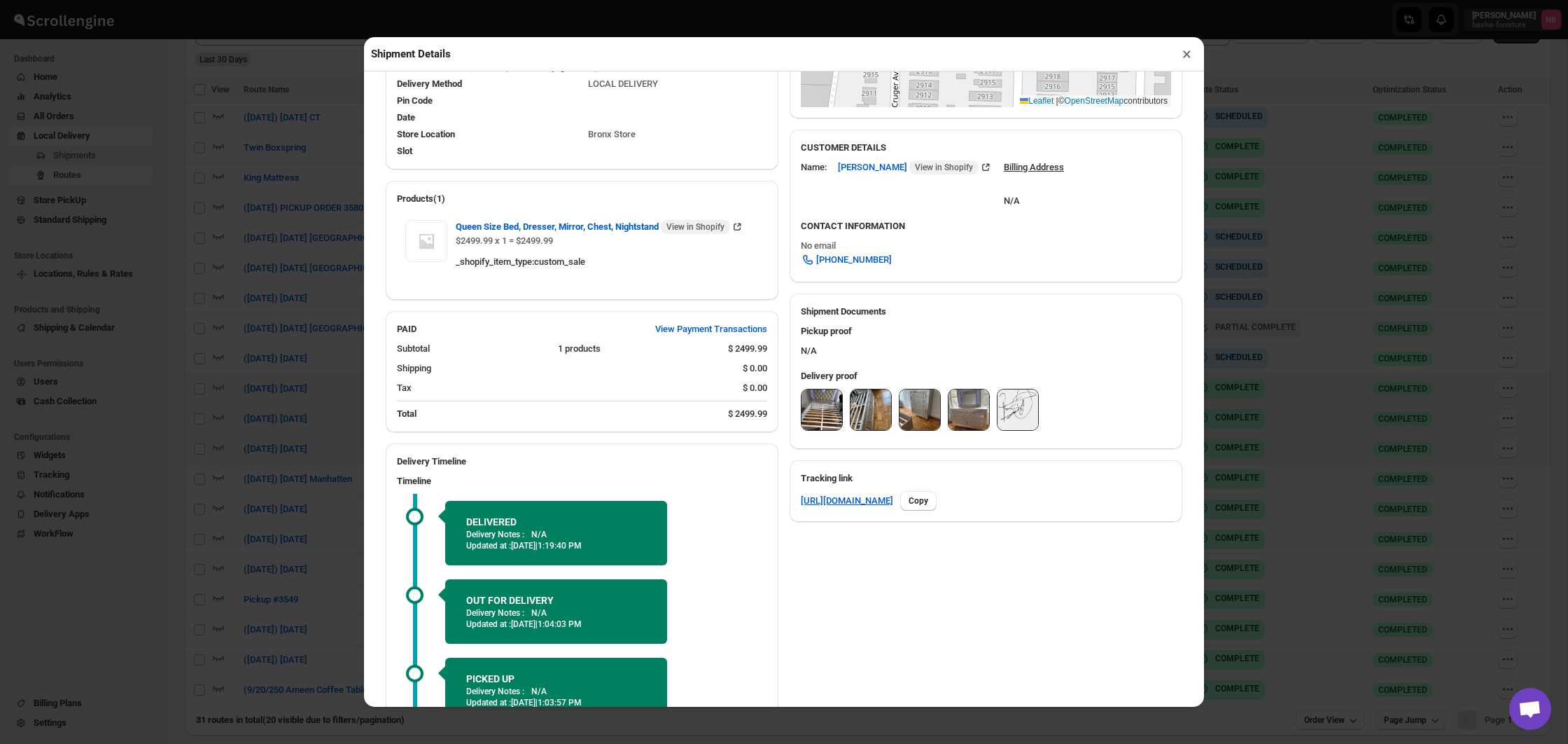
click at [829, 417] on img at bounding box center [822, 410] width 41 height 41
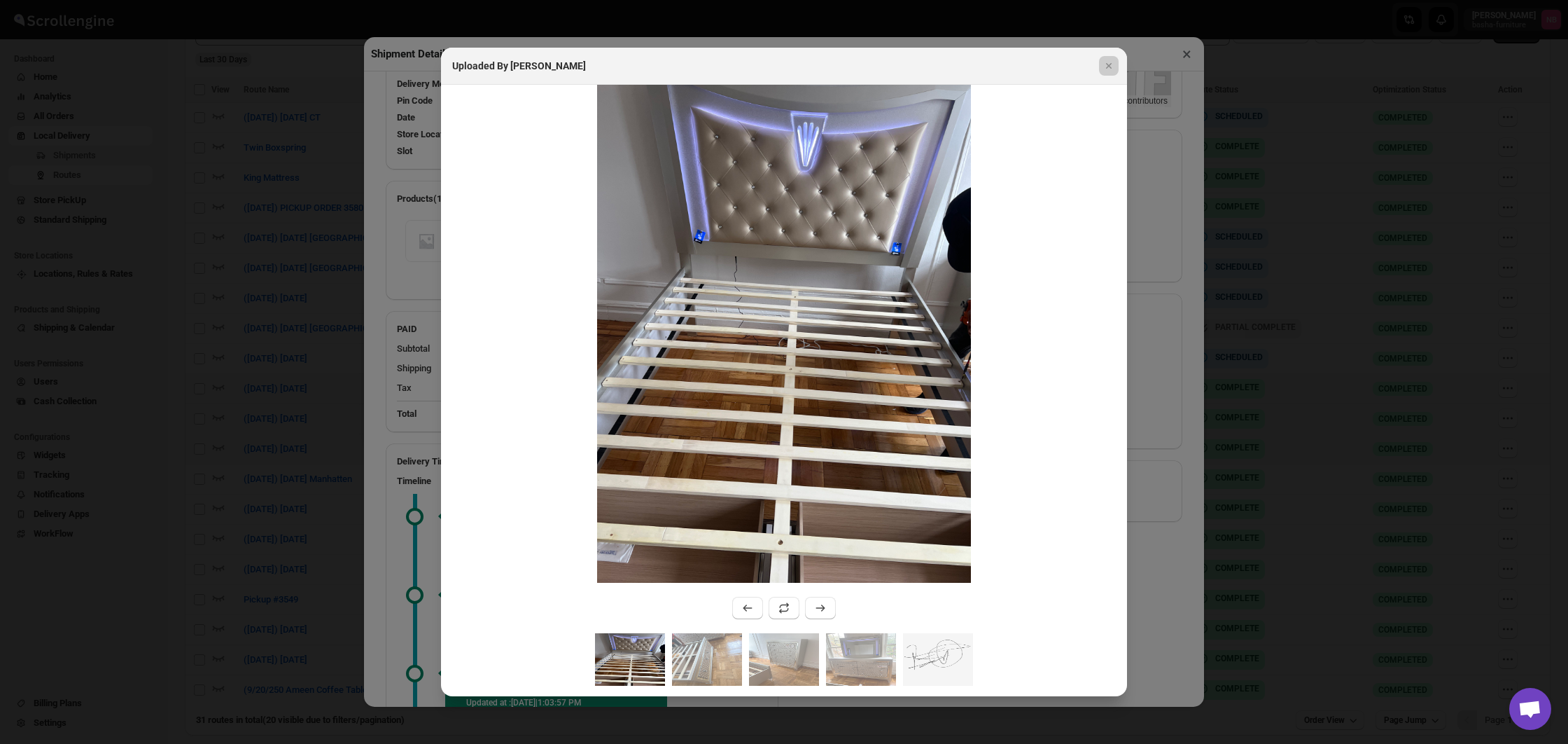
click at [267, 327] on div at bounding box center [784, 372] width 1568 height 744
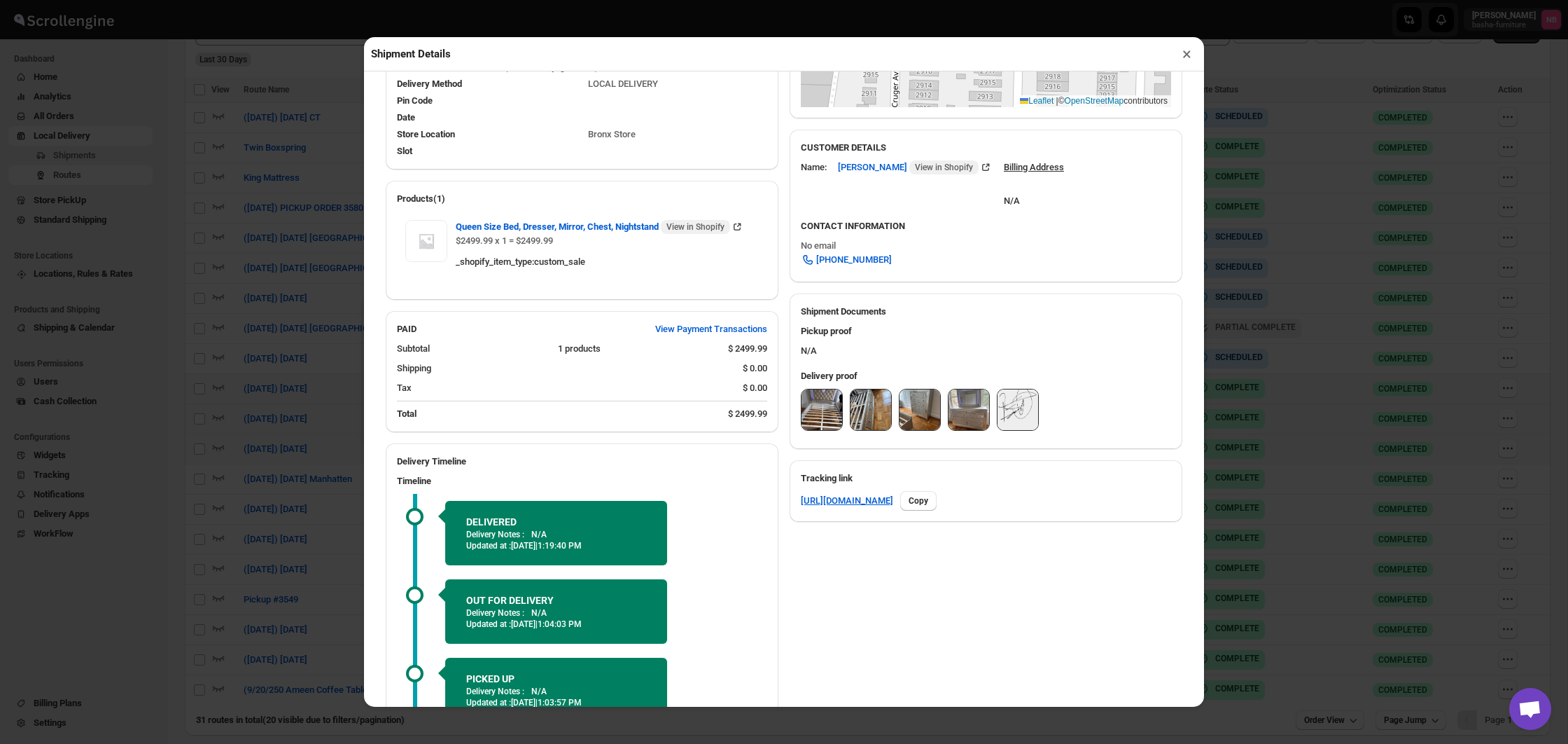
click at [267, 327] on div "Shipment Details × #3528 Awb : NI6UPKWQ9H DATE 11-Sep-25 | 11:32 Success DELIVE…" at bounding box center [784, 372] width 1568 height 744
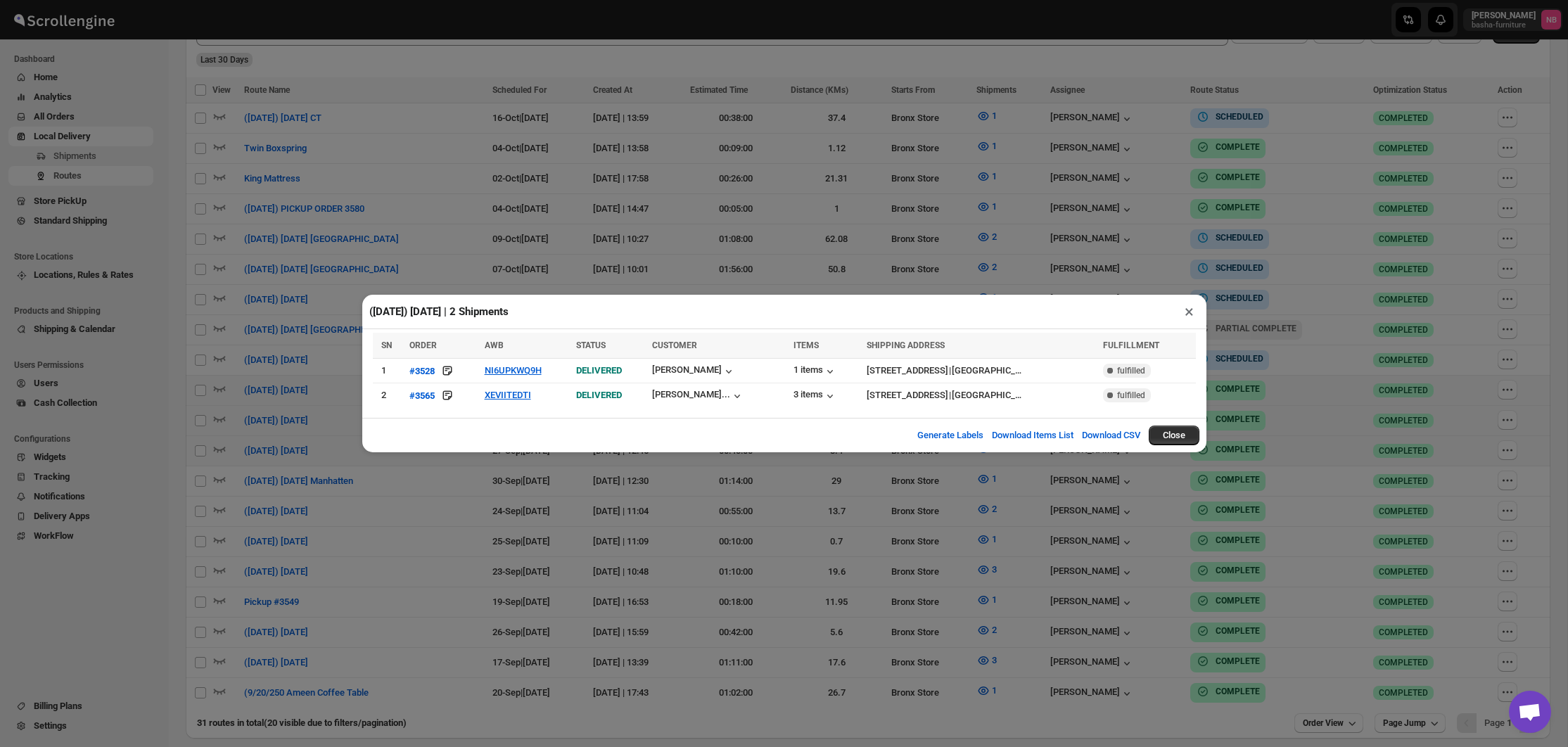
click at [268, 328] on div "(9/27/25) Saturday | 2 Shipments × SN ORDER AWB STATUS CUSTOMER ITEMS SHIPPING …" at bounding box center [784, 374] width 1568 height 747
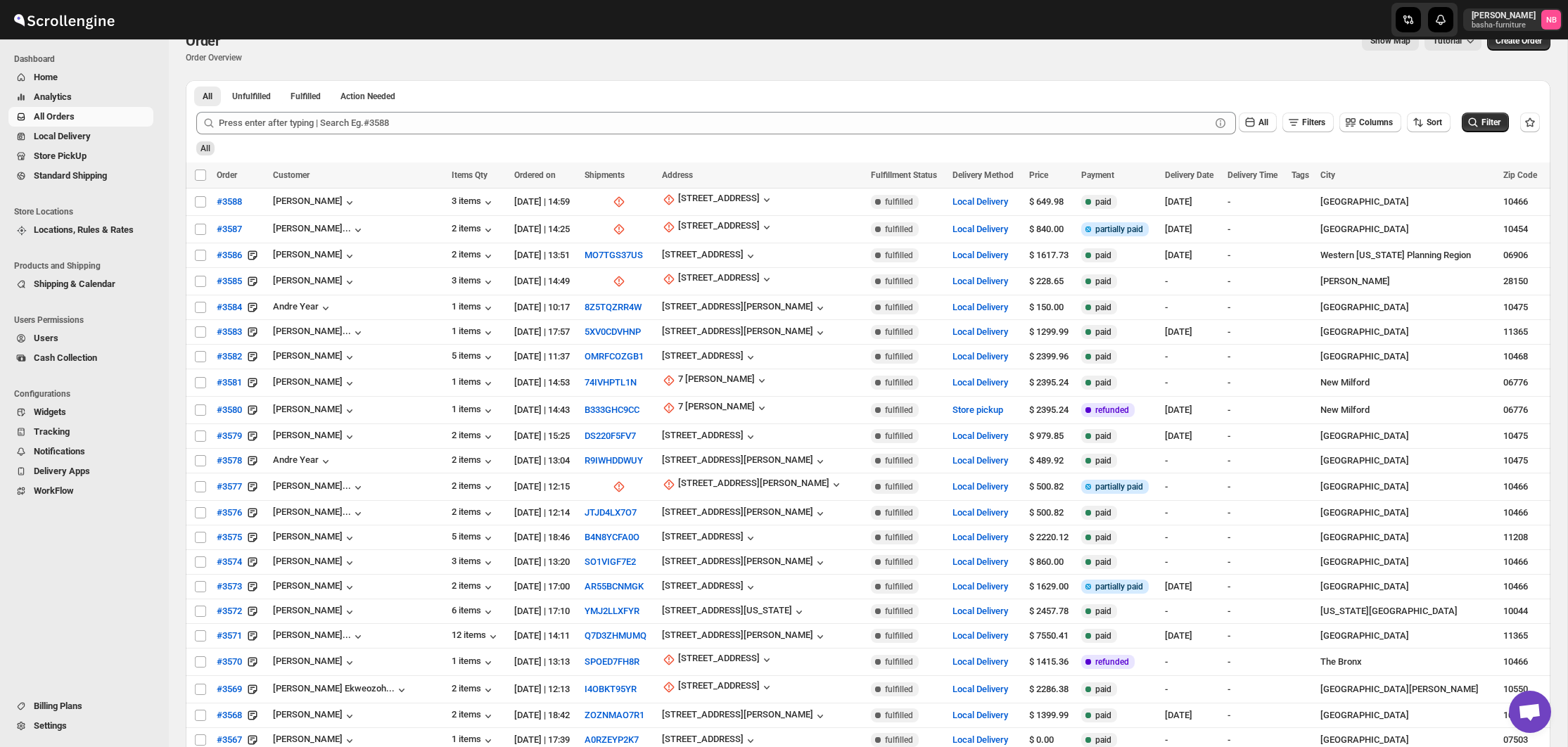
scroll to position [30, 0]
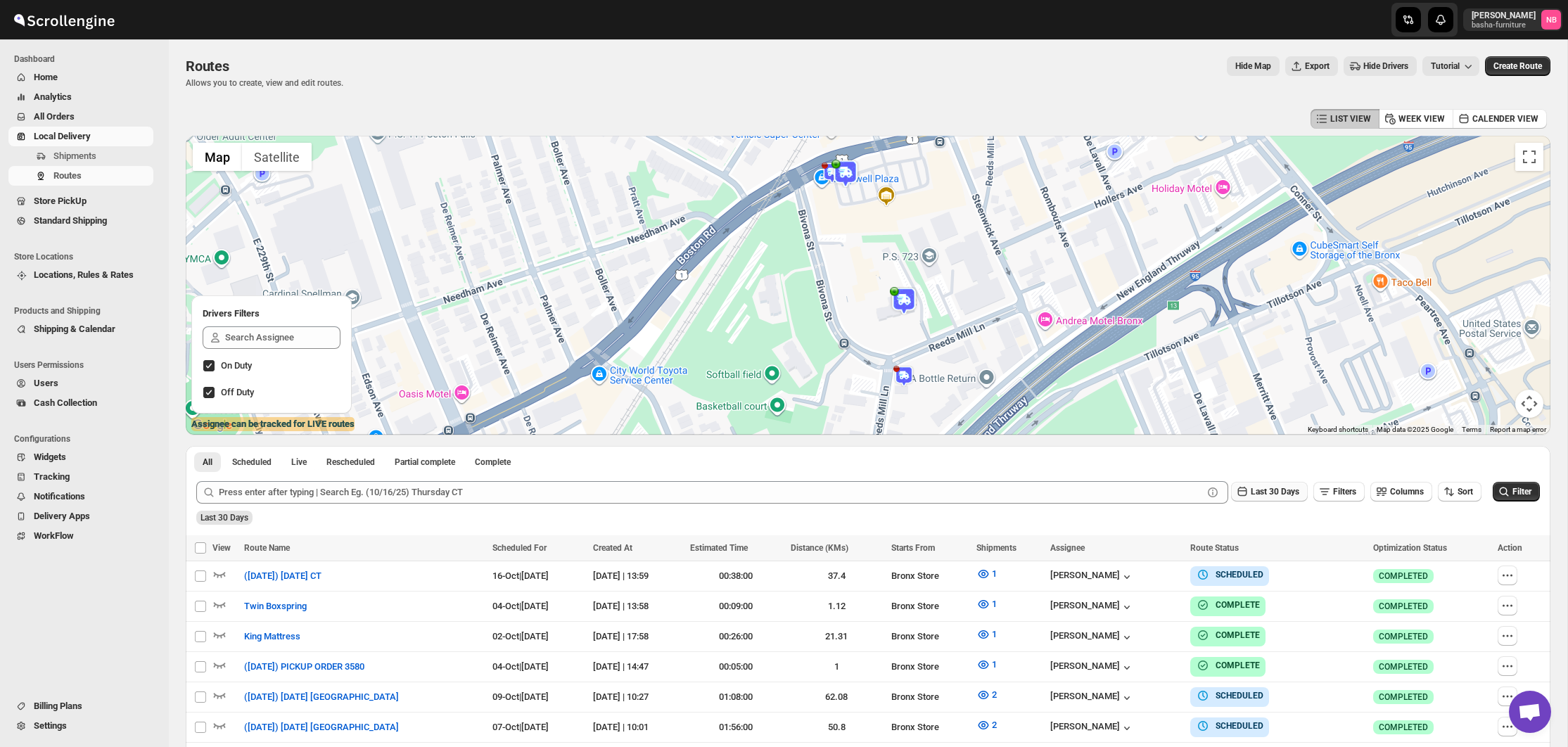
click at [1255, 498] on button "Last 30 Days" at bounding box center [1268, 491] width 76 height 19
click at [1240, 665] on button "All" at bounding box center [1254, 668] width 80 height 23
click at [1450, 495] on icon "button" at bounding box center [1449, 492] width 14 height 14
click at [1446, 569] on div "Due Date" at bounding box center [1434, 566] width 38 height 14
click at [1502, 494] on icon "submit" at bounding box center [1504, 491] width 9 height 9
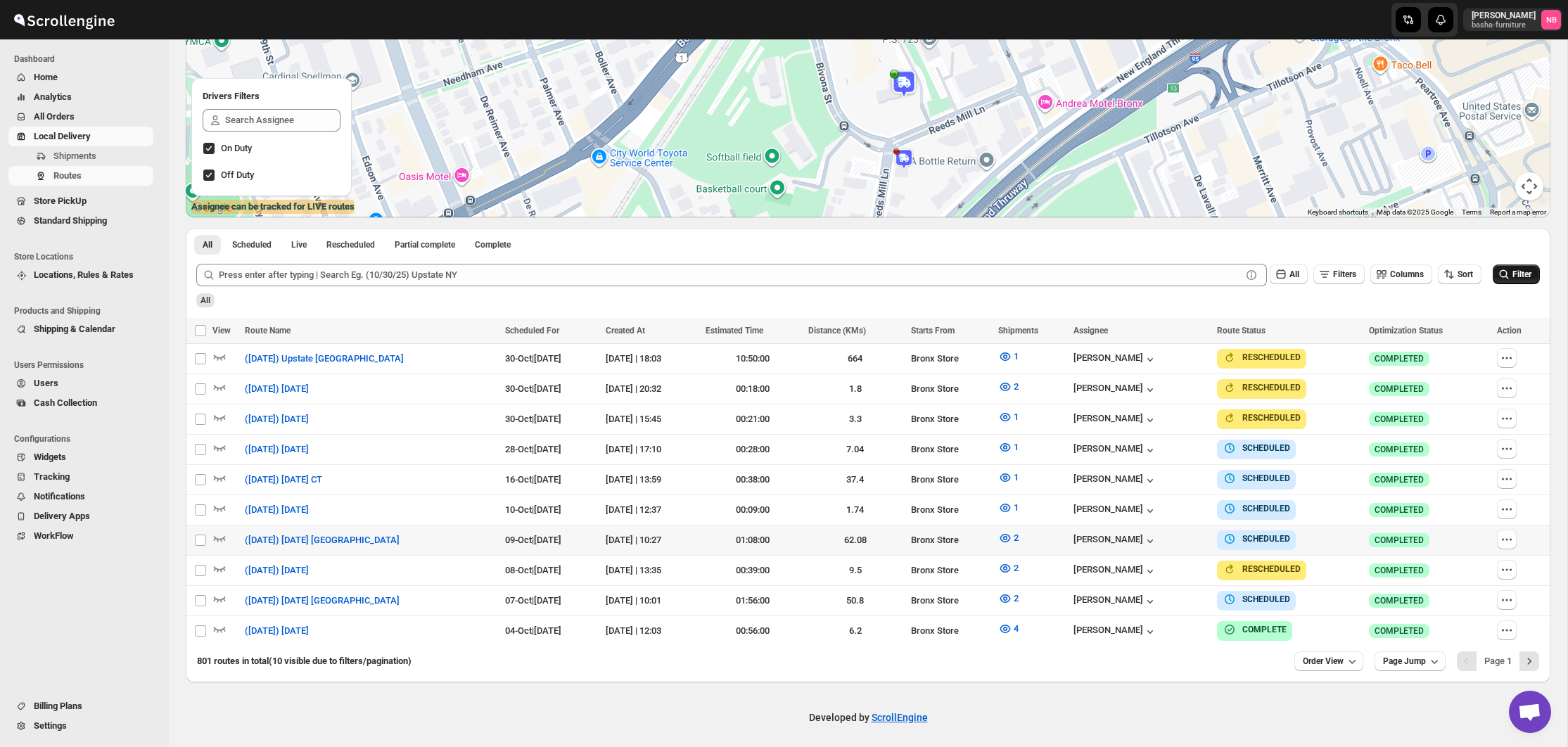
scroll to position [217, 0]
click at [1007, 597] on icon "button" at bounding box center [1005, 599] width 4 height 4
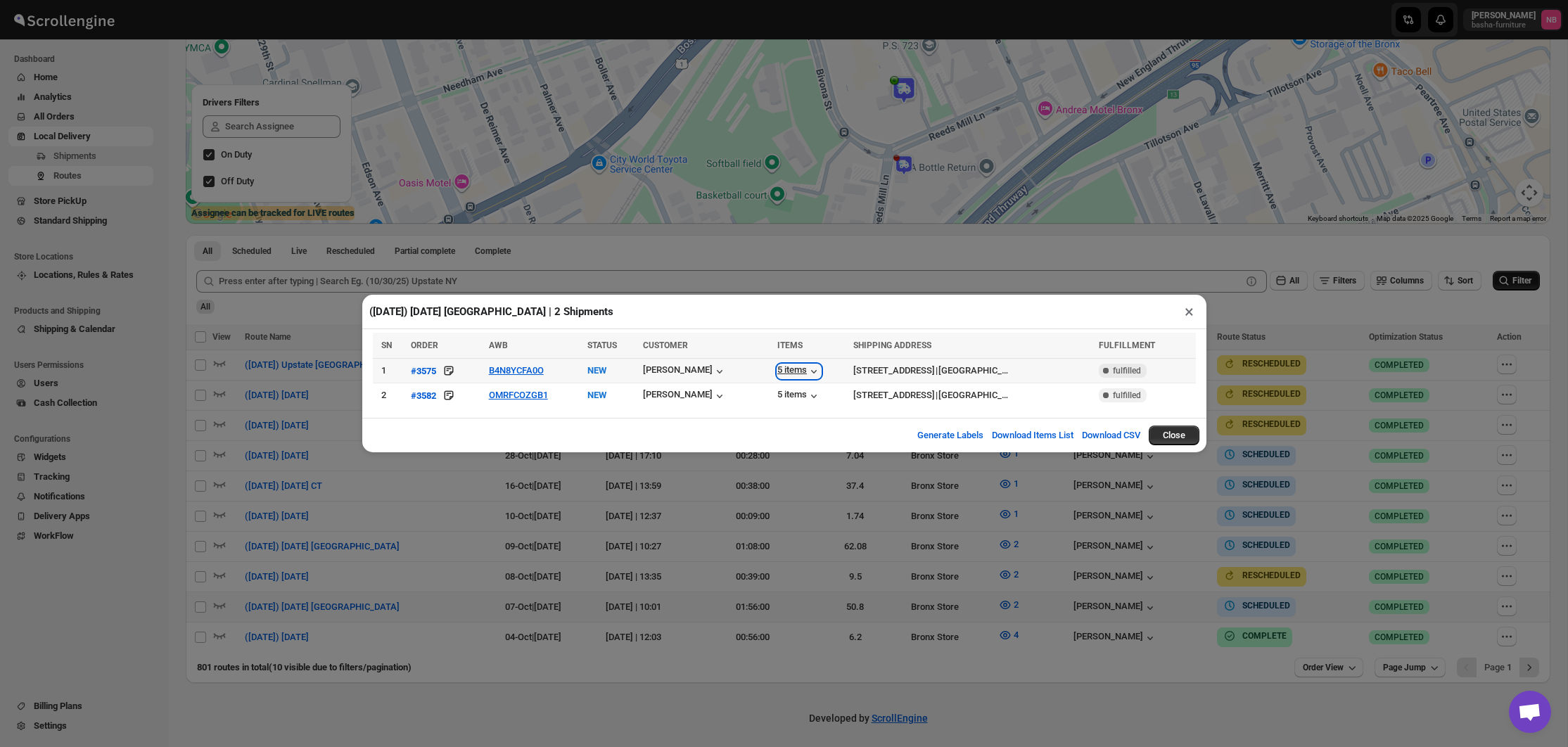
click at [807, 367] on icon "button" at bounding box center [814, 371] width 14 height 14
click at [951, 540] on div "(10/7/25) Tuesday Brooklyn | 2 Shipments × SN ORDER AWB STATUS CUSTOMER ITEMS S…" at bounding box center [784, 374] width 1568 height 747
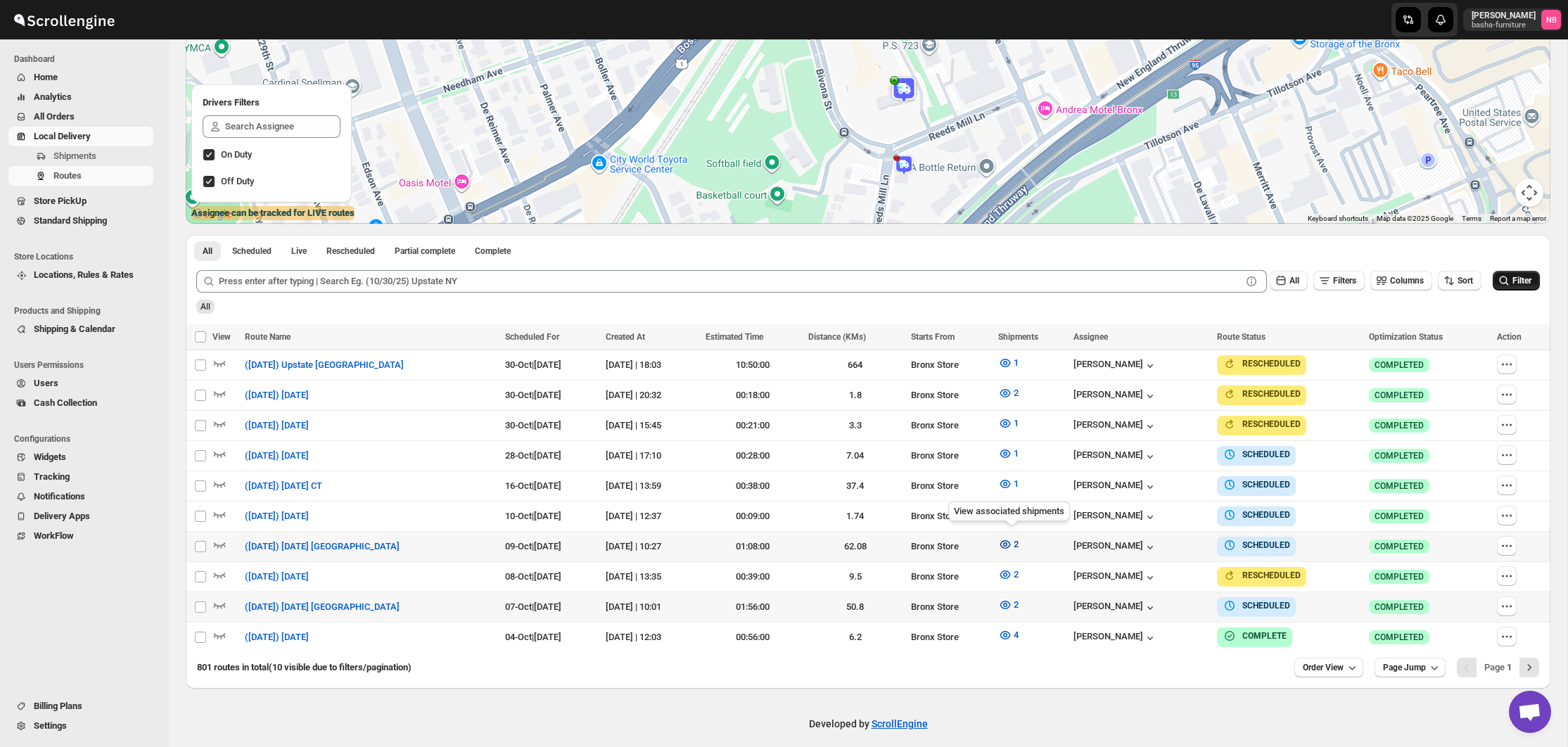
click at [1010, 540] on icon "button" at bounding box center [1005, 544] width 11 height 9
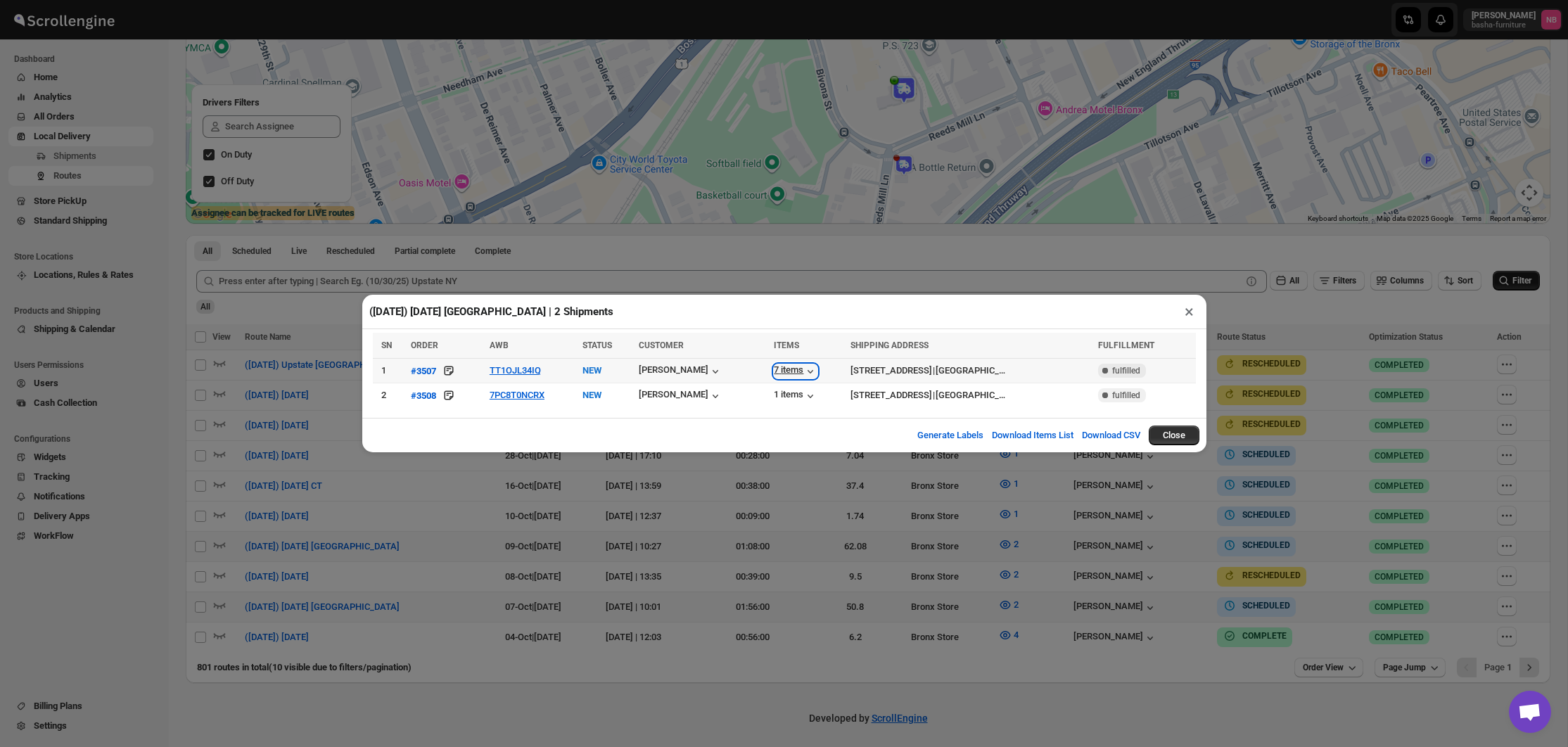
click at [773, 365] on div "7 items" at bounding box center [795, 371] width 44 height 14
click at [773, 397] on div "1 items" at bounding box center [795, 395] width 44 height 14
click at [931, 523] on div "(10/9/25) Thursday Albany | 2 Shipments × SN ORDER AWB STATUS CUSTOMER ITEMS SH…" at bounding box center [784, 374] width 1568 height 747
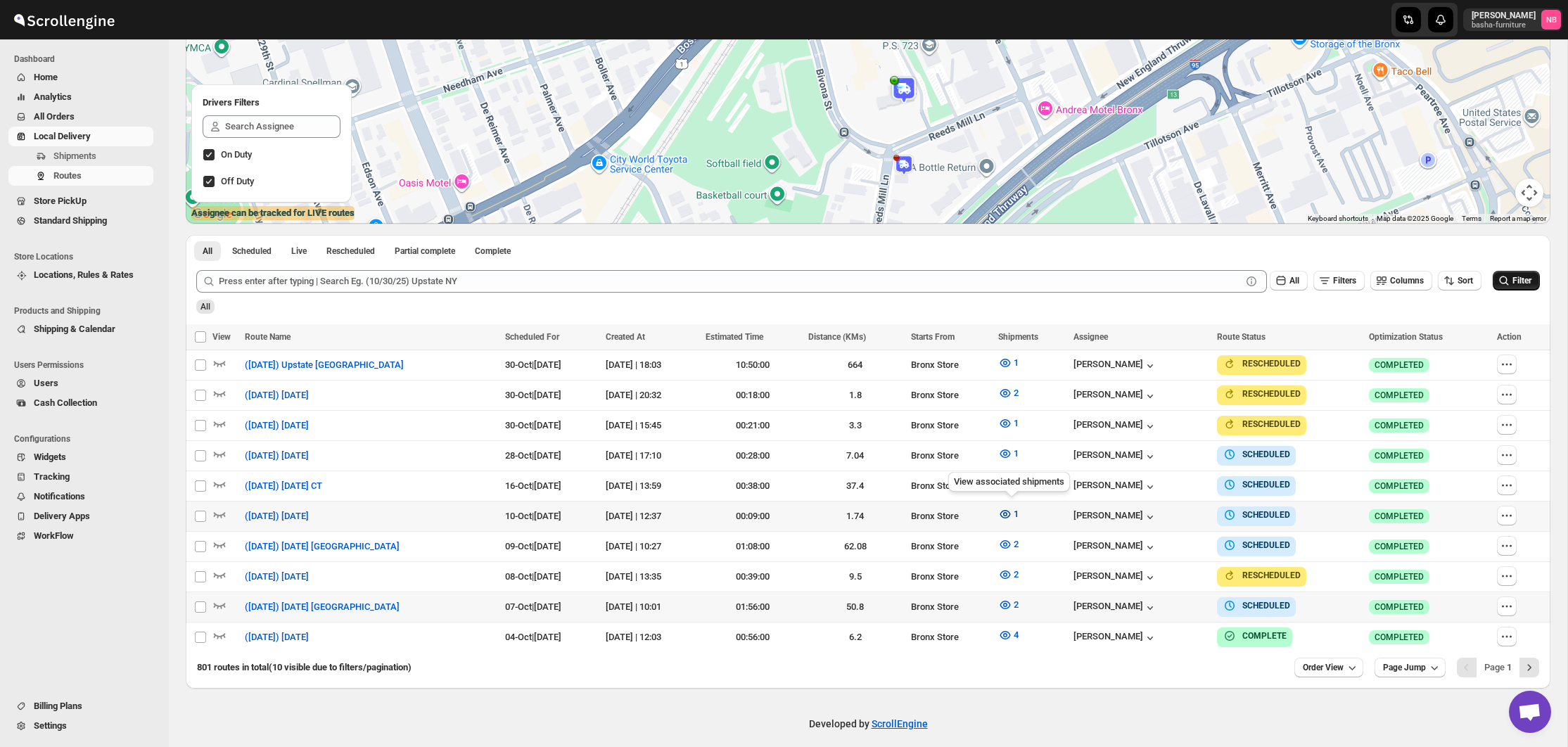
click at [1010, 507] on icon "button" at bounding box center [1005, 514] width 14 height 14
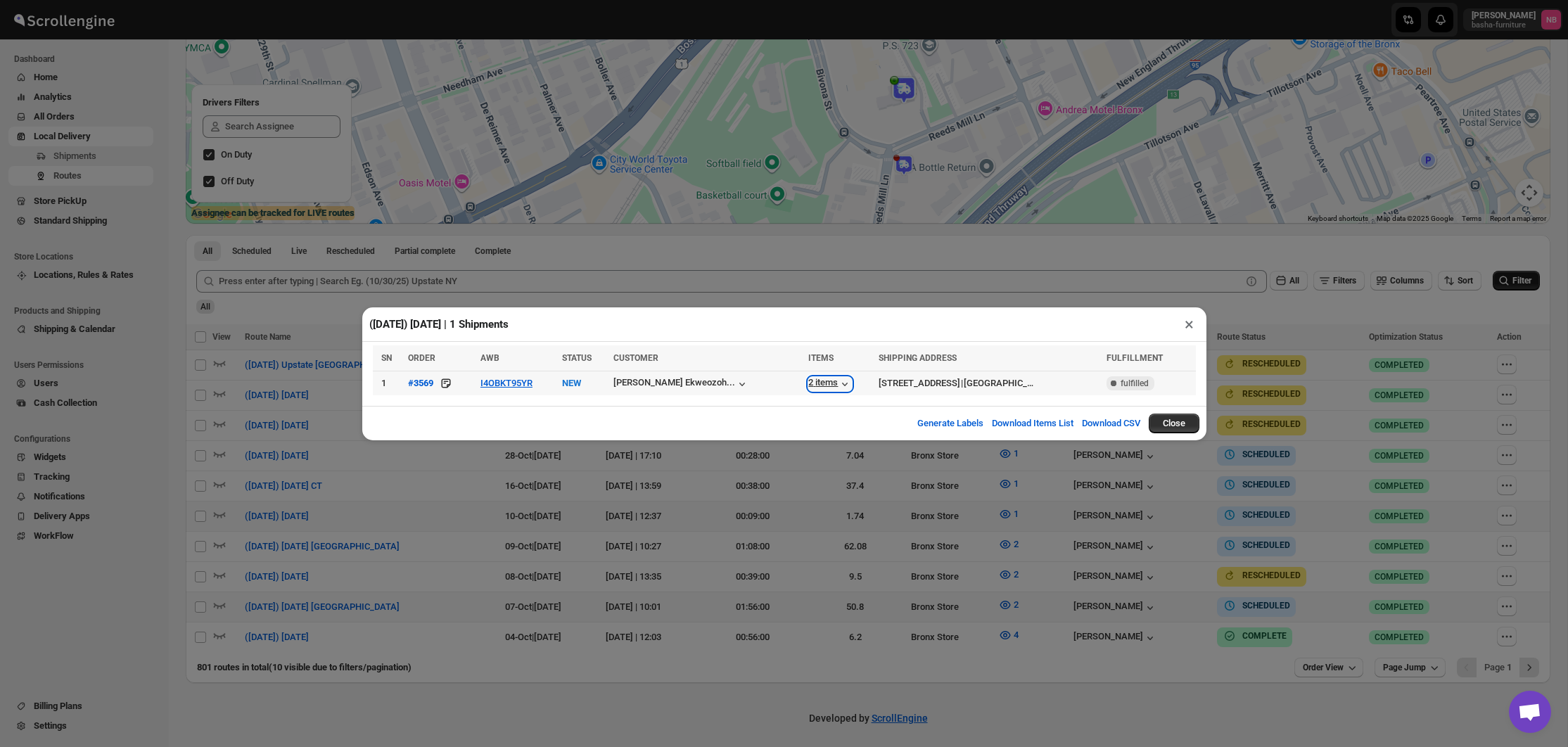
click at [822, 378] on div "2 items" at bounding box center [830, 384] width 44 height 14
click at [923, 581] on div "(10/10/25) Friday | 1 Shipments × SN ORDER AWB STATUS CUSTOMER ITEMS SHIPPING A…" at bounding box center [784, 374] width 1568 height 747
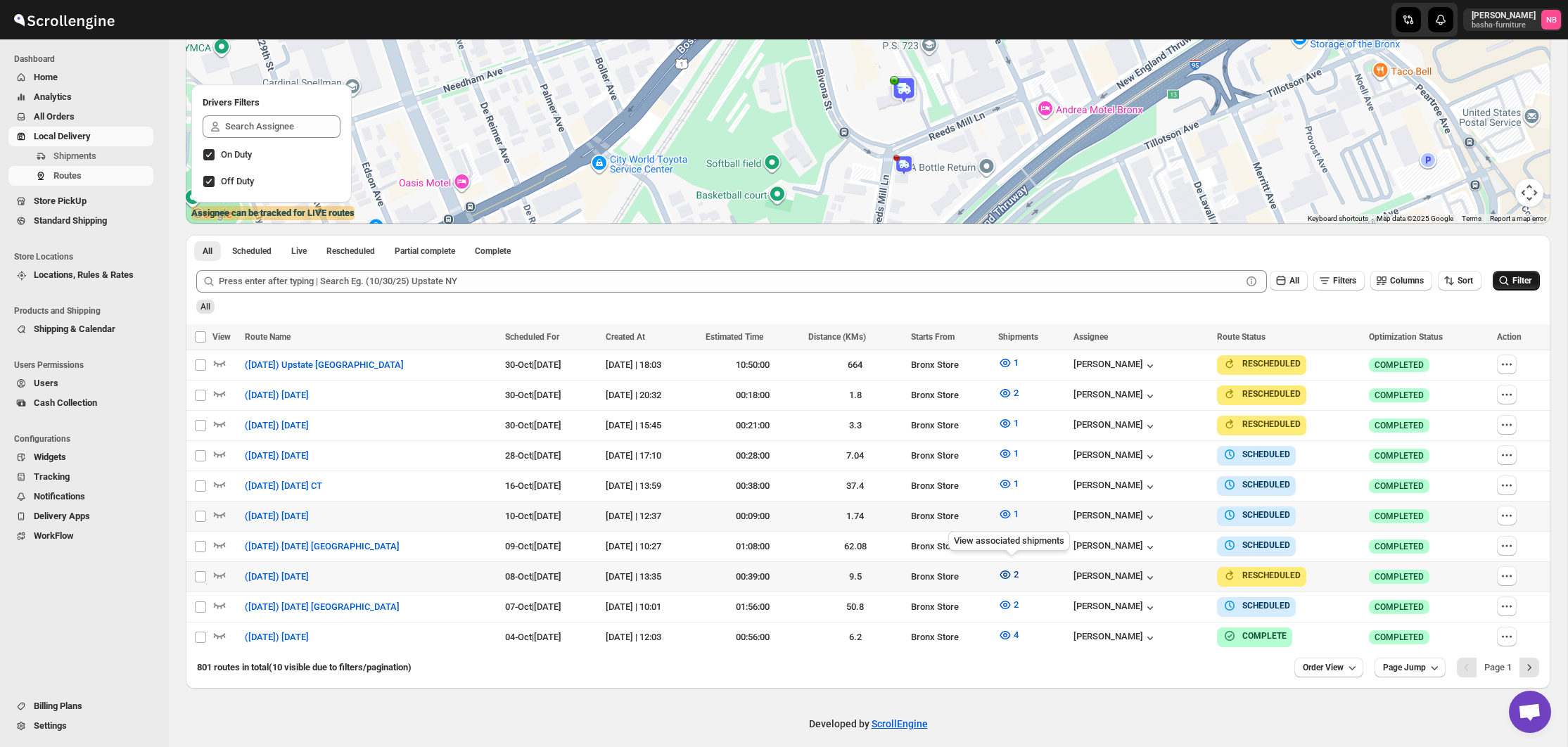
click at [1012, 567] on icon "button" at bounding box center [1005, 574] width 14 height 14
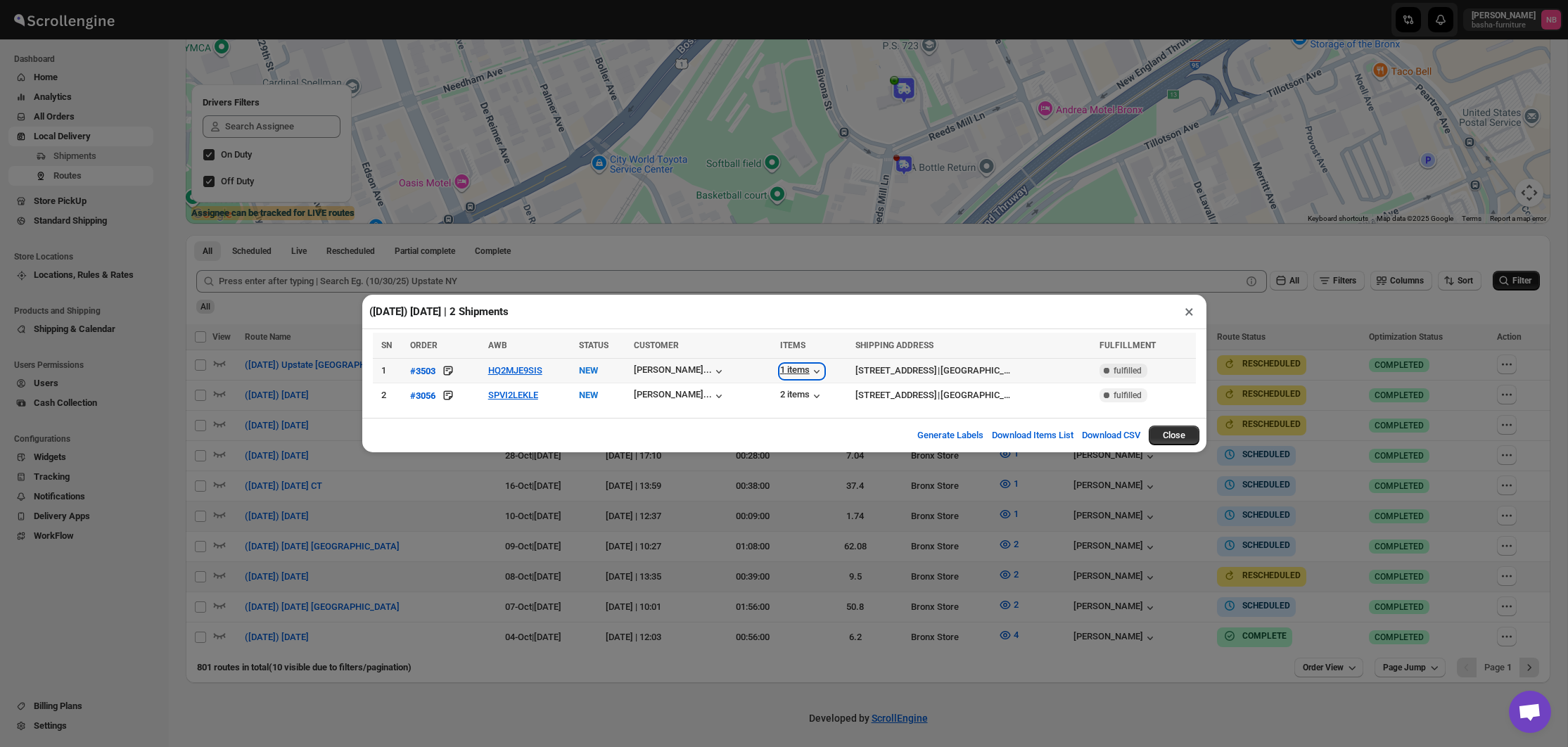
click at [780, 368] on div "1 items" at bounding box center [802, 371] width 44 height 14
click at [780, 391] on div "2 items" at bounding box center [802, 395] width 44 height 14
click at [1062, 580] on div "(10/8/25) Wednesday | 2 Shipments × SN ORDER AWB STATUS CUSTOMER ITEMS SHIPPING…" at bounding box center [784, 374] width 1568 height 747
